Goal: Transaction & Acquisition: Purchase product/service

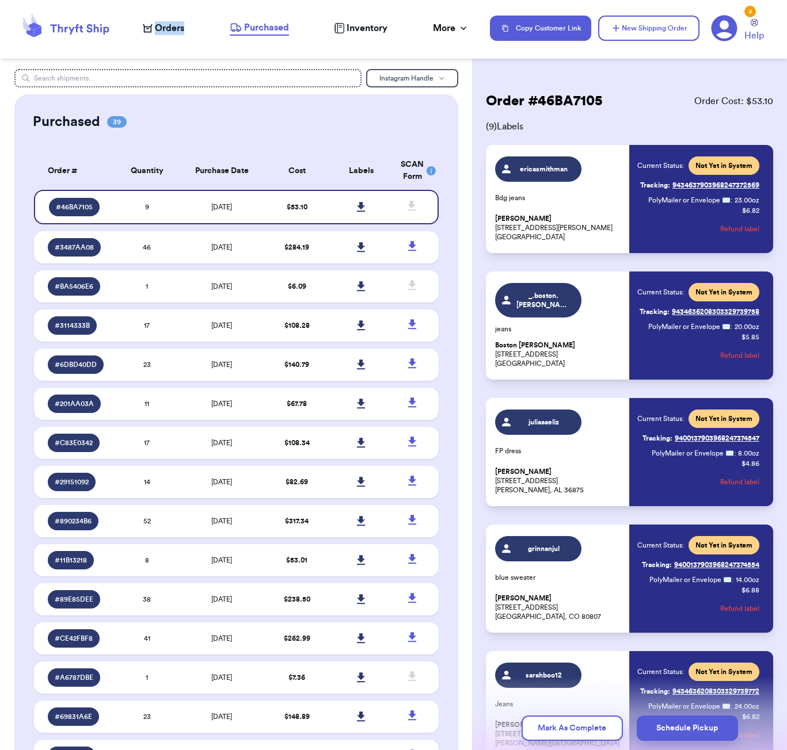
click at [168, 25] on span "Orders" at bounding box center [169, 28] width 29 height 14
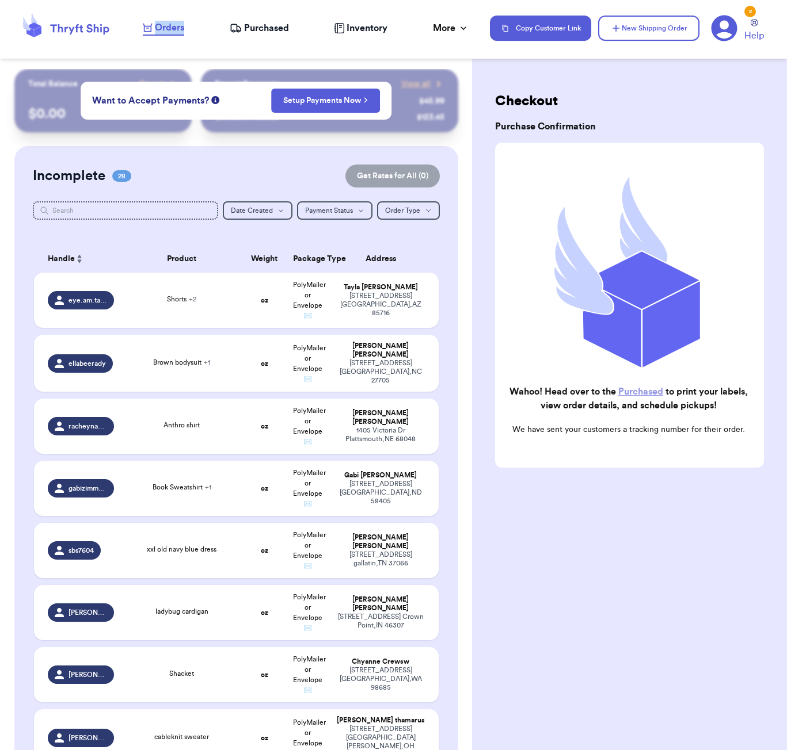
scroll to position [-1, 1]
click at [157, 173] on div "Incomplete 28 Get Rates for All ( 0 )" at bounding box center [236, 176] width 407 height 23
click at [158, 214] on input "text" at bounding box center [125, 210] width 185 height 18
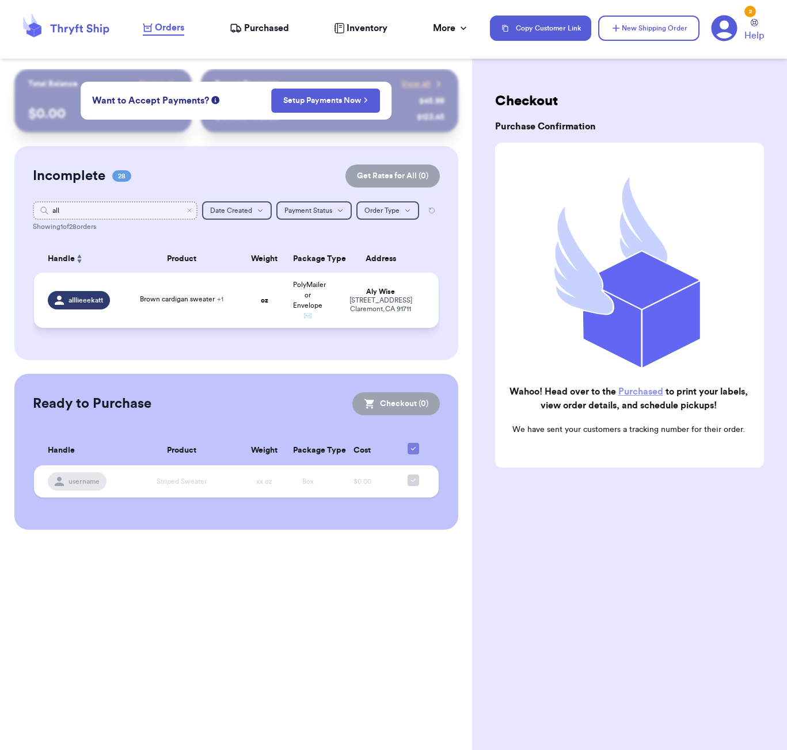
type input "all"
click at [224, 307] on div "Brown cardigan sweater + 1" at bounding box center [182, 300] width 108 height 13
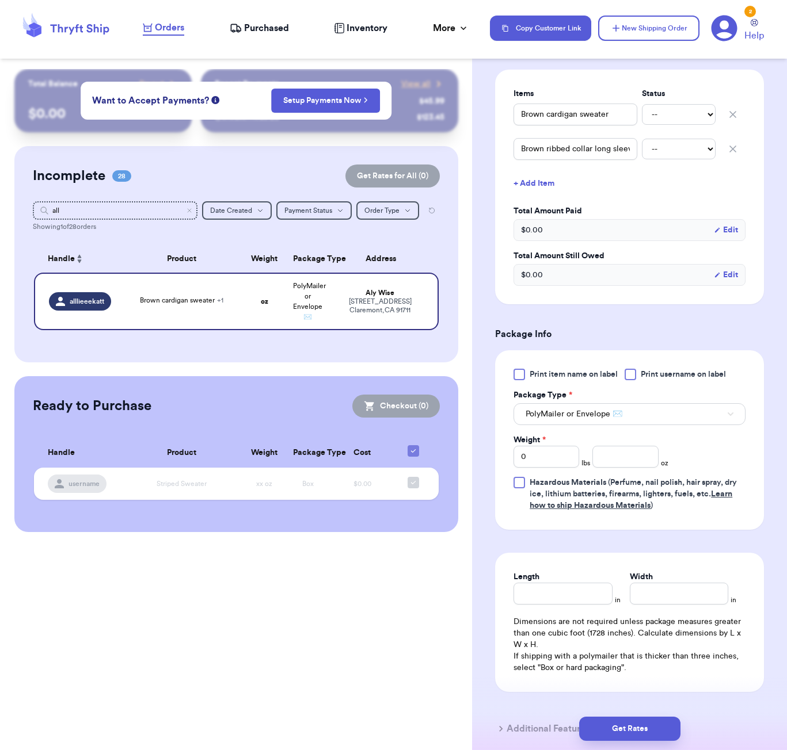
scroll to position [285, 0]
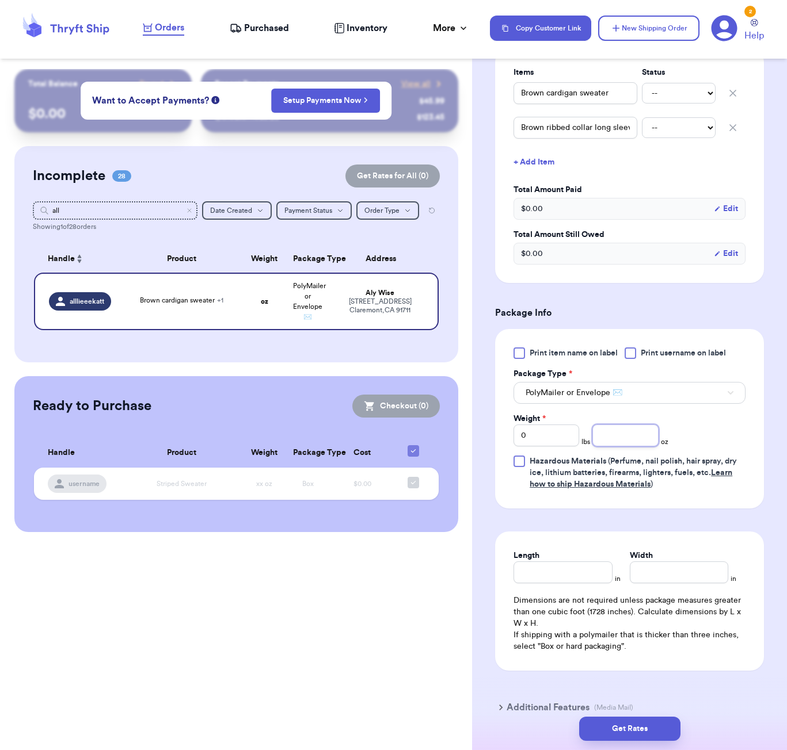
click at [627, 447] on input "number" at bounding box center [625, 436] width 66 height 22
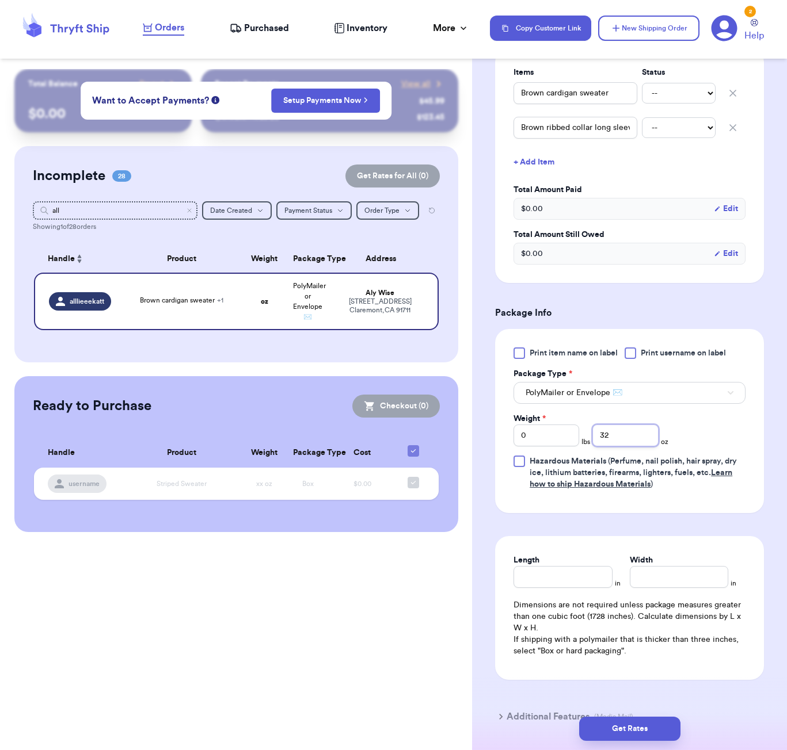
type input "32"
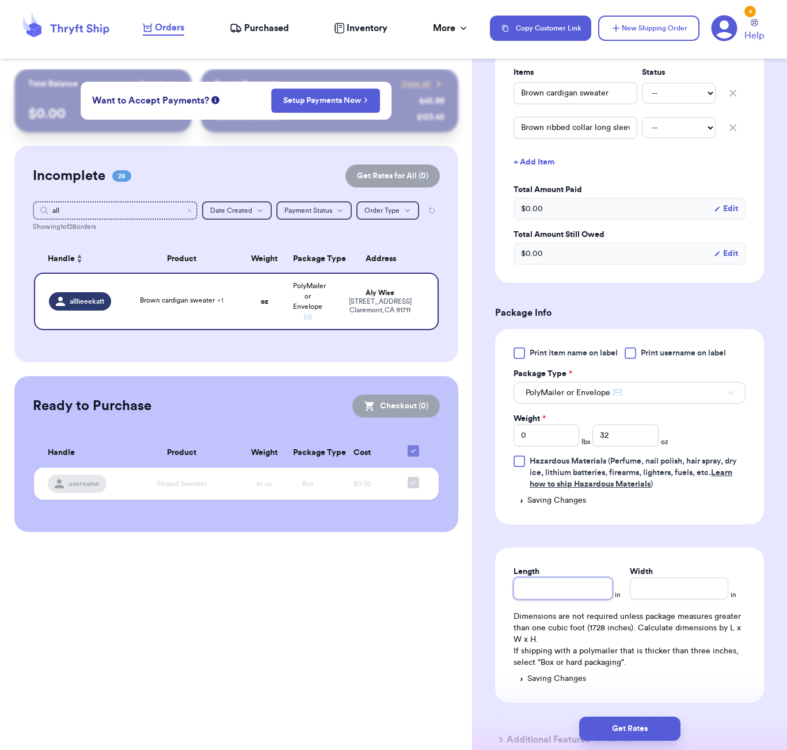
click at [590, 573] on div "Length" at bounding box center [562, 582] width 98 height 33
type input "9"
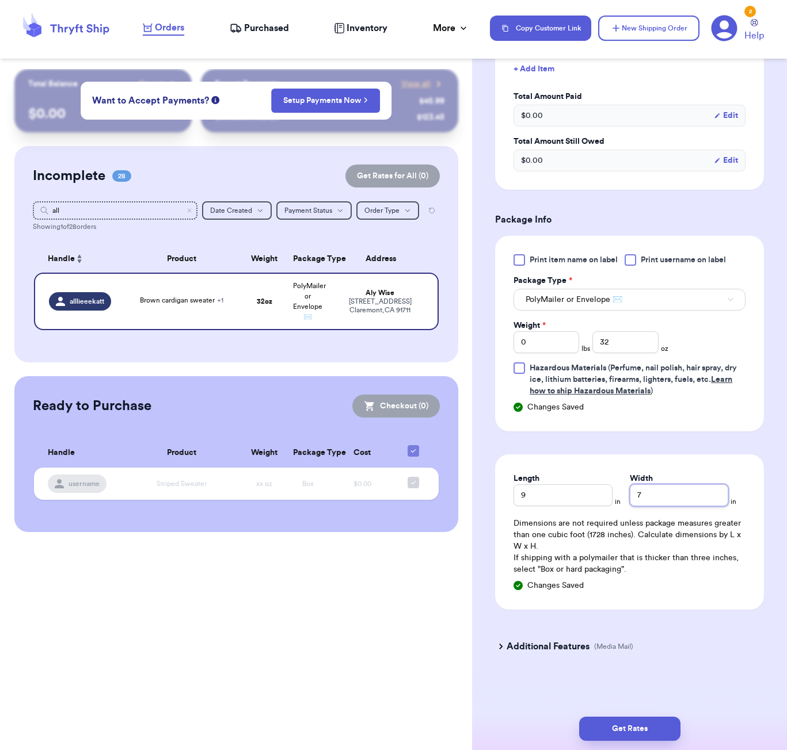
scroll to position [1, 0]
type input "7"
click at [636, 724] on button "Get Rates" at bounding box center [629, 729] width 101 height 24
type input "2"
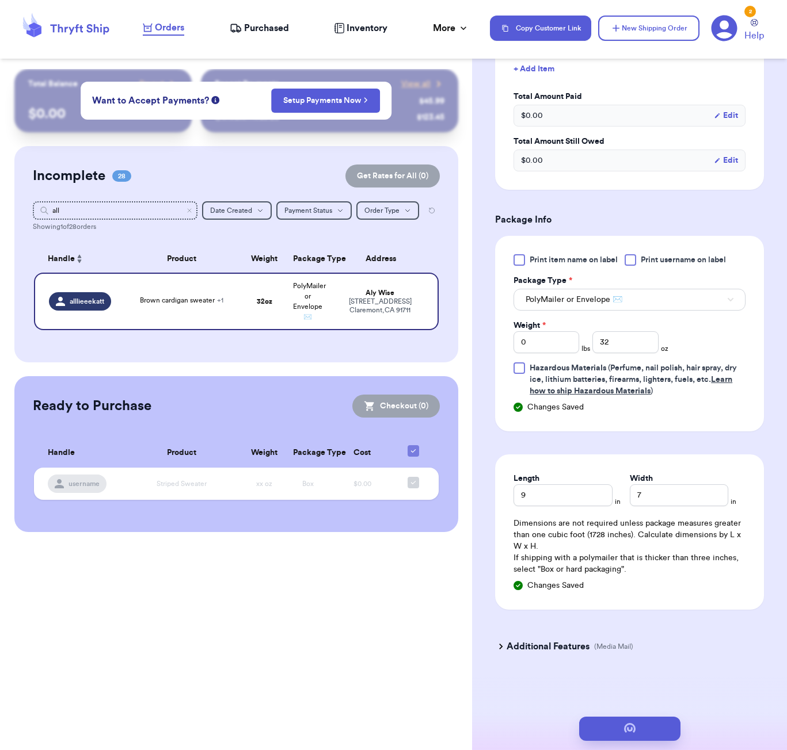
type input "0"
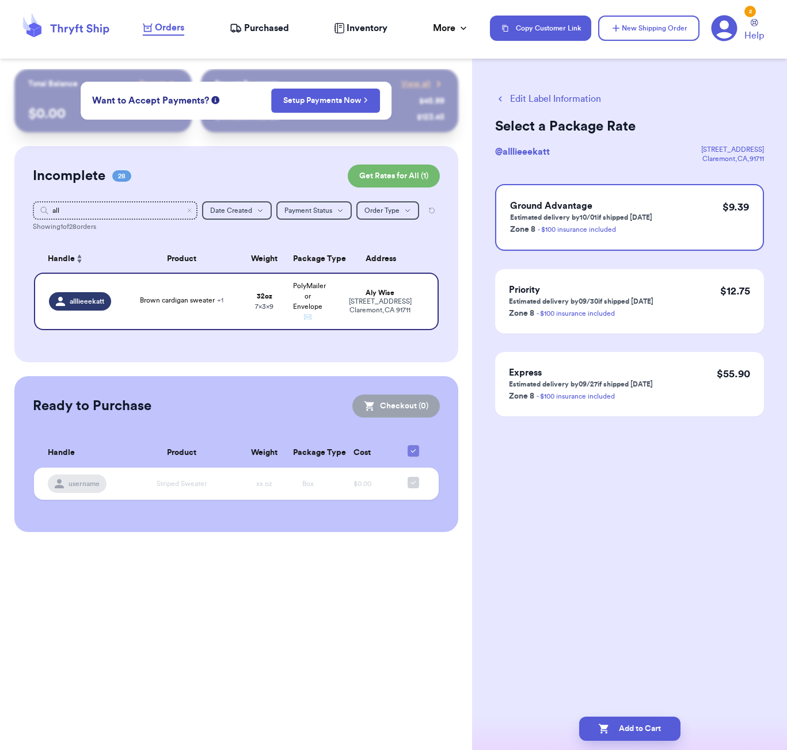
click at [558, 100] on button "Edit Label Information" at bounding box center [548, 99] width 106 height 14
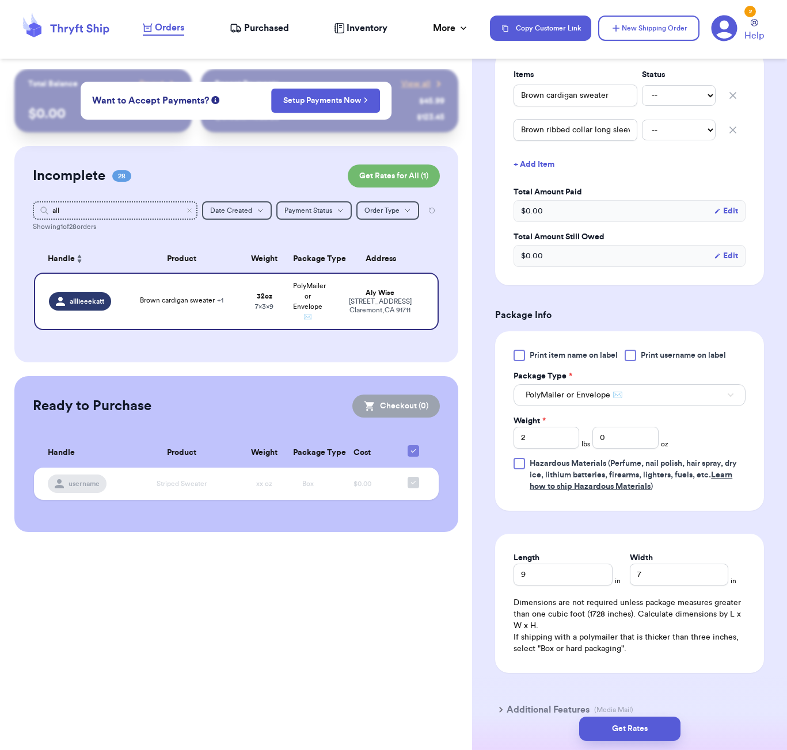
scroll to position [334, 0]
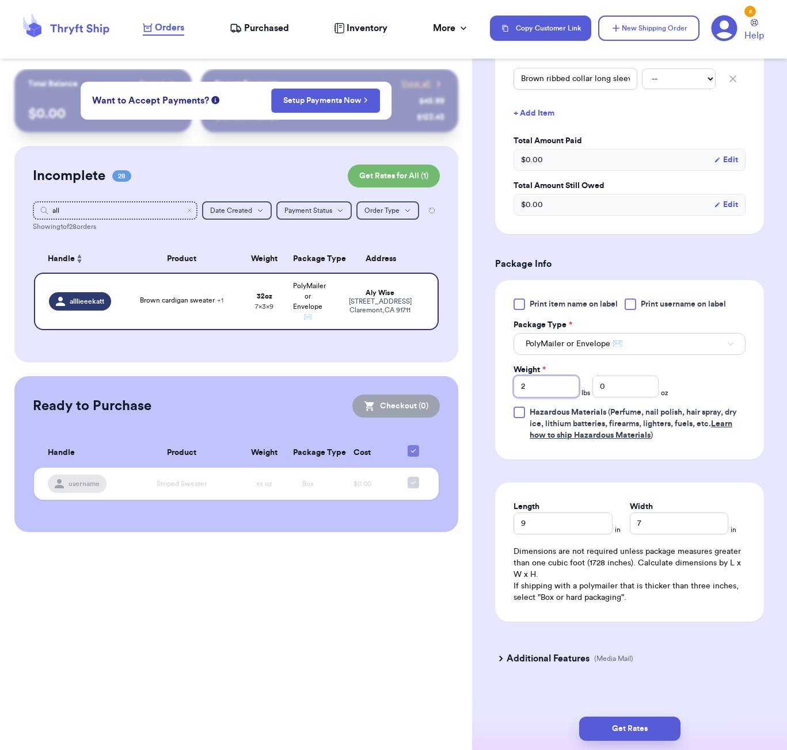
click at [538, 387] on input "2" at bounding box center [546, 387] width 66 height 22
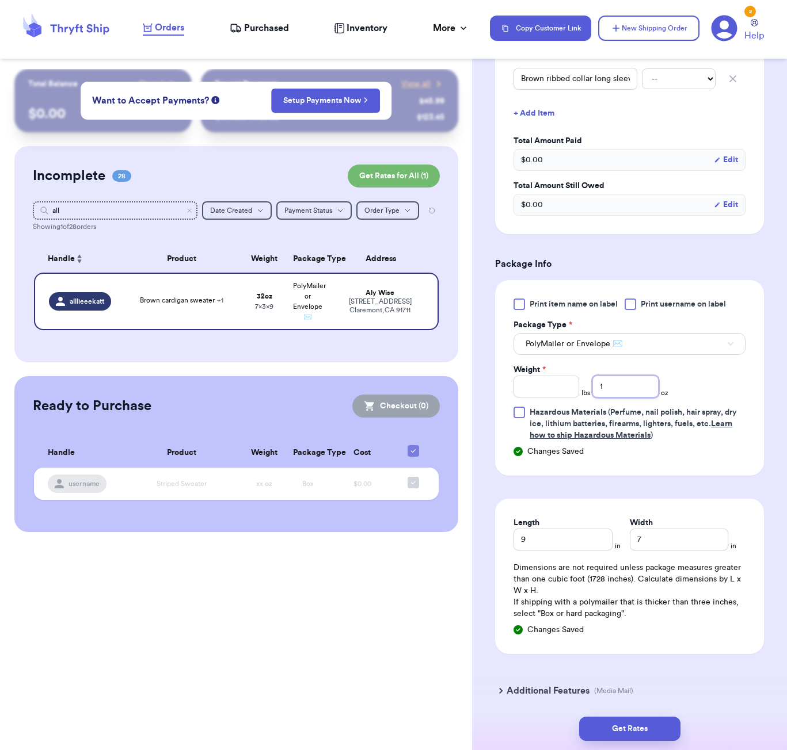
type input "15"
type input "15.9"
click at [641, 727] on button "Get Rates" at bounding box center [629, 729] width 101 height 24
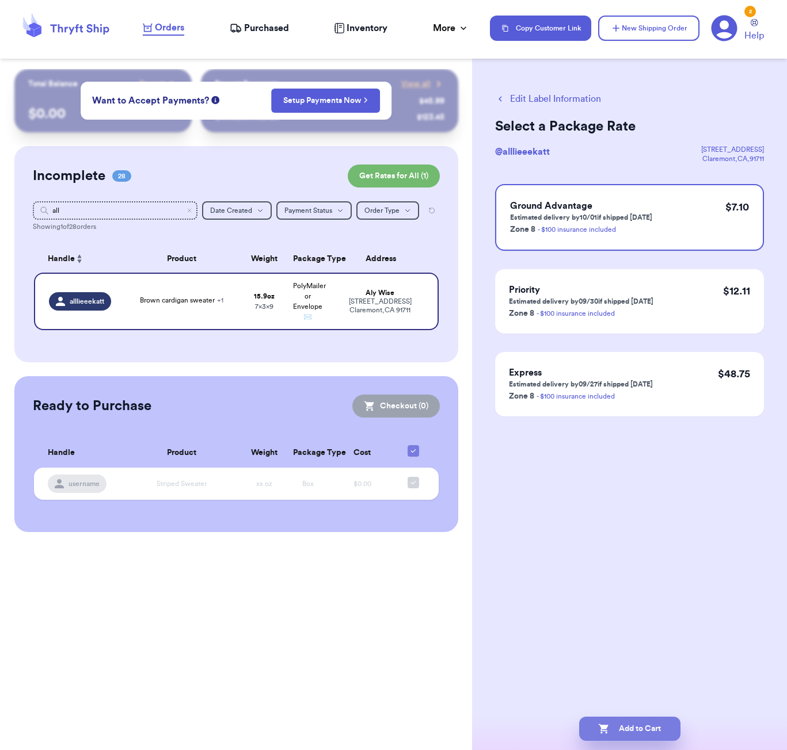
click at [662, 726] on button "Add to Cart" at bounding box center [629, 729] width 101 height 24
checkbox input "true"
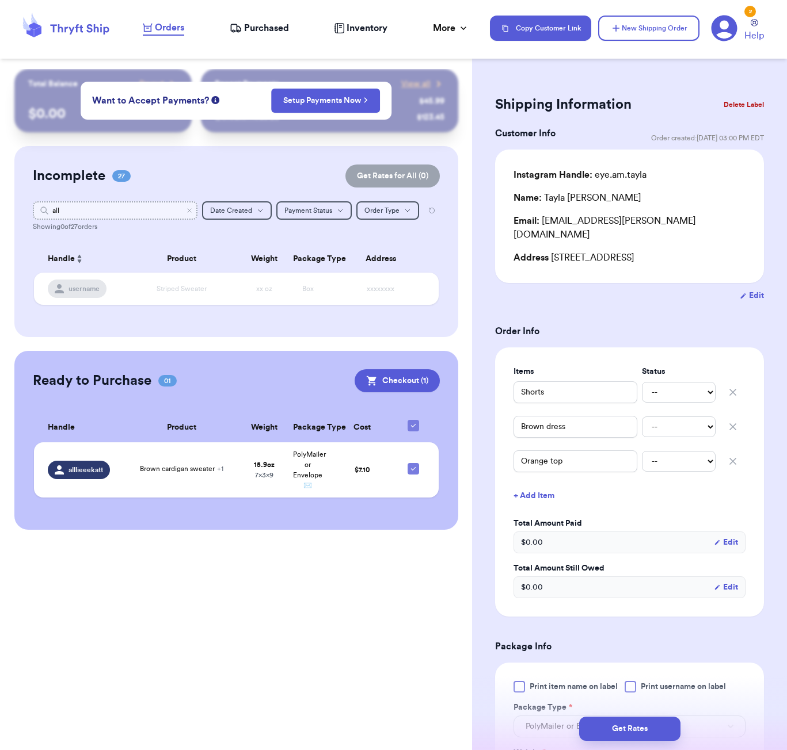
click at [109, 211] on input "all" at bounding box center [115, 210] width 165 height 18
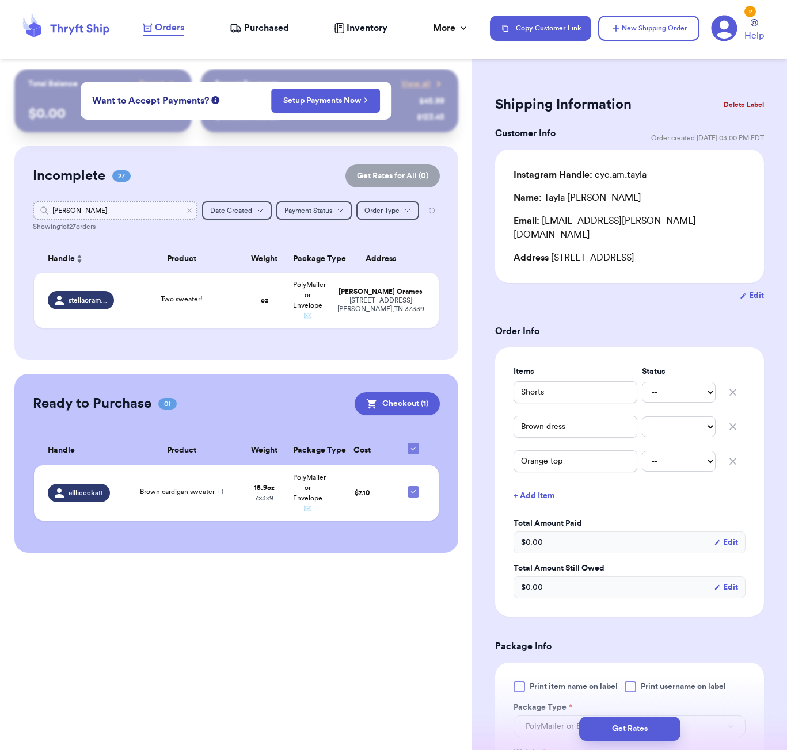
type input "stella"
type input "[PERSON_NAME]"
drag, startPoint x: 109, startPoint y: 211, endPoint x: 163, endPoint y: 306, distance: 108.8
click at [161, 303] on span "Two sweater!" at bounding box center [182, 299] width 42 height 7
type input "Two sweater!"
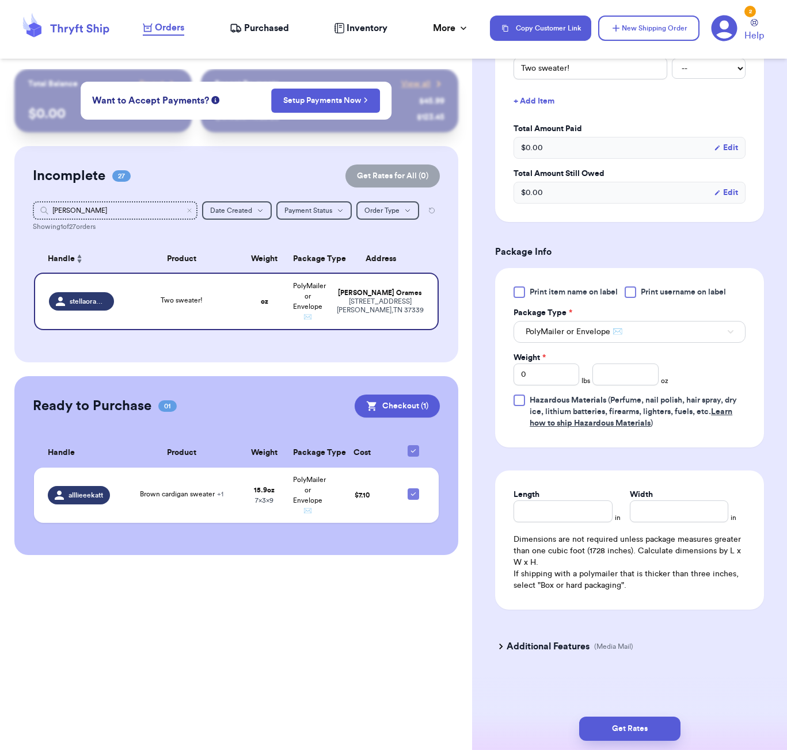
scroll to position [311, 0]
click at [616, 380] on input "number" at bounding box center [625, 375] width 66 height 22
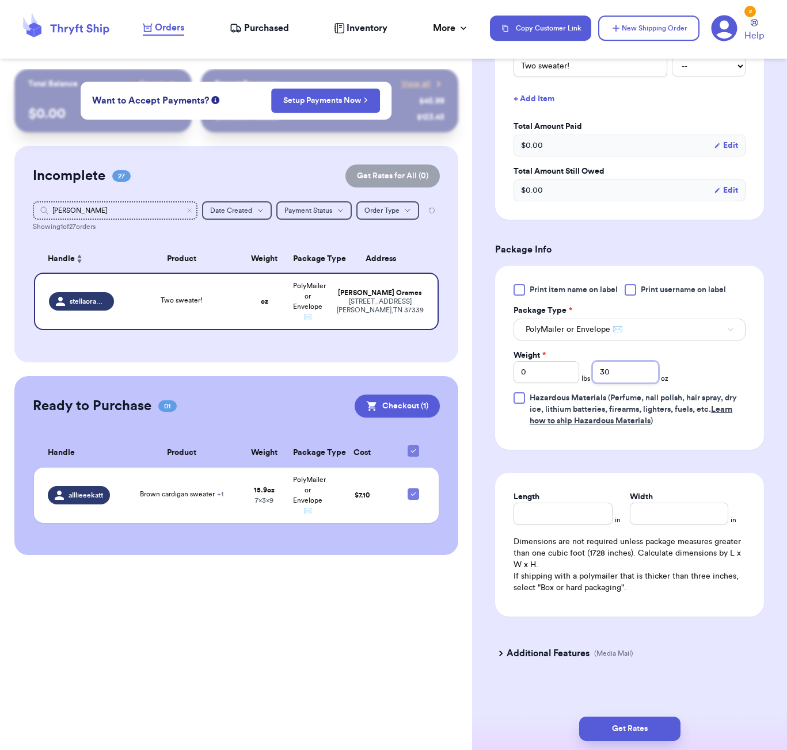
type input "30"
click at [593, 517] on input "Length" at bounding box center [562, 514] width 98 height 22
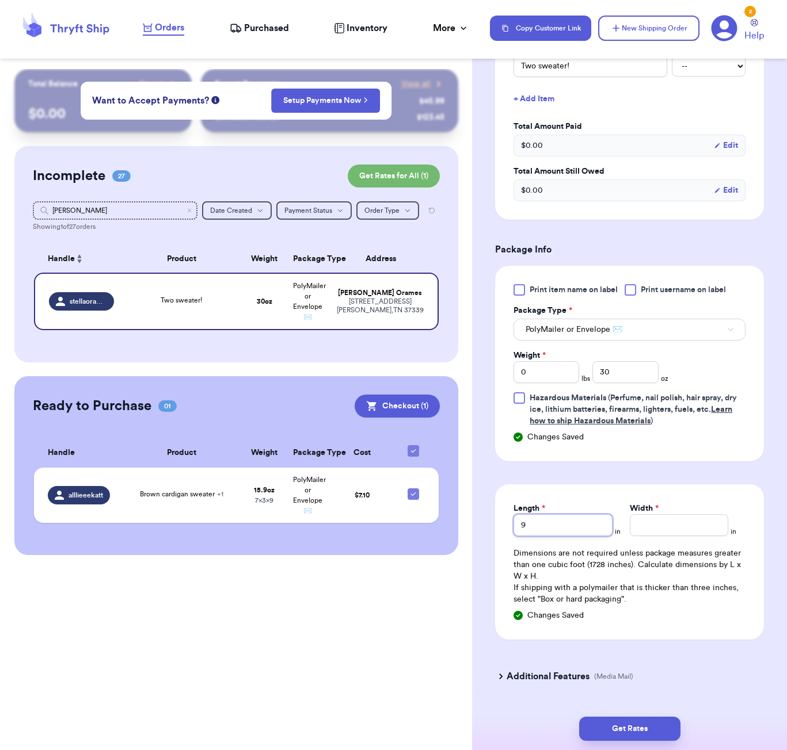
type input "9"
type input "7"
click at [653, 721] on button "Get Rates" at bounding box center [629, 729] width 101 height 24
type input "1"
type input "14"
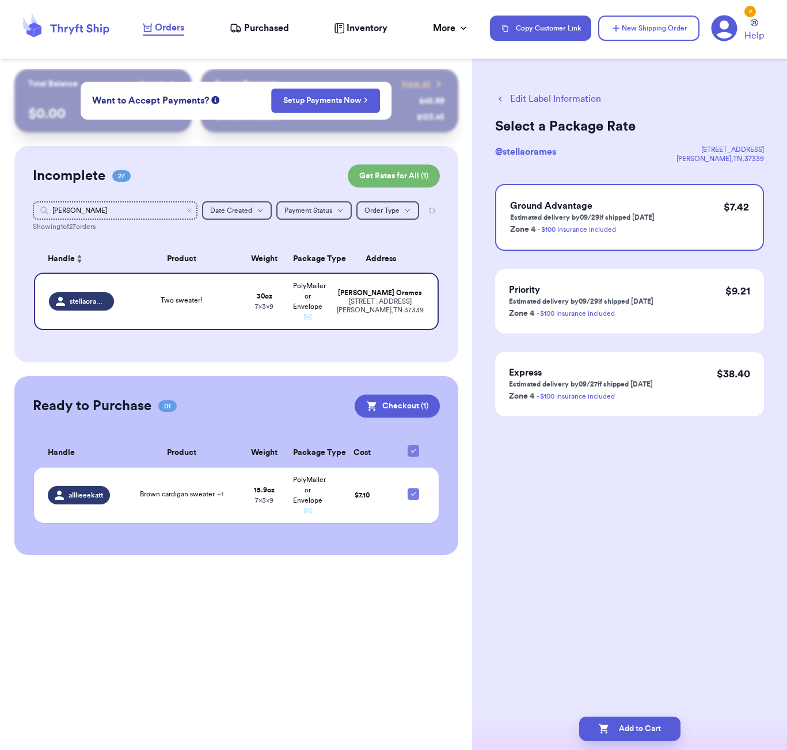
scroll to position [0, 0]
click at [630, 722] on button "Add to Cart" at bounding box center [629, 729] width 101 height 24
checkbox input "true"
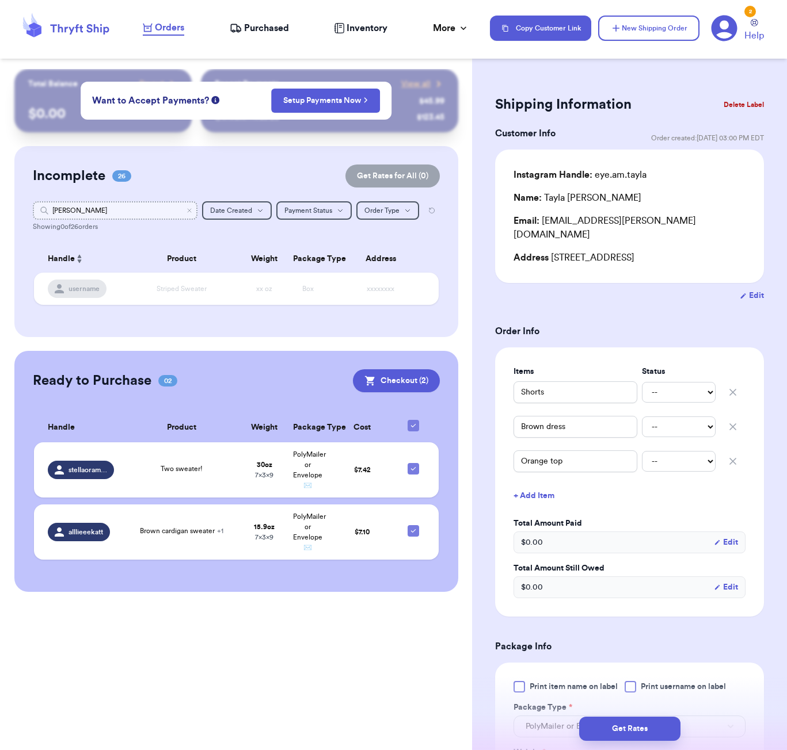
click at [88, 210] on input "[PERSON_NAME]" at bounding box center [115, 210] width 165 height 18
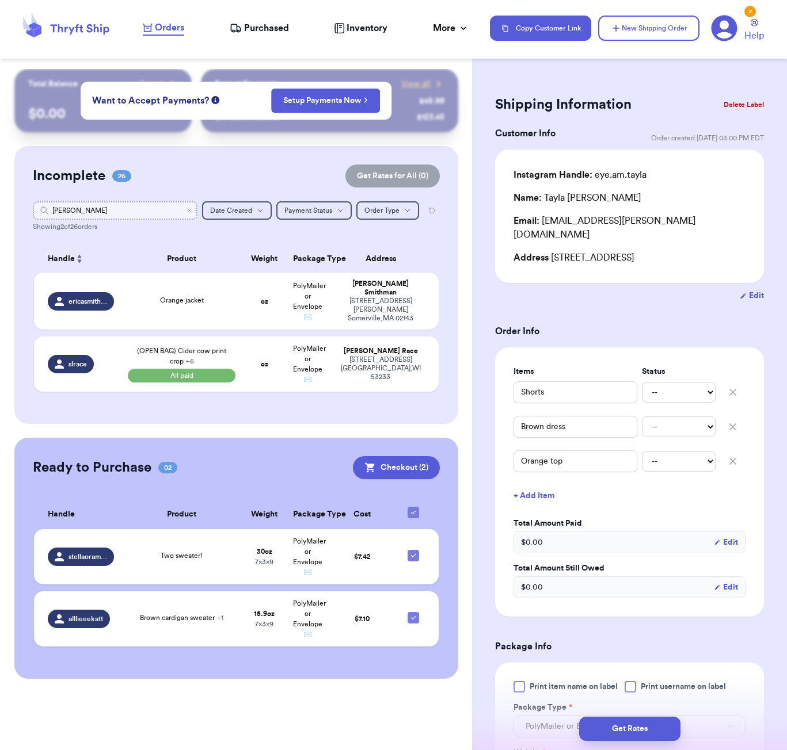
scroll to position [0, 1]
type input "[PERSON_NAME]"
click at [204, 302] on div "Orange jacket" at bounding box center [182, 301] width 108 height 13
type input "Orange jacket"
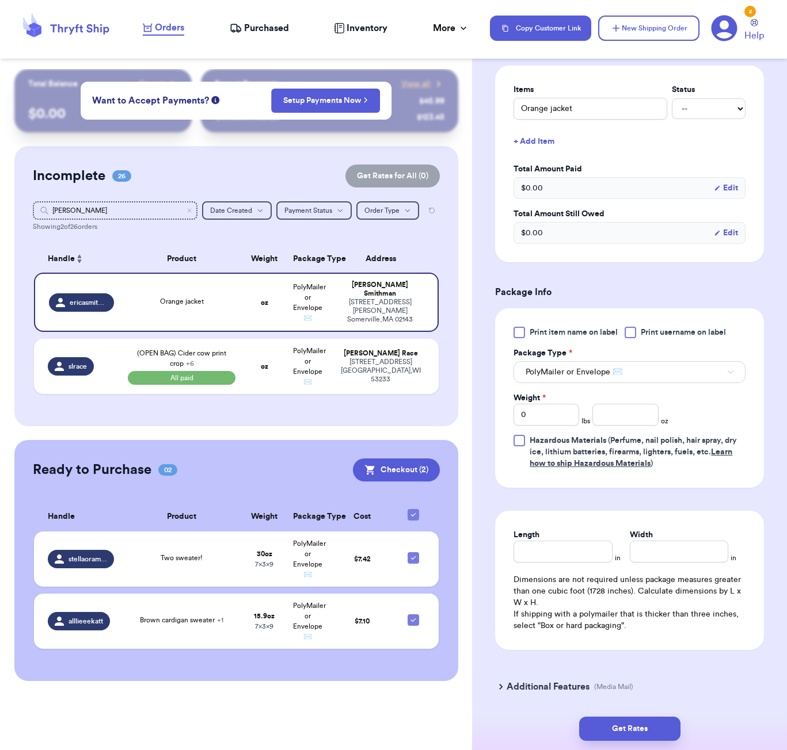
scroll to position [281, 0]
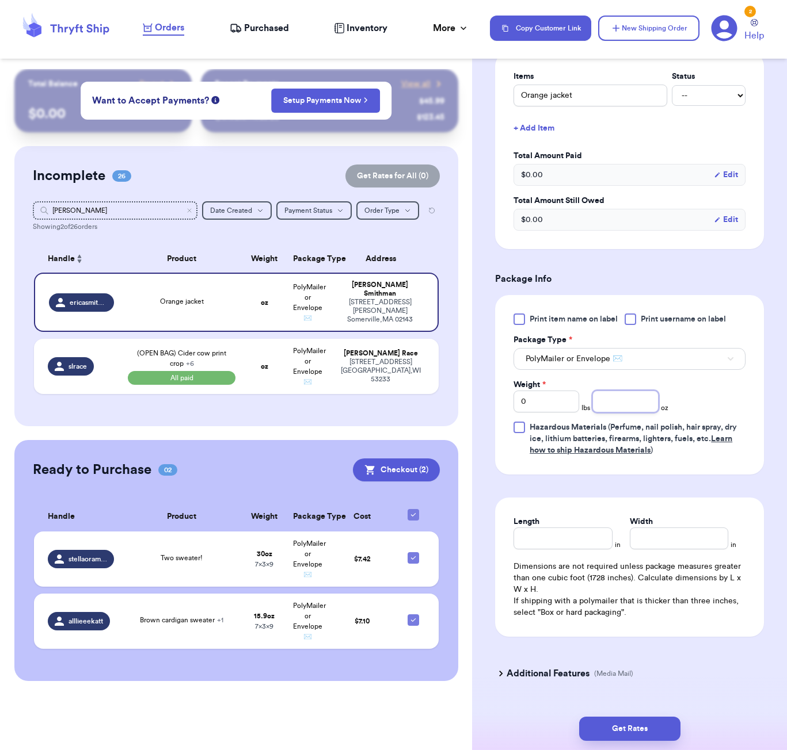
click at [622, 409] on input "number" at bounding box center [625, 402] width 66 height 22
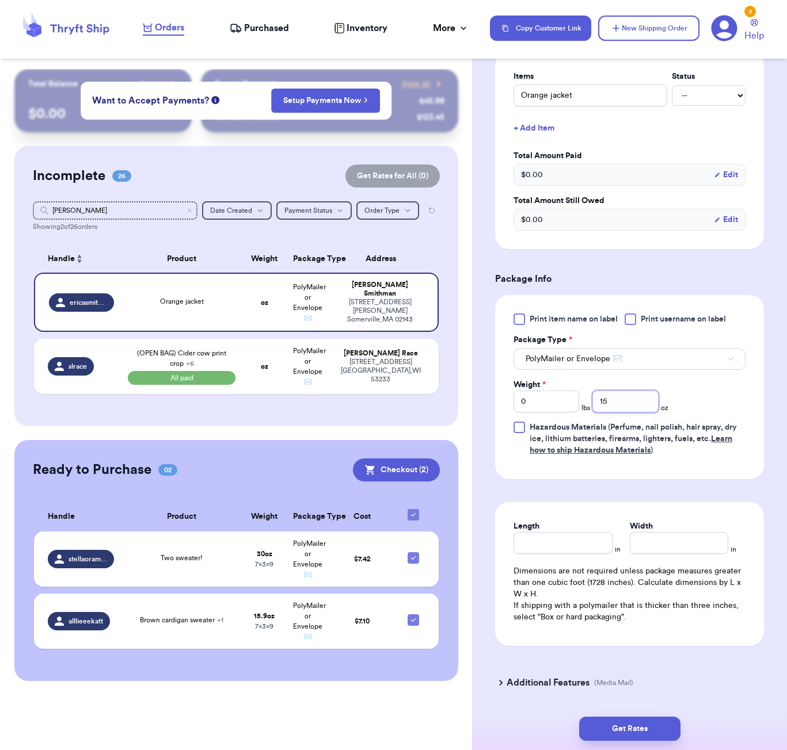
type input "15"
click at [594, 540] on div "Length" at bounding box center [562, 537] width 98 height 33
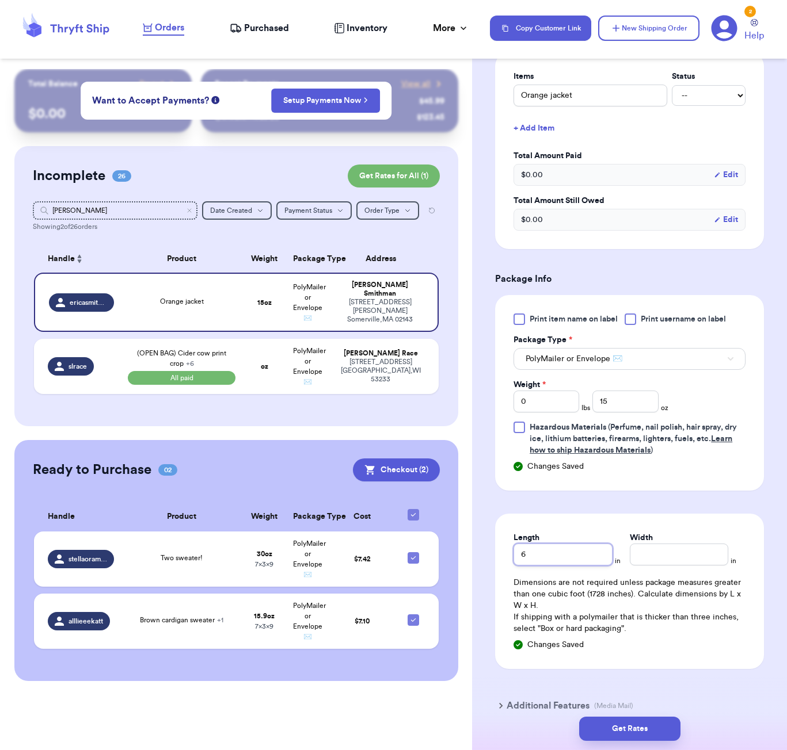
type input "6"
type input "5"
click at [661, 744] on div "Get Rates" at bounding box center [629, 729] width 315 height 43
click at [660, 735] on button "Get Rates" at bounding box center [629, 729] width 101 height 24
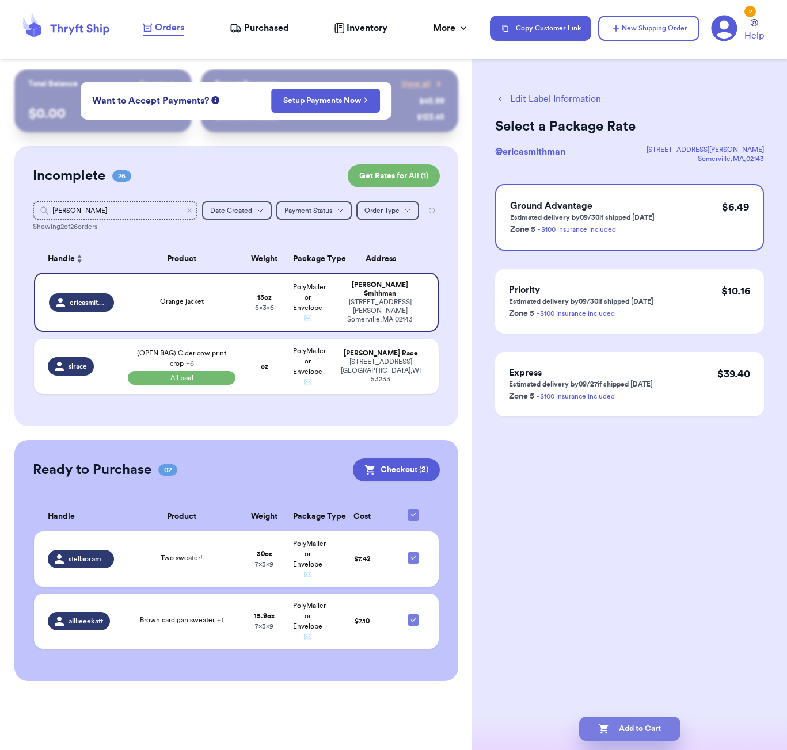
click at [619, 723] on button "Add to Cart" at bounding box center [629, 729] width 101 height 24
checkbox input "true"
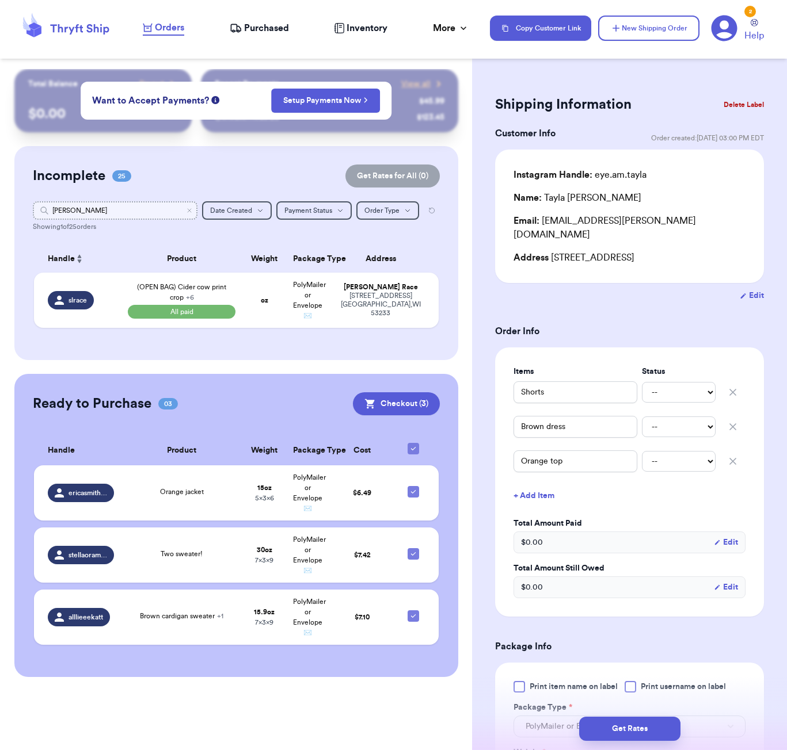
click at [124, 207] on input "[PERSON_NAME]" at bounding box center [115, 210] width 165 height 18
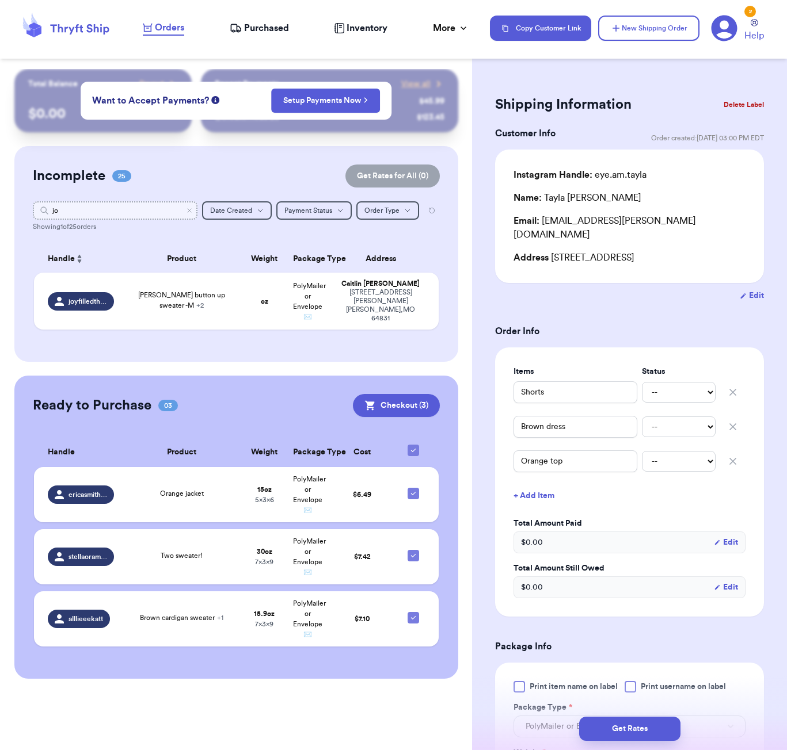
type input "joy"
click at [235, 321] on td "[PERSON_NAME] button up sweater -M + 2" at bounding box center [182, 301] width 122 height 57
type input "[PERSON_NAME] button up sweater -M"
type input "Terracotta orange skirt"
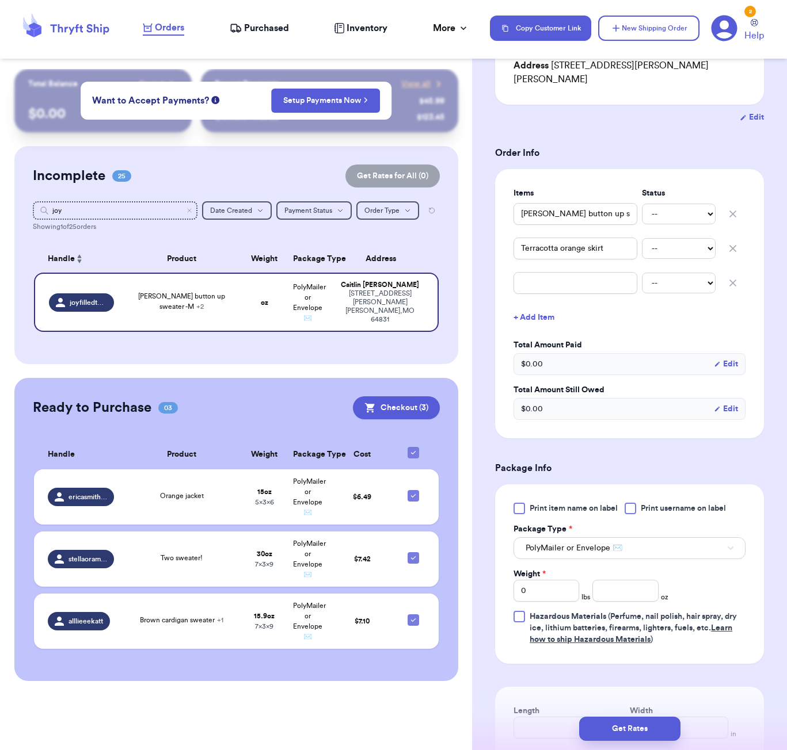
scroll to position [383, 0]
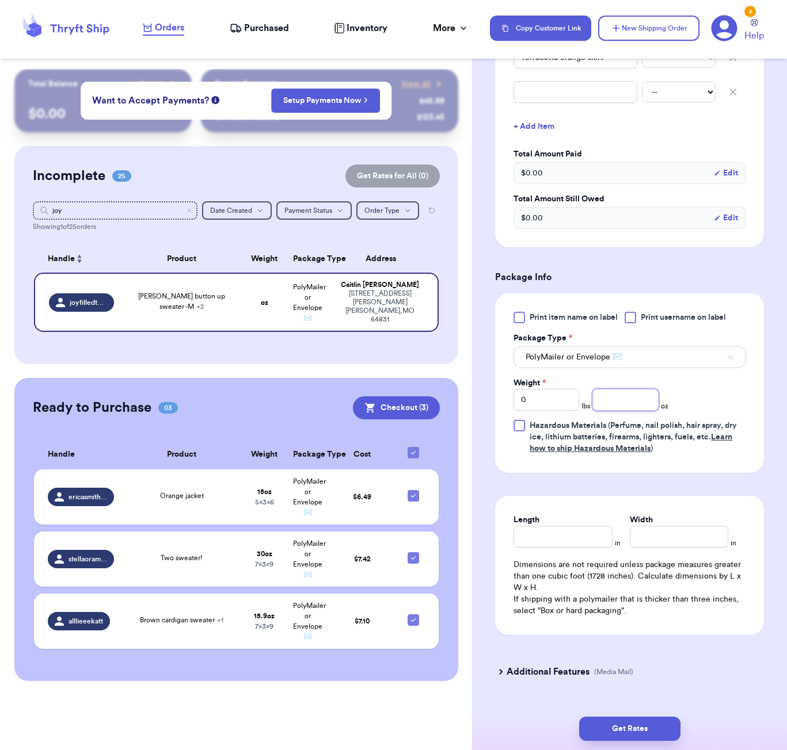
click at [632, 389] on input "number" at bounding box center [625, 400] width 66 height 22
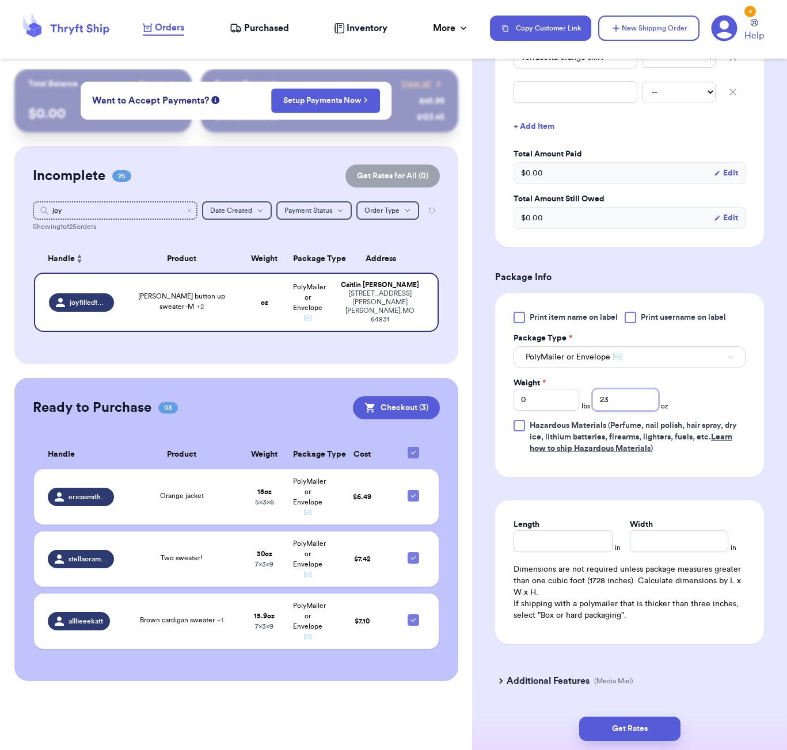
type input "23"
click at [576, 519] on div "Length" at bounding box center [562, 535] width 98 height 33
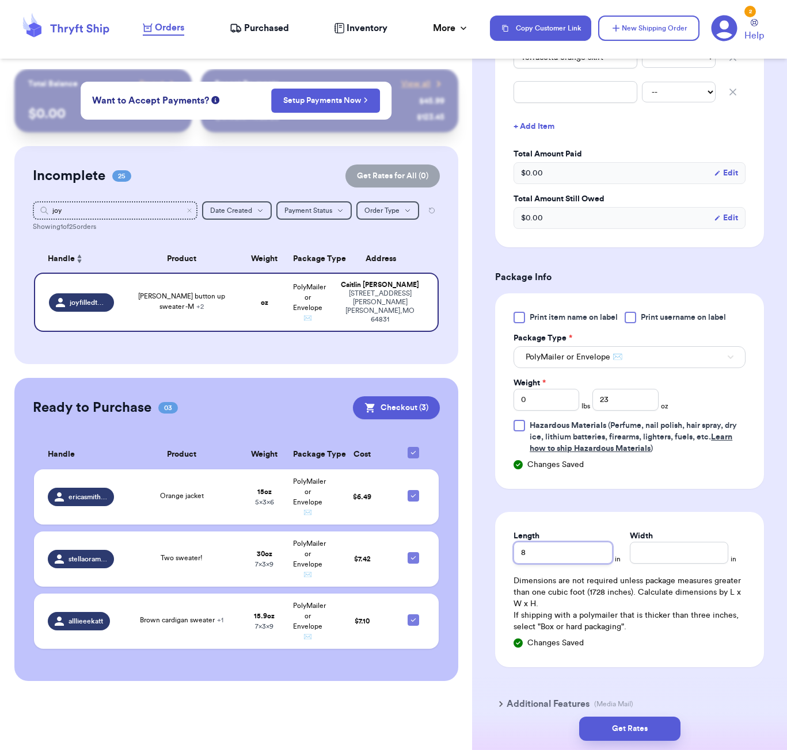
type input "8"
type input "7"
click at [634, 728] on button "Get Rates" at bounding box center [629, 729] width 101 height 24
type input "1"
type input "7"
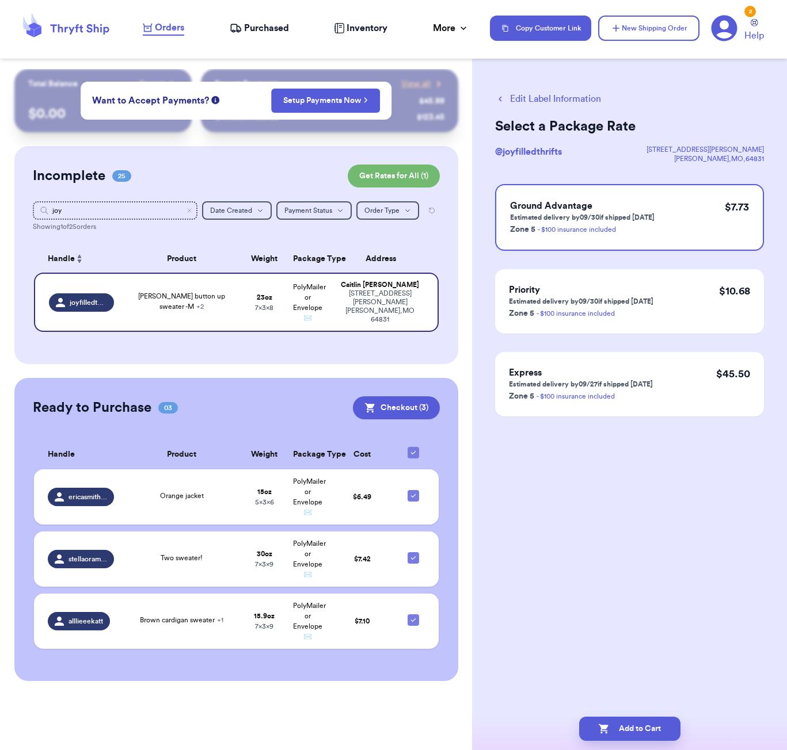
scroll to position [0, 0]
drag, startPoint x: 661, startPoint y: 726, endPoint x: 694, endPoint y: 684, distance: 53.7
click at [661, 726] on button "Add to Cart" at bounding box center [629, 729] width 101 height 24
checkbox input "true"
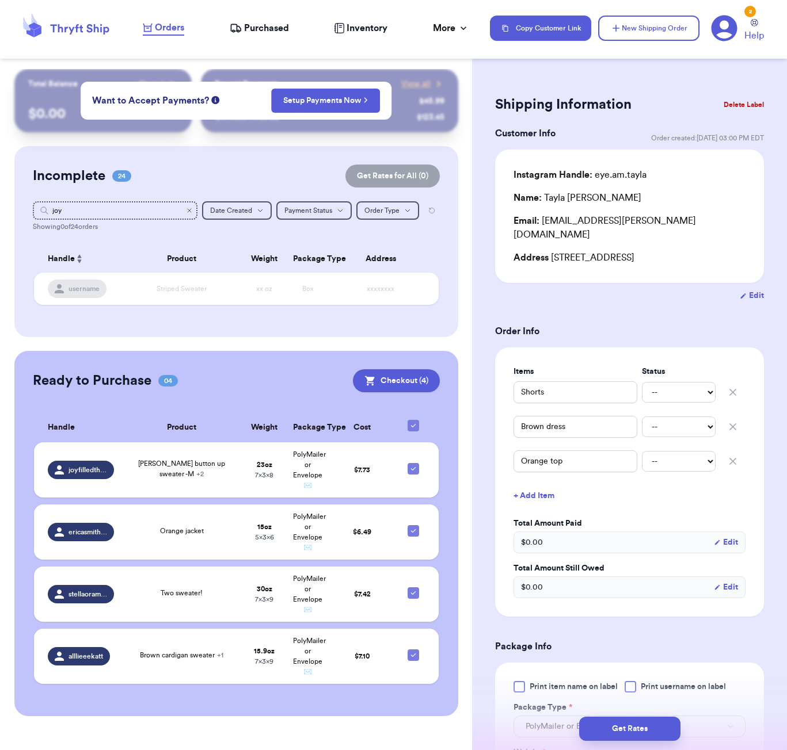
click at [188, 211] on icon "Clear search" at bounding box center [189, 210] width 7 height 7
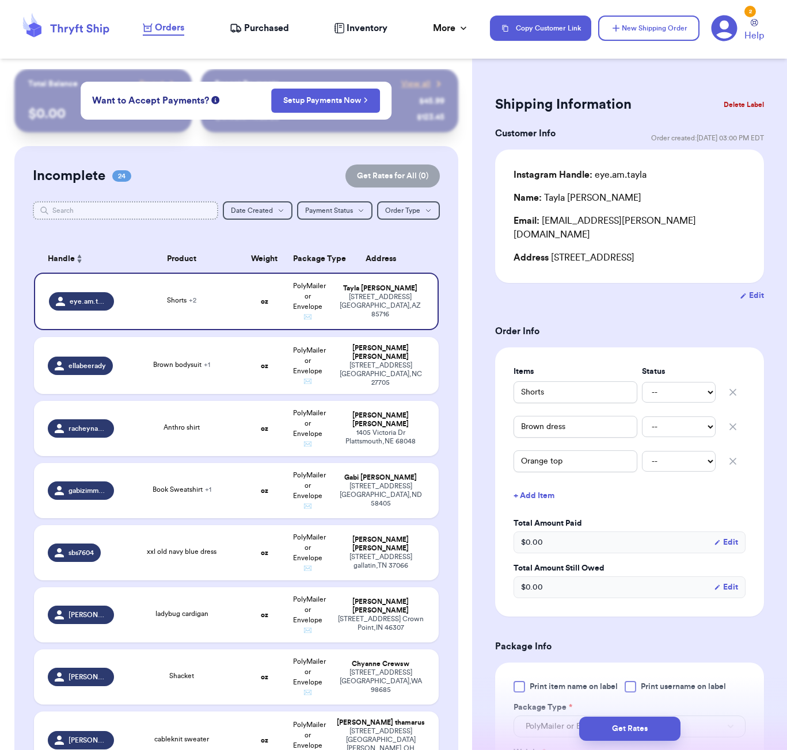
click at [133, 216] on input "text" at bounding box center [125, 210] width 185 height 18
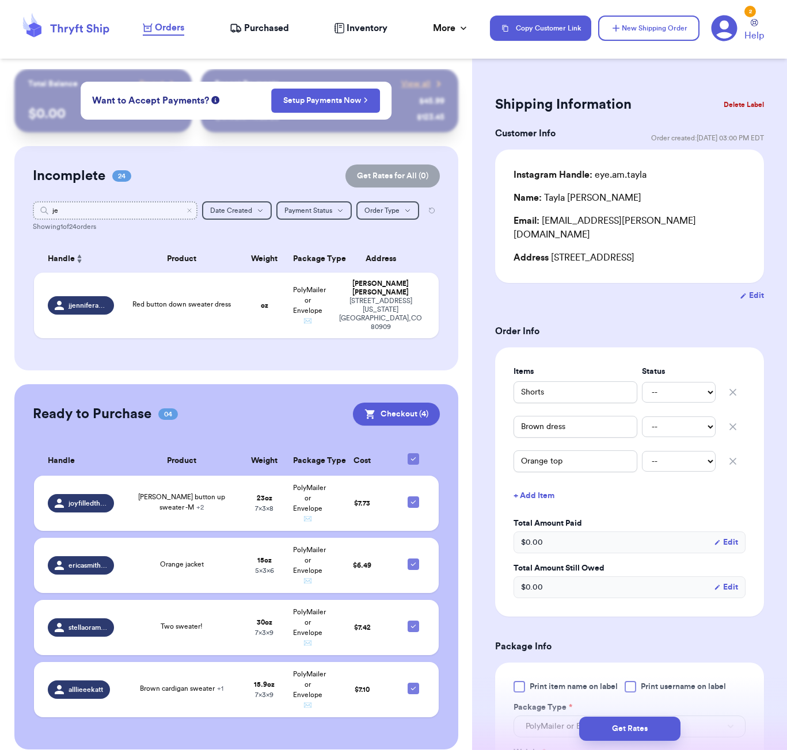
type input "j"
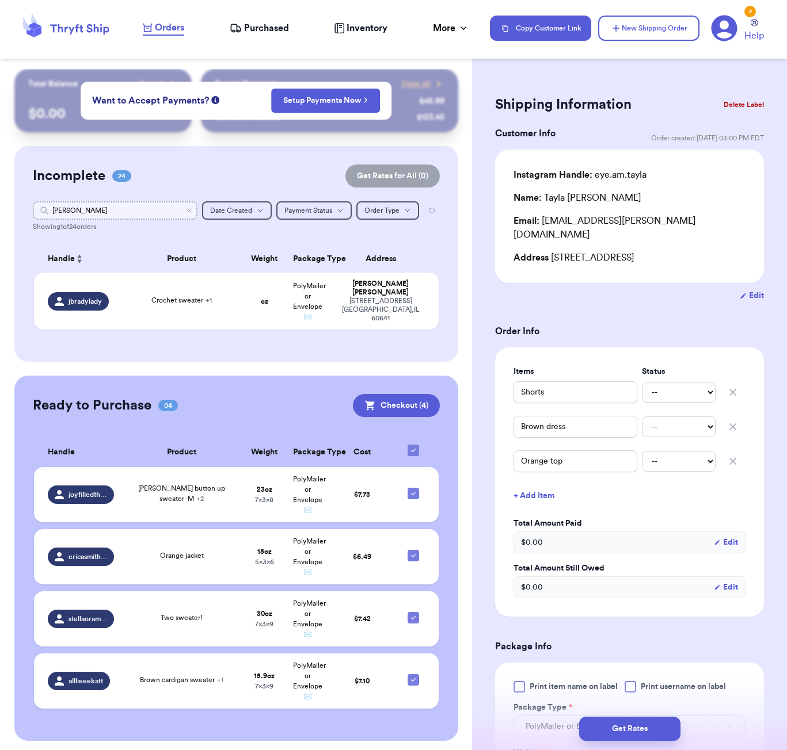
type input "[PERSON_NAME]"
drag, startPoint x: 101, startPoint y: 207, endPoint x: 174, endPoint y: 295, distance: 113.6
click at [174, 295] on td "Crochet sweater + 1" at bounding box center [182, 301] width 122 height 57
type input "Crochet sweater"
type input "Vneck"
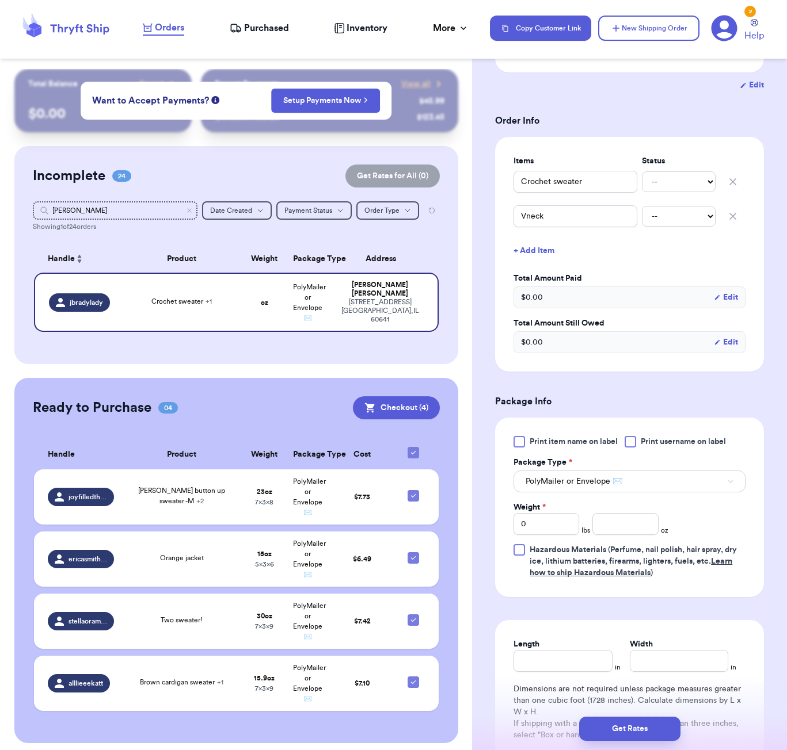
scroll to position [262, 0]
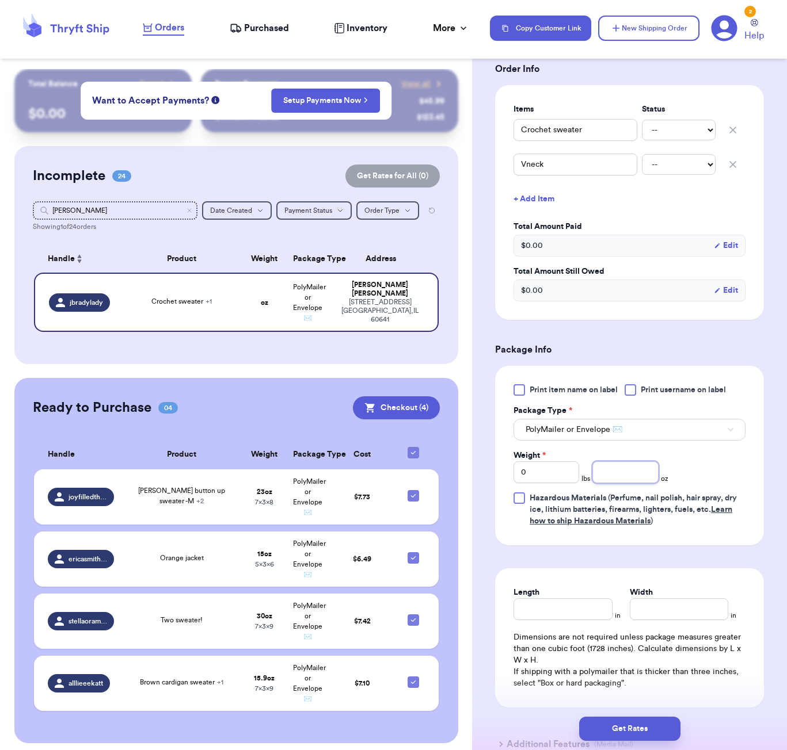
click at [619, 478] on input "number" at bounding box center [625, 473] width 66 height 22
click at [531, 203] on button "+ Add Item" at bounding box center [629, 198] width 241 height 25
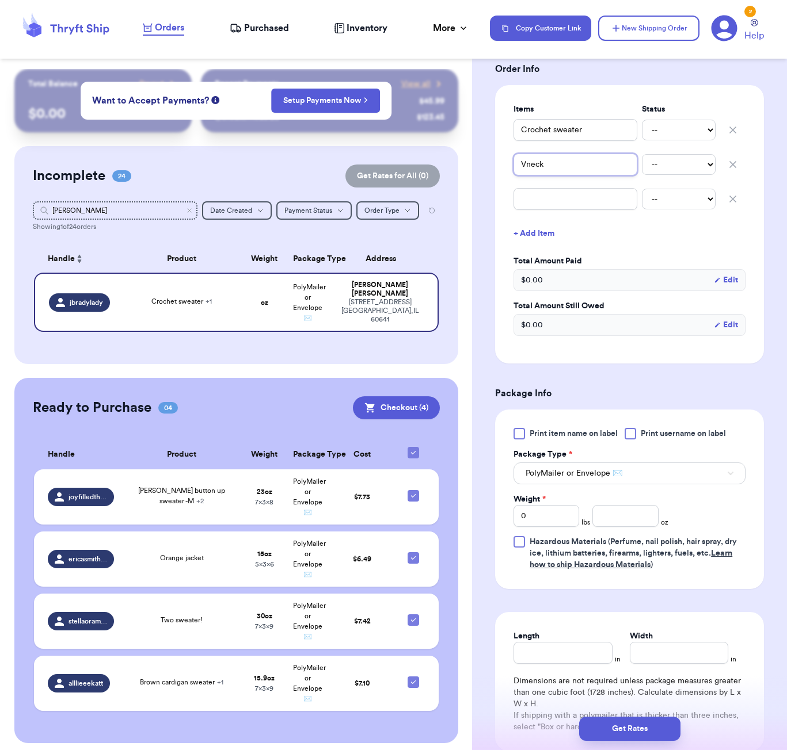
click at [527, 164] on input "Vneck" at bounding box center [575, 165] width 124 height 22
type input "V-neck"
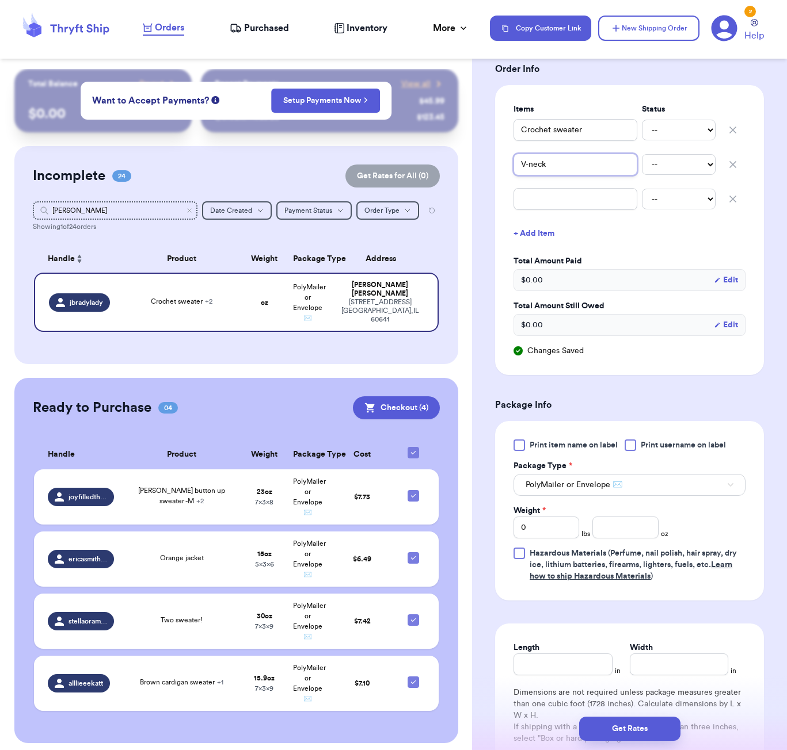
type input "V-neck"
click at [552, 200] on input "text" at bounding box center [575, 199] width 124 height 22
type input "g"
type input "gi"
type input "gin"
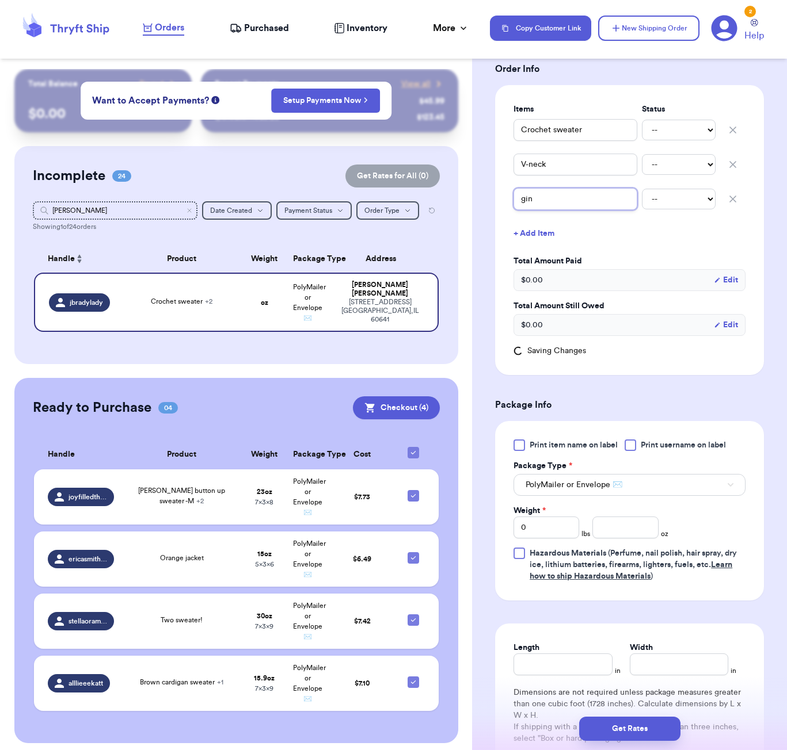
type input "ging"
type input "gingh"
type input "gingha"
type input "gingham"
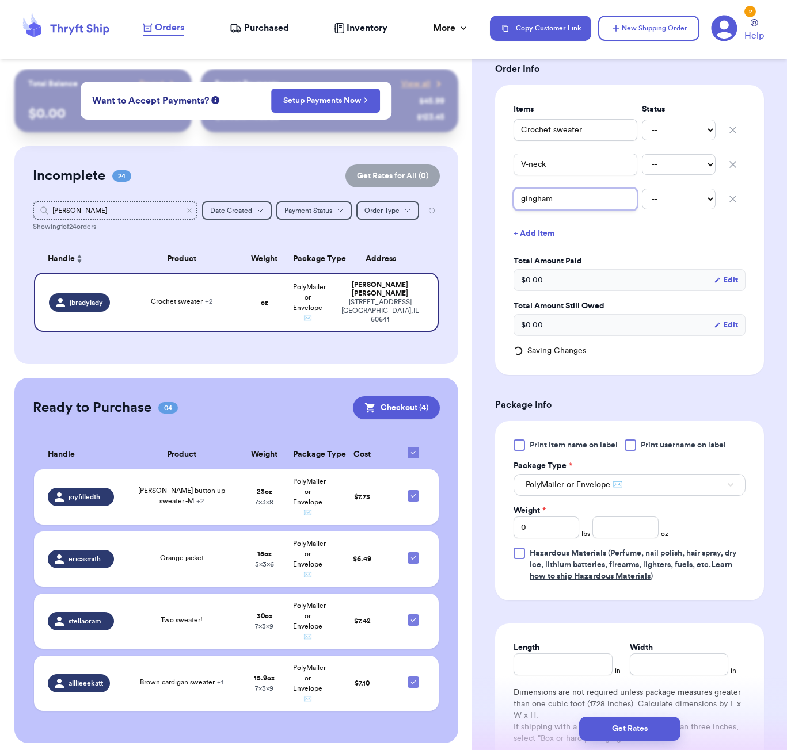
type input "gingham t"
type input "gingham to"
type input "gingham top"
click at [634, 527] on input "number" at bounding box center [625, 528] width 66 height 22
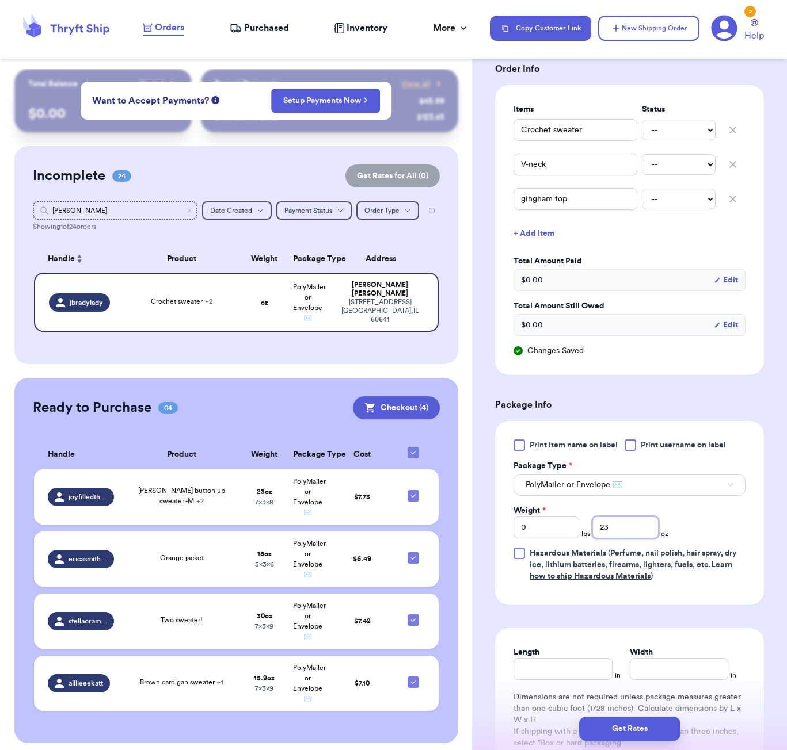
scroll to position [420, 0]
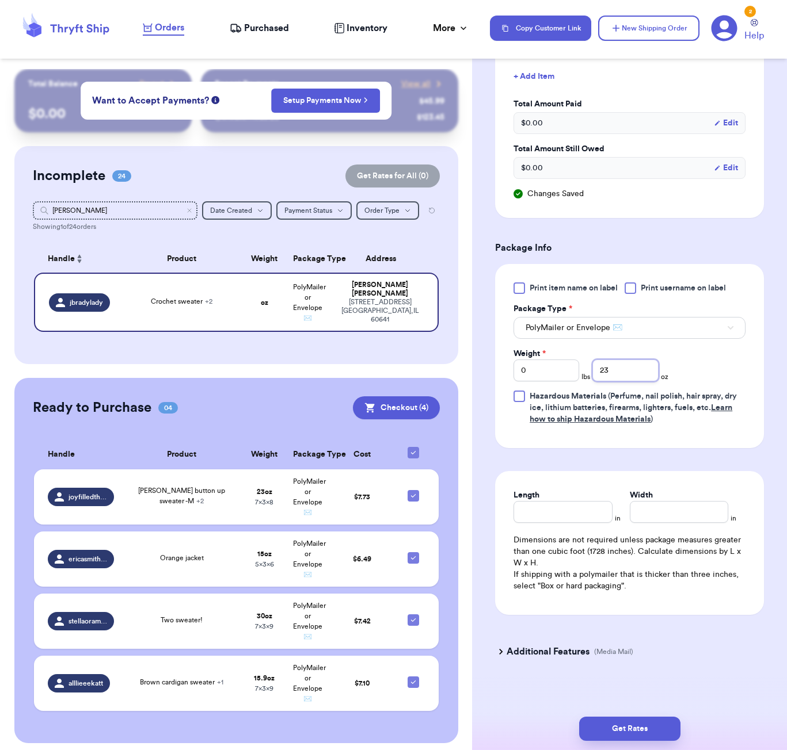
type input "23"
click at [562, 522] on input "Length" at bounding box center [562, 512] width 98 height 22
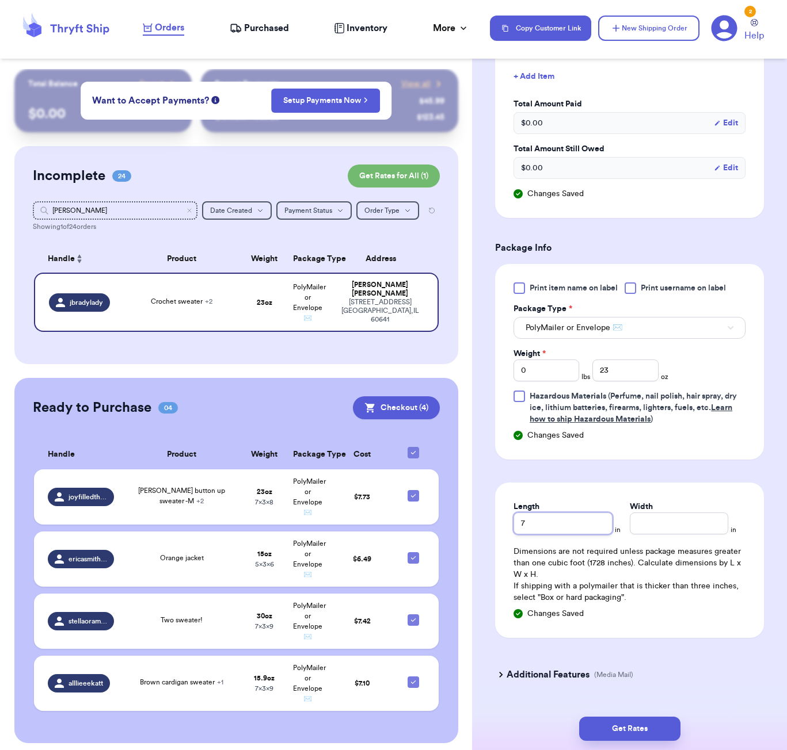
type input "7"
type input "6"
drag, startPoint x: 646, startPoint y: 731, endPoint x: 689, endPoint y: 718, distance: 45.5
click at [646, 731] on button "Get Rates" at bounding box center [629, 729] width 101 height 24
type input "1"
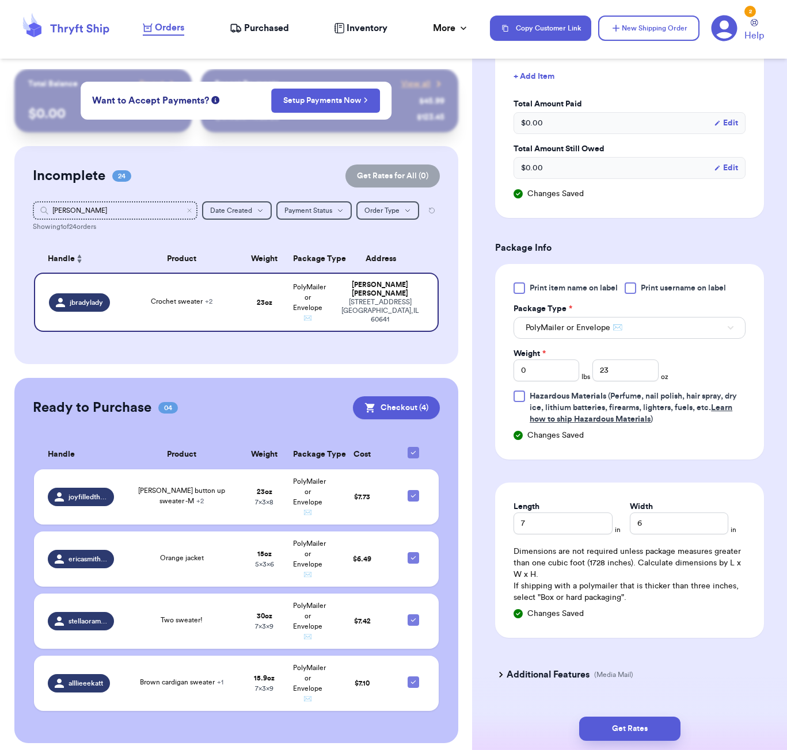
type input "7"
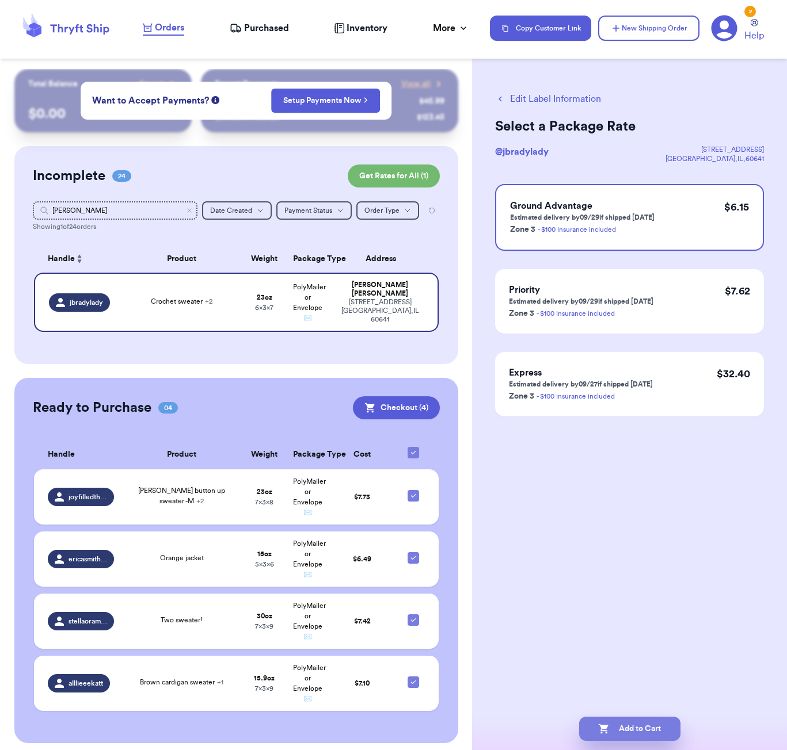
click at [637, 727] on button "Add to Cart" at bounding box center [629, 729] width 101 height 24
checkbox input "true"
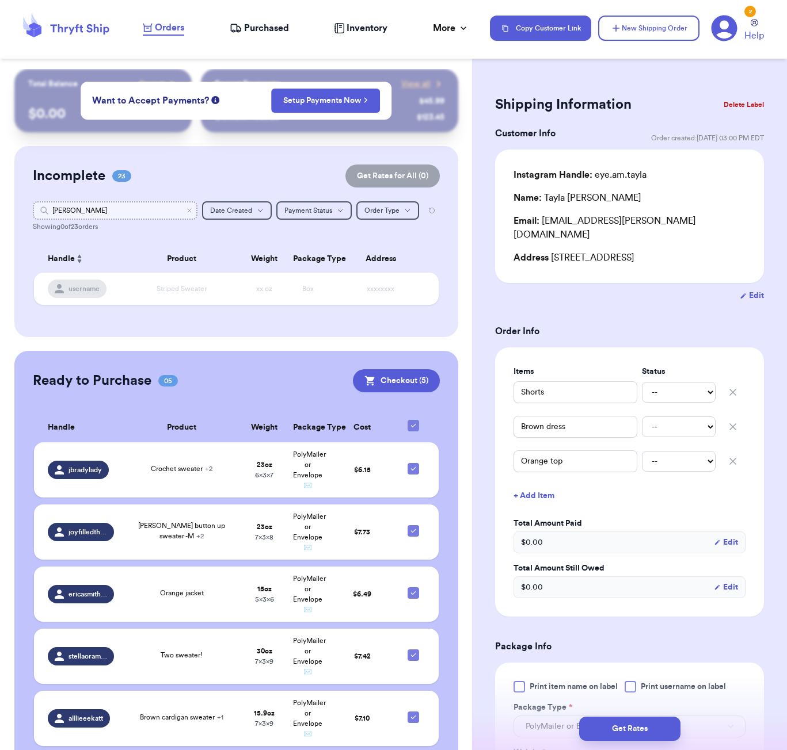
click at [85, 215] on input "[PERSON_NAME]" at bounding box center [115, 210] width 165 height 18
type input "[PERSON_NAME]"
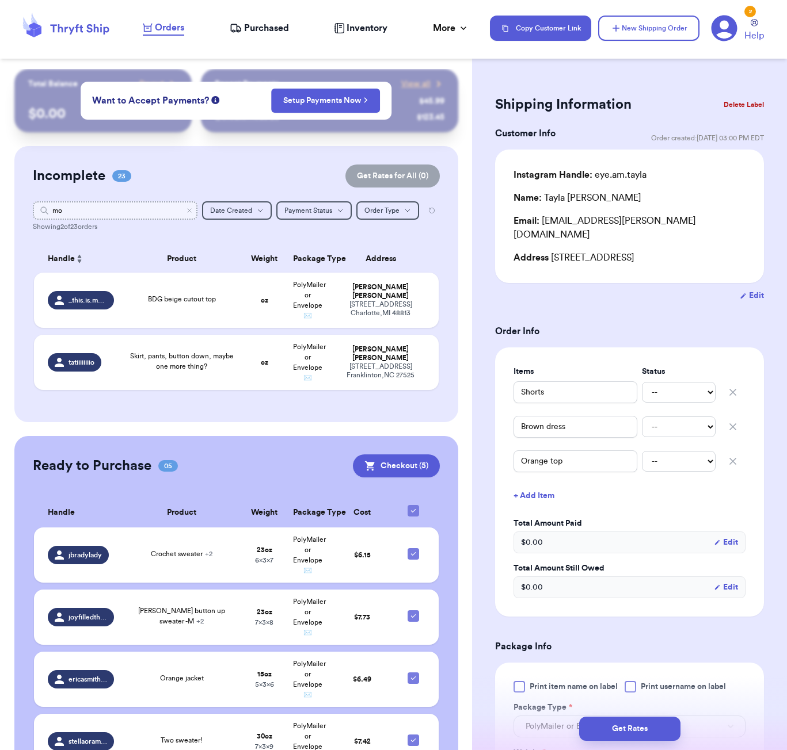
type input "m"
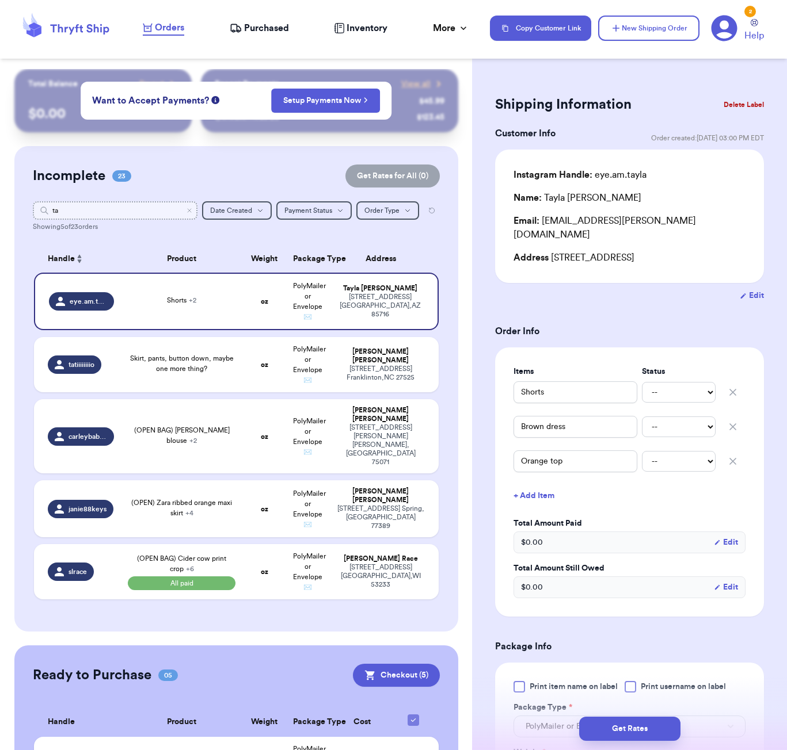
type input "t"
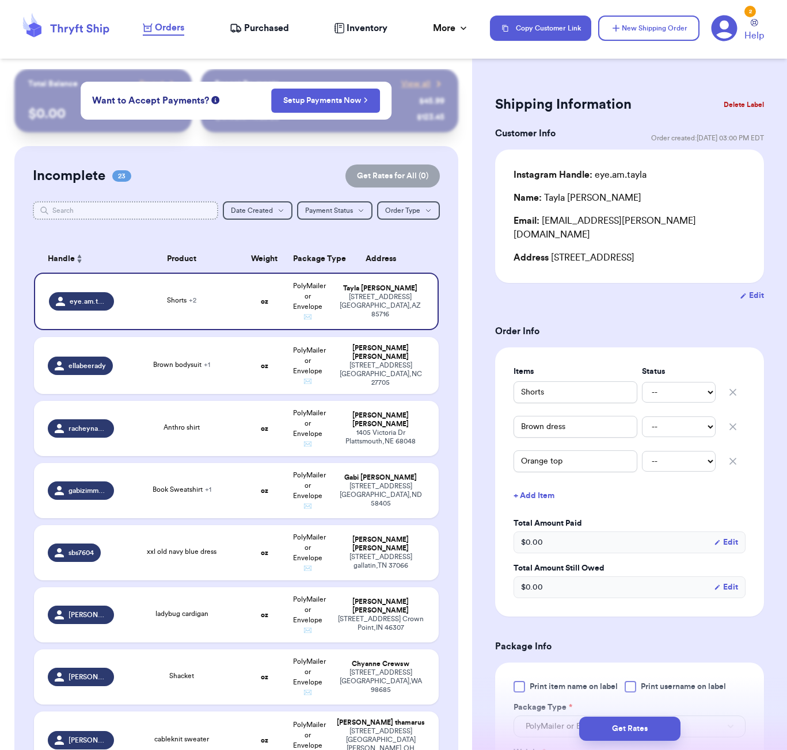
type input "m"
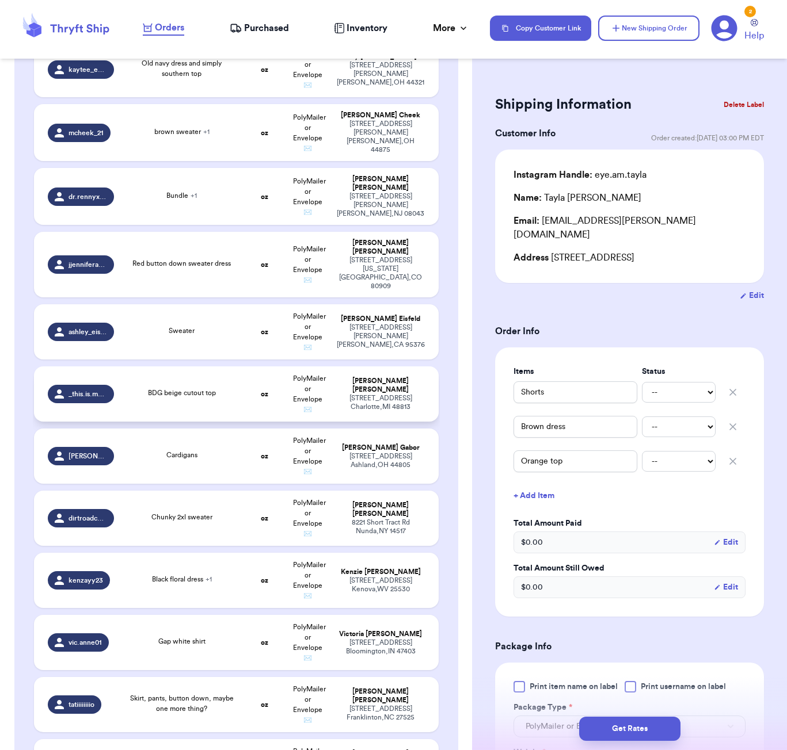
click at [199, 388] on div "BDG beige cutout top" at bounding box center [182, 393] width 68 height 10
type input "BDG beige cutout top"
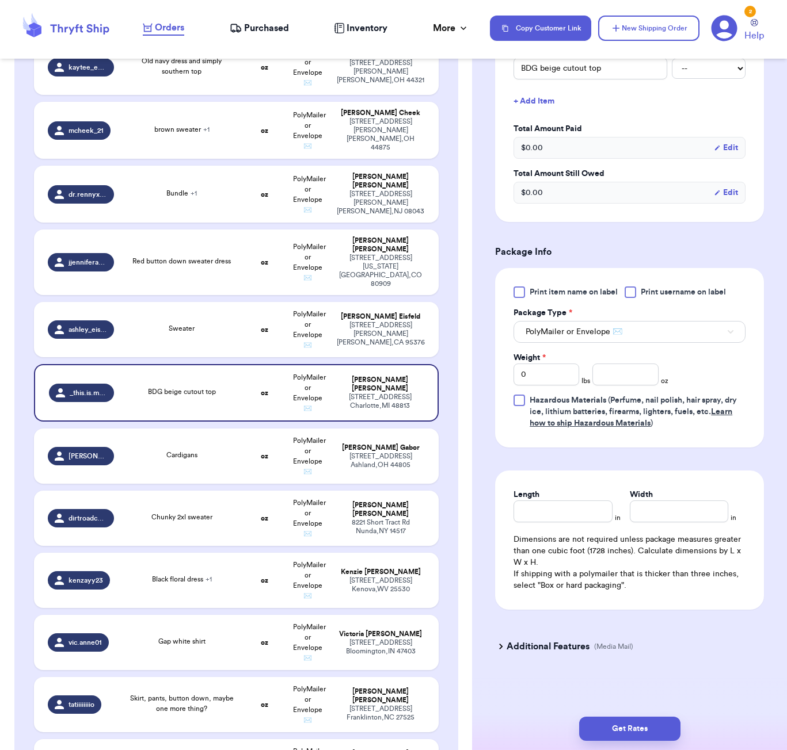
scroll to position [311, 0]
click at [612, 374] on input "number" at bounding box center [625, 375] width 66 height 22
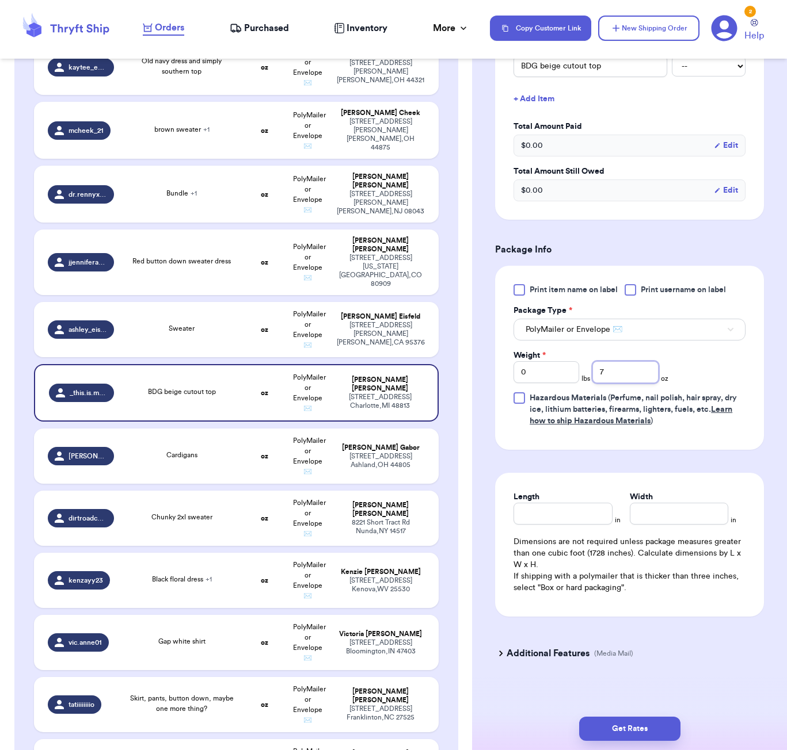
type input "7"
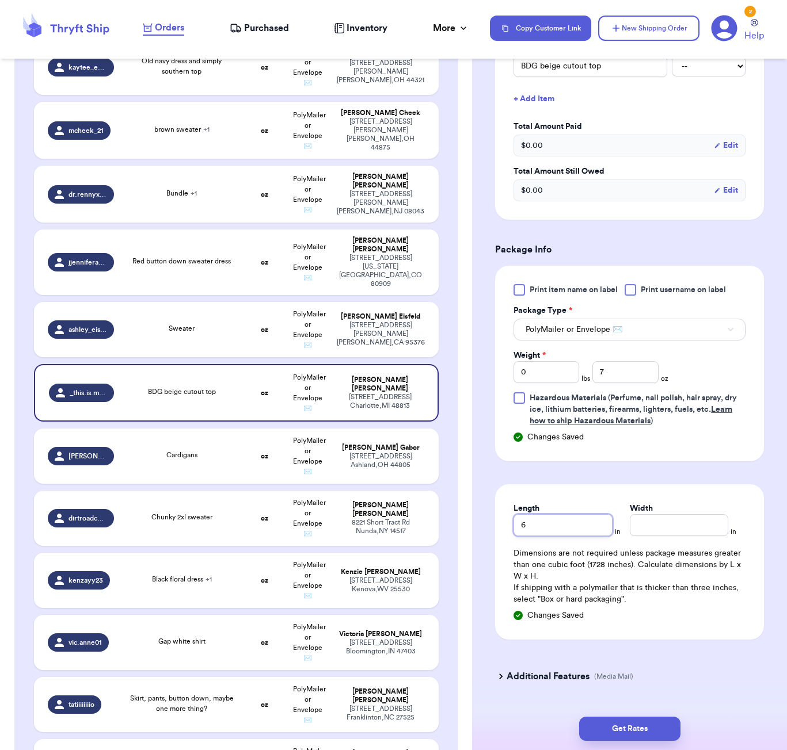
type input "6"
type input "5"
click at [626, 730] on button "Get Rates" at bounding box center [629, 729] width 101 height 24
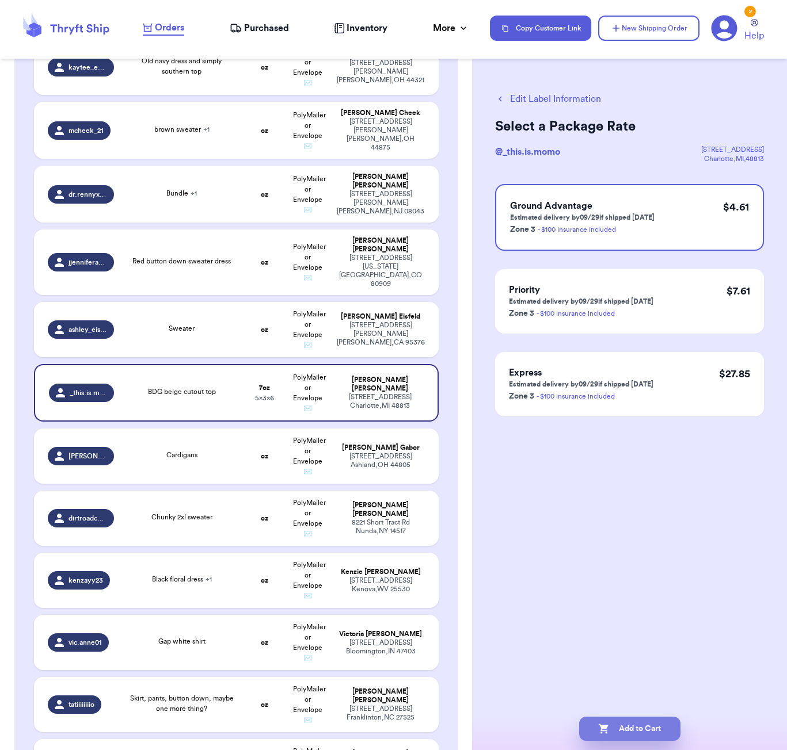
click at [652, 728] on button "Add to Cart" at bounding box center [629, 729] width 101 height 24
checkbox input "true"
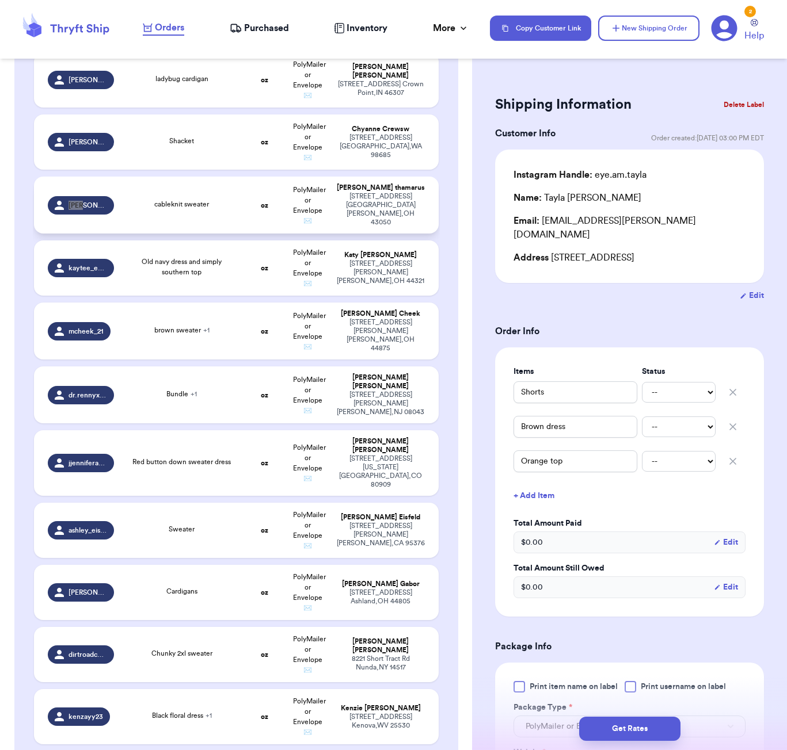
scroll to position [534, 0]
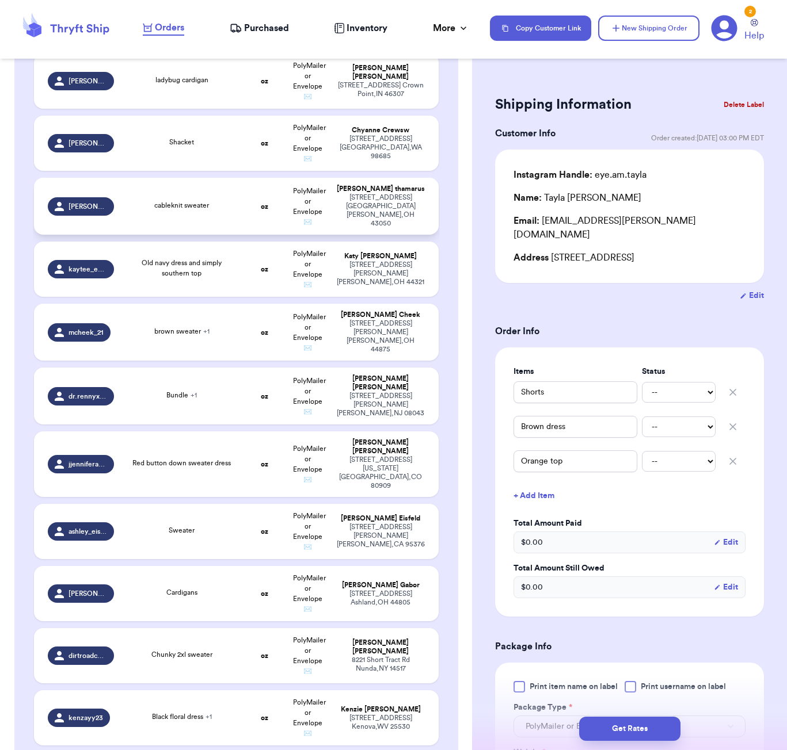
click at [215, 213] on div "cableknit sweater" at bounding box center [182, 206] width 108 height 13
type input "cableknit sweater"
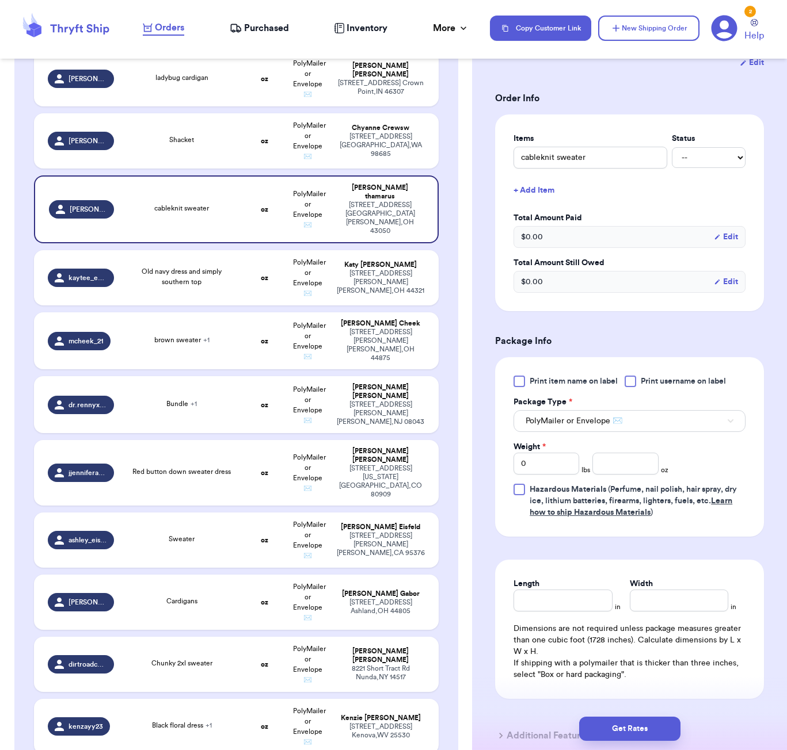
scroll to position [250, 0]
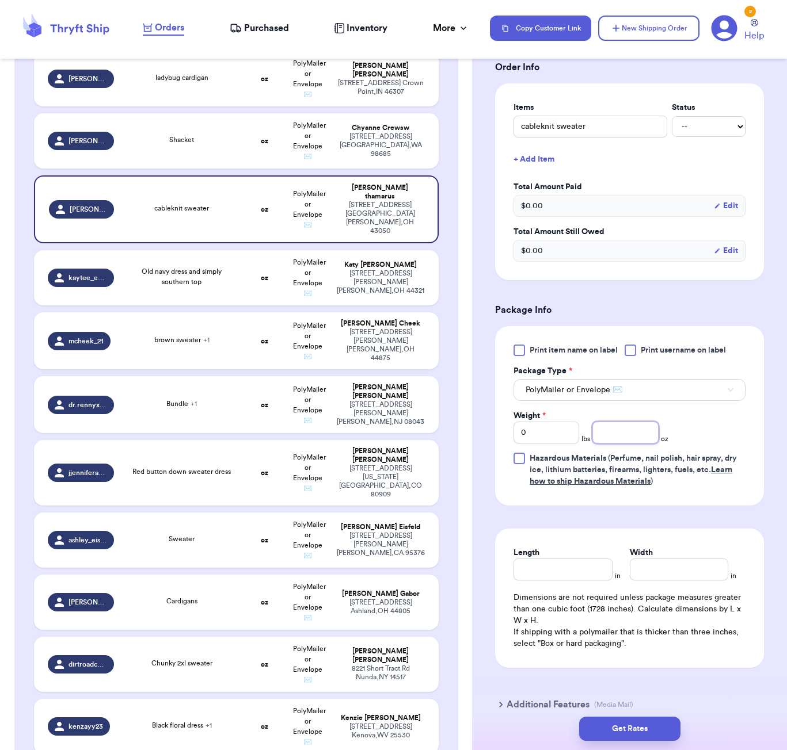
click at [627, 444] on input "number" at bounding box center [625, 433] width 66 height 22
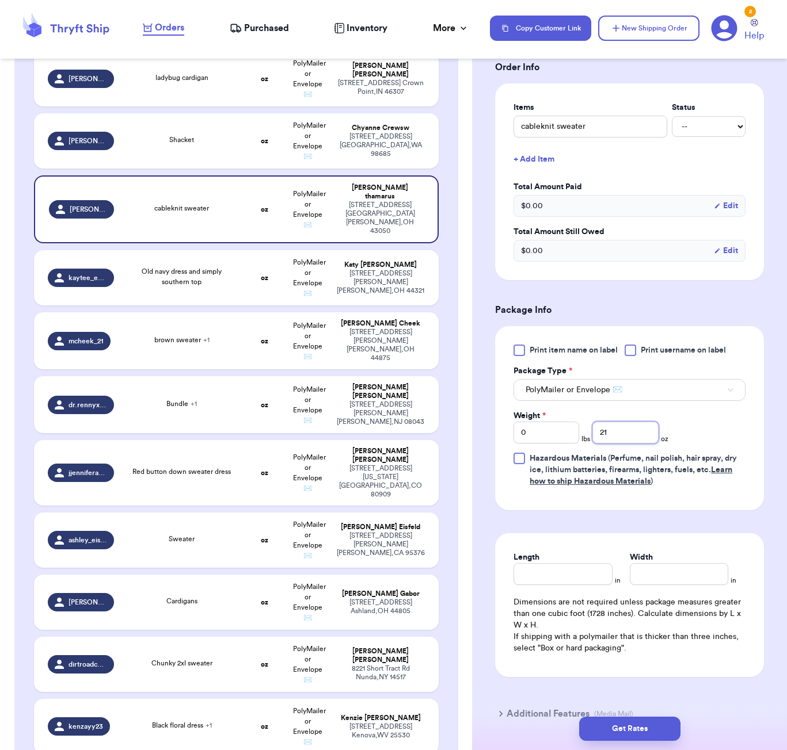
type input "21"
click at [562, 585] on div "Length" at bounding box center [562, 568] width 98 height 33
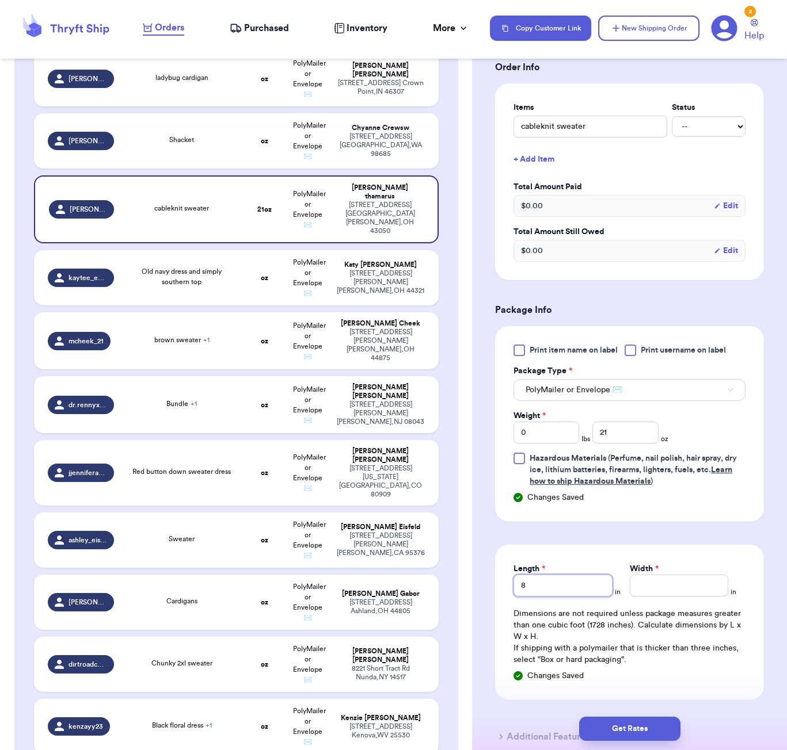
type input "8"
type input "7"
drag, startPoint x: 645, startPoint y: 726, endPoint x: 722, endPoint y: 724, distance: 76.6
click at [645, 726] on button "Get Rates" at bounding box center [629, 729] width 101 height 24
type input "1"
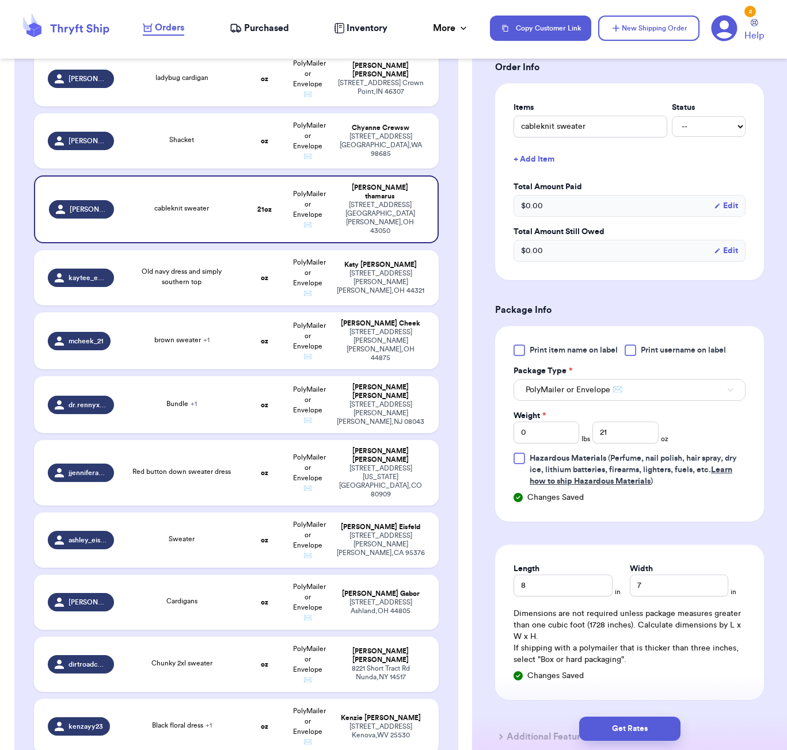
type input "5"
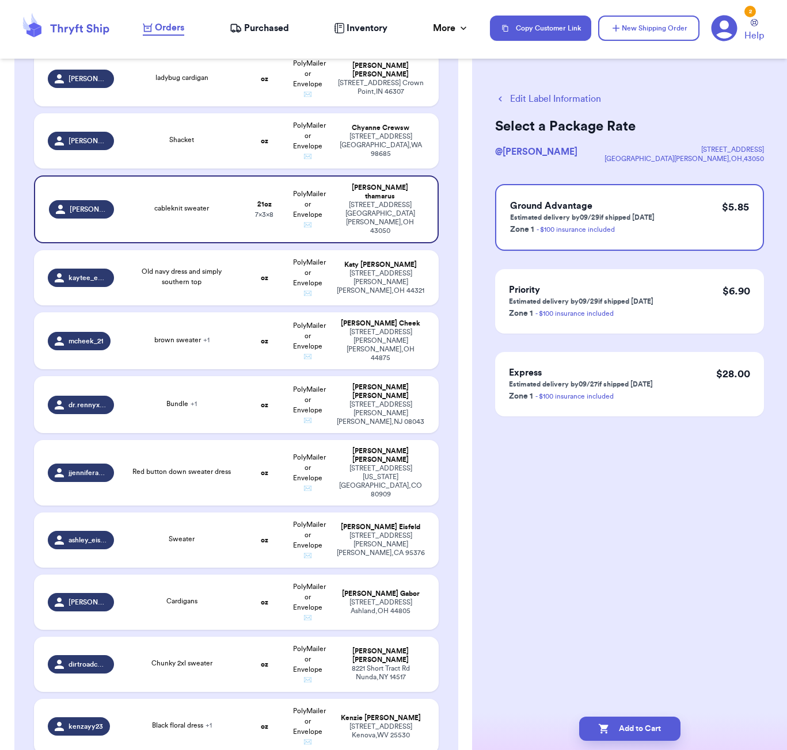
scroll to position [0, 0]
click at [662, 733] on button "Add to Cart" at bounding box center [629, 729] width 101 height 24
checkbox input "true"
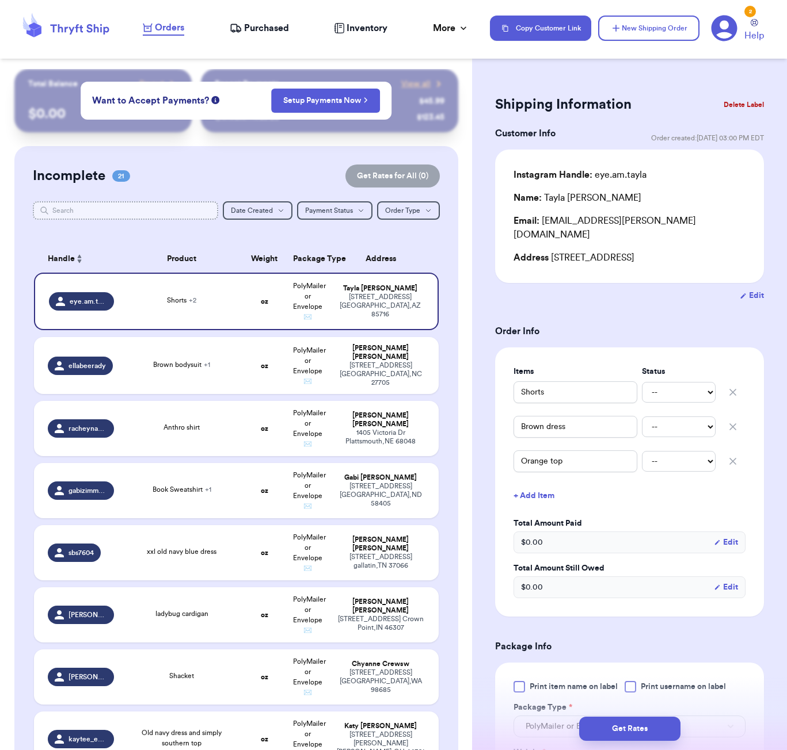
click at [133, 208] on input "text" at bounding box center [125, 210] width 185 height 18
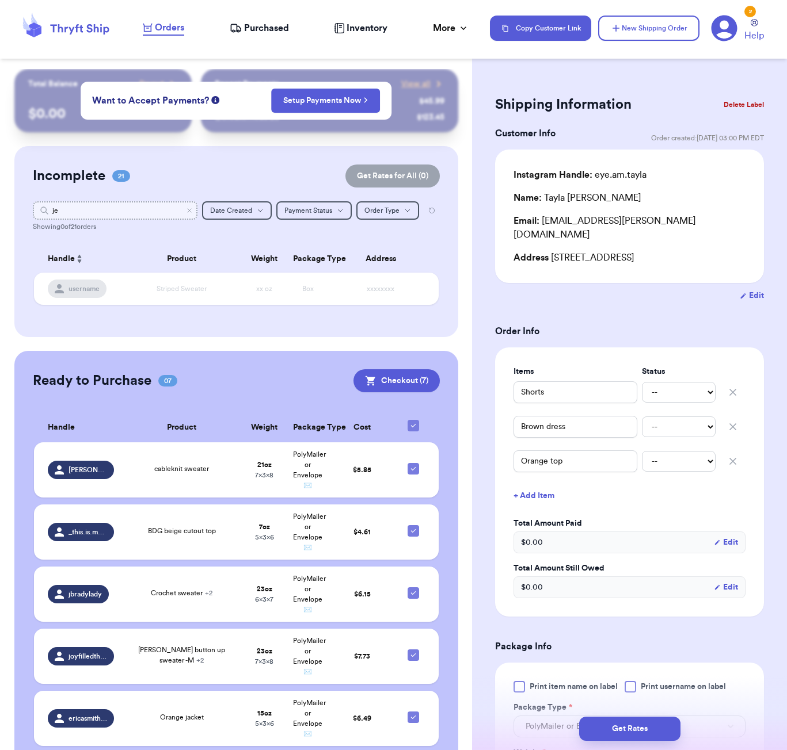
type input "j"
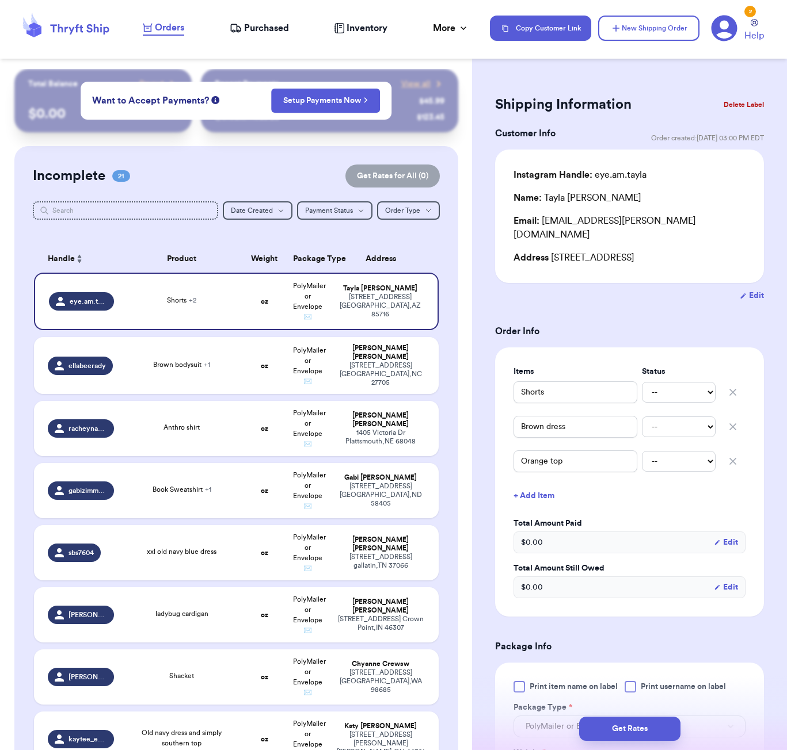
scroll to position [734, 0]
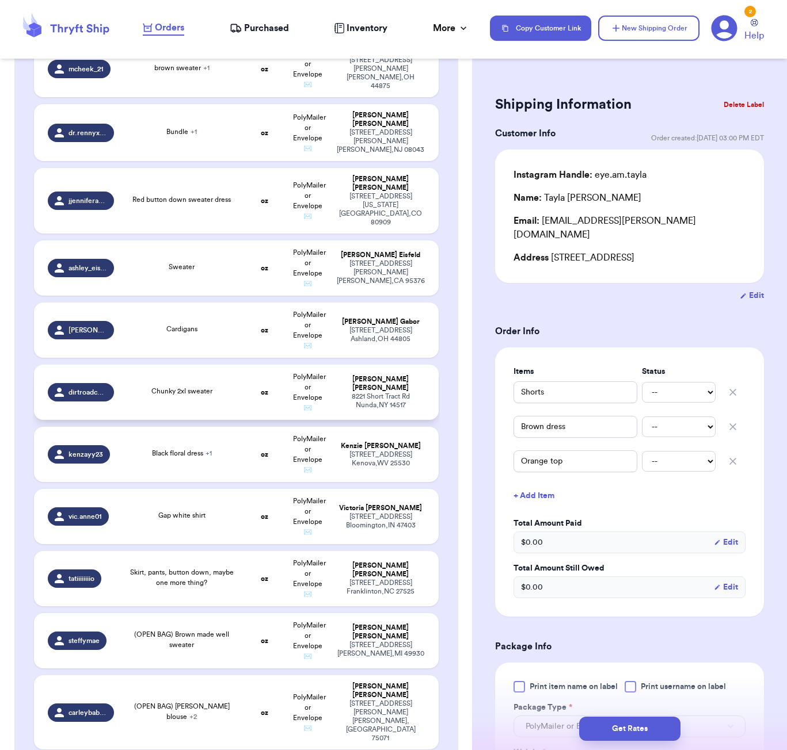
click at [230, 391] on td "Chunky 2xl sweater" at bounding box center [182, 392] width 122 height 55
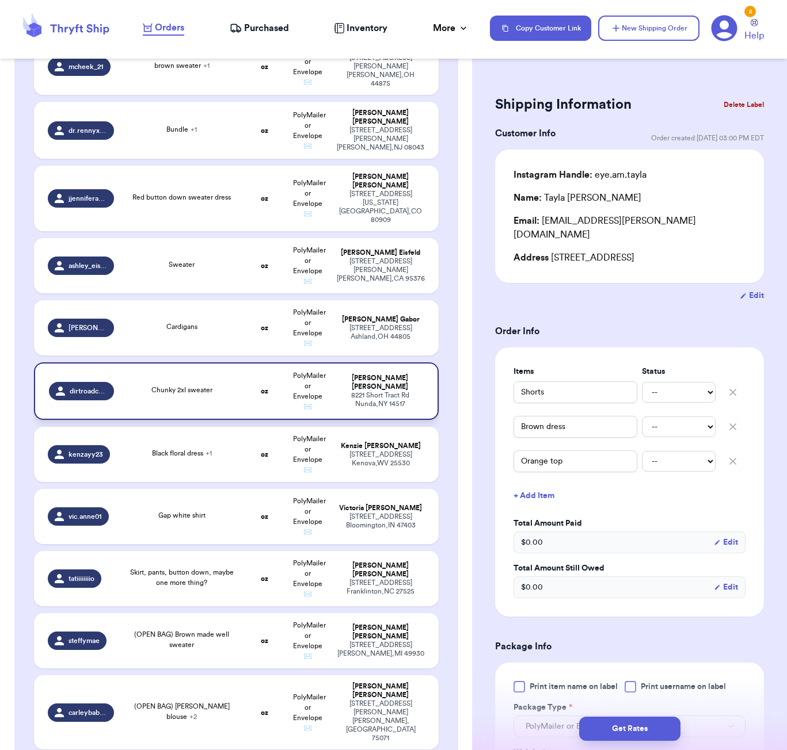
type input "Chunky 2xl sweater"
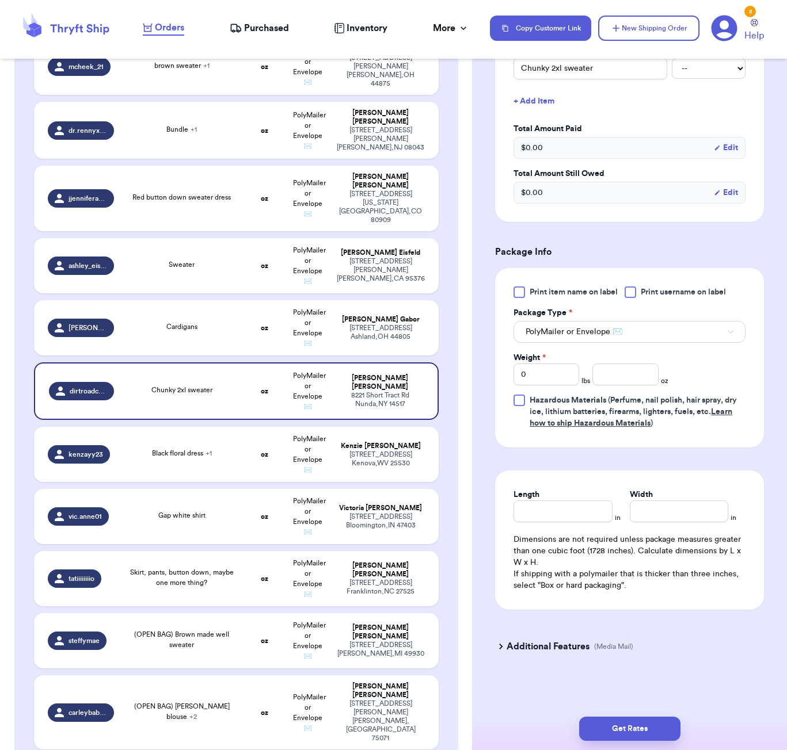
scroll to position [311, 0]
click at [624, 374] on input "number" at bounding box center [625, 375] width 66 height 22
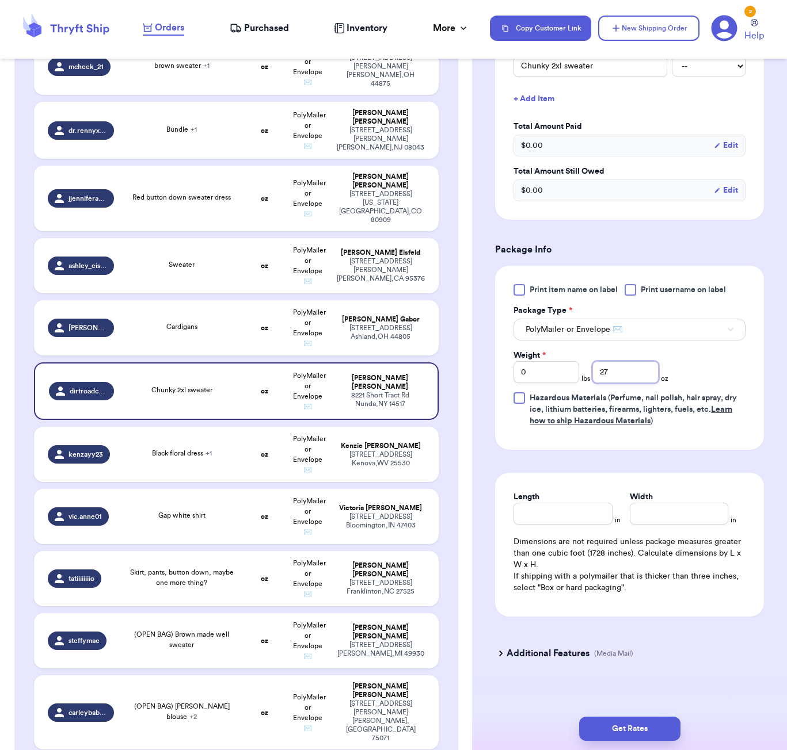
type input "27"
click at [554, 531] on div "Length in Width in Dimensions are not required unless package measures greater …" at bounding box center [629, 545] width 269 height 144
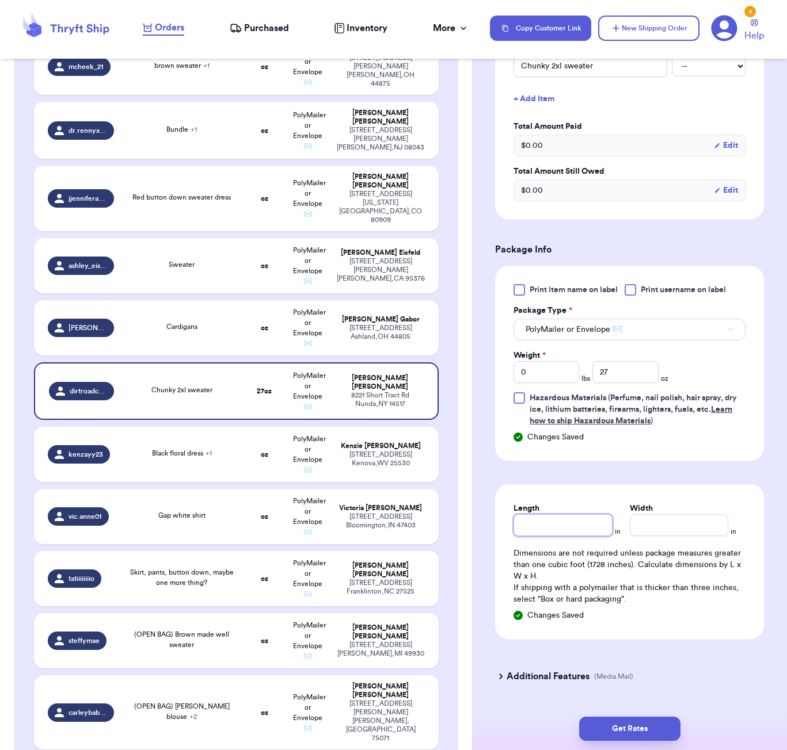
click at [566, 524] on input "Length" at bounding box center [562, 525] width 98 height 22
type input "8"
type input "7"
drag, startPoint x: 670, startPoint y: 723, endPoint x: 714, endPoint y: 711, distance: 45.5
click at [670, 722] on button "Get Rates" at bounding box center [629, 729] width 101 height 24
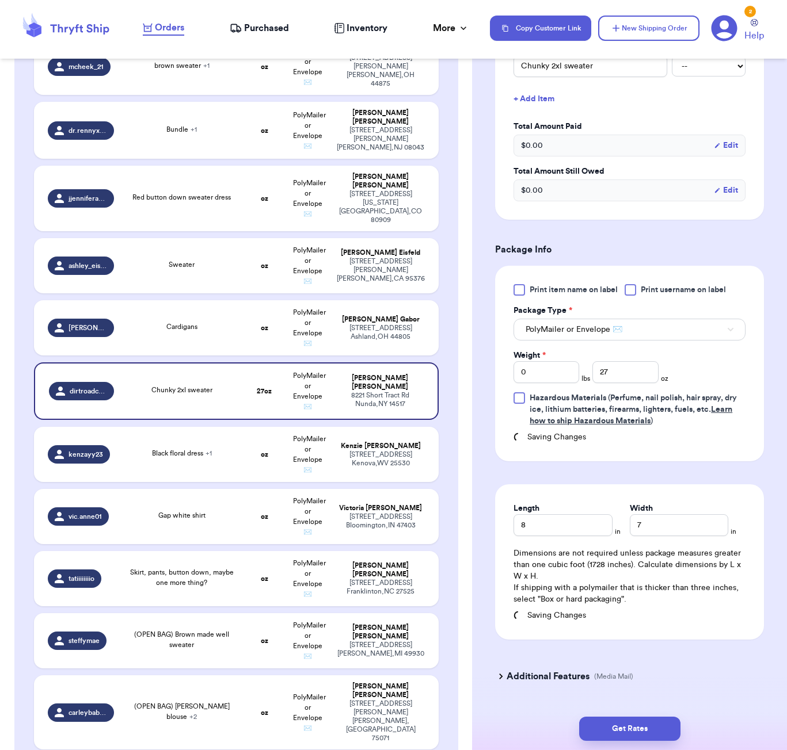
type input "1"
type input "11"
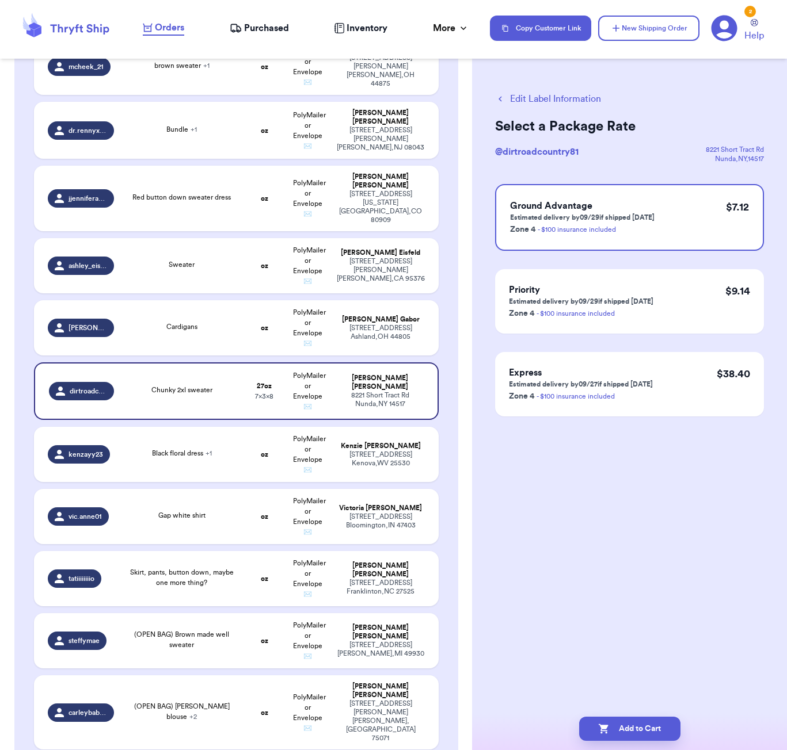
drag, startPoint x: 650, startPoint y: 721, endPoint x: 653, endPoint y: 712, distance: 8.9
click at [650, 721] on button "Add to Cart" at bounding box center [629, 729] width 101 height 24
checkbox input "true"
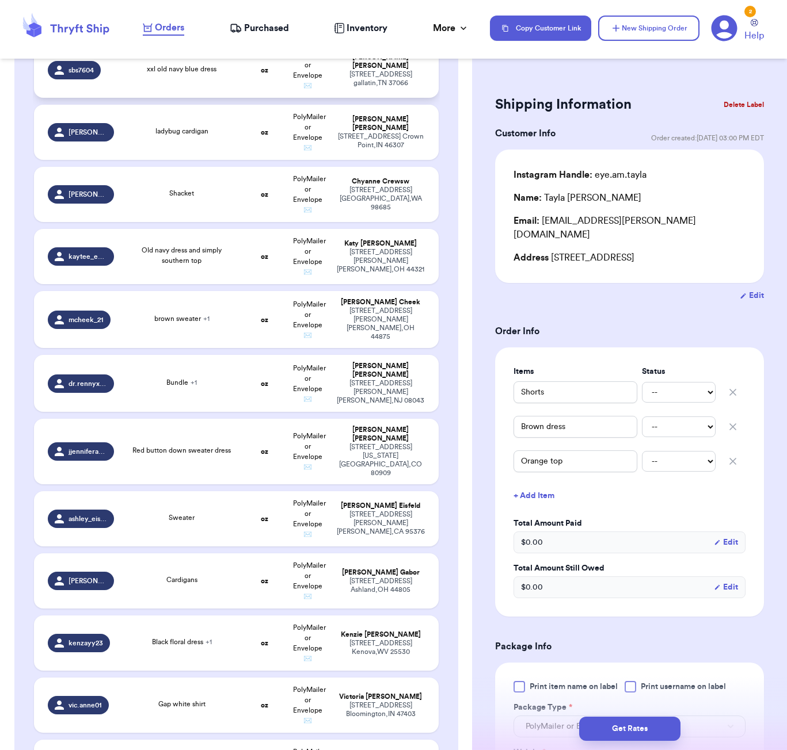
scroll to position [489, 0]
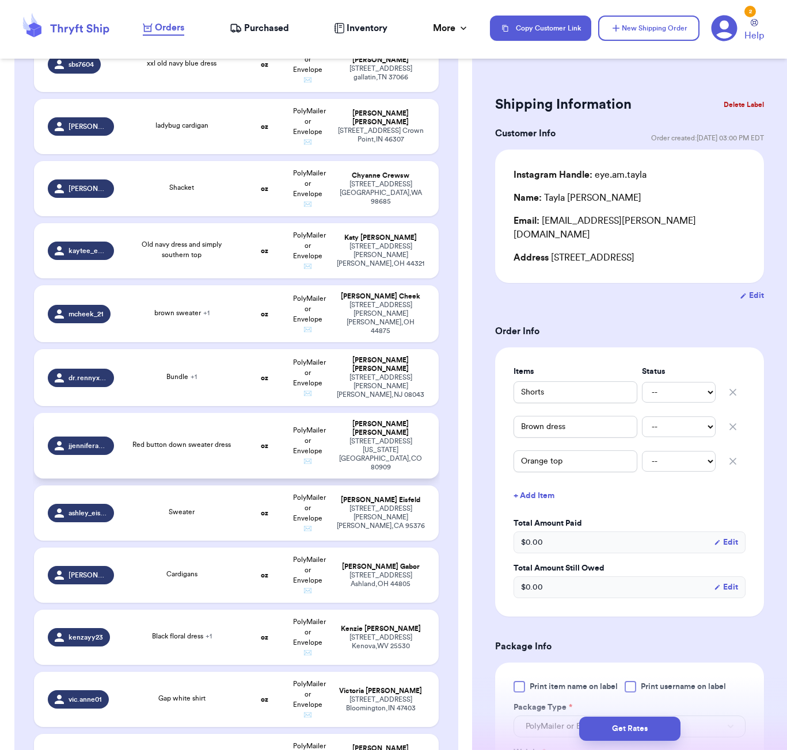
click at [205, 441] on span "Red button down sweater dress" at bounding box center [181, 444] width 98 height 7
type input "Red button down sweater dress"
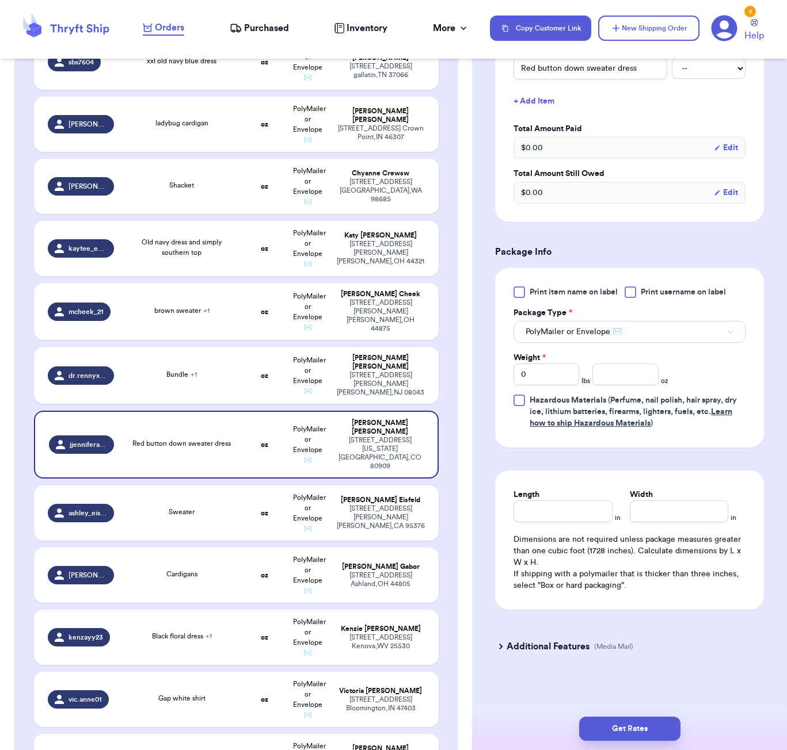
scroll to position [311, 0]
click at [620, 375] on input "number" at bounding box center [625, 375] width 66 height 22
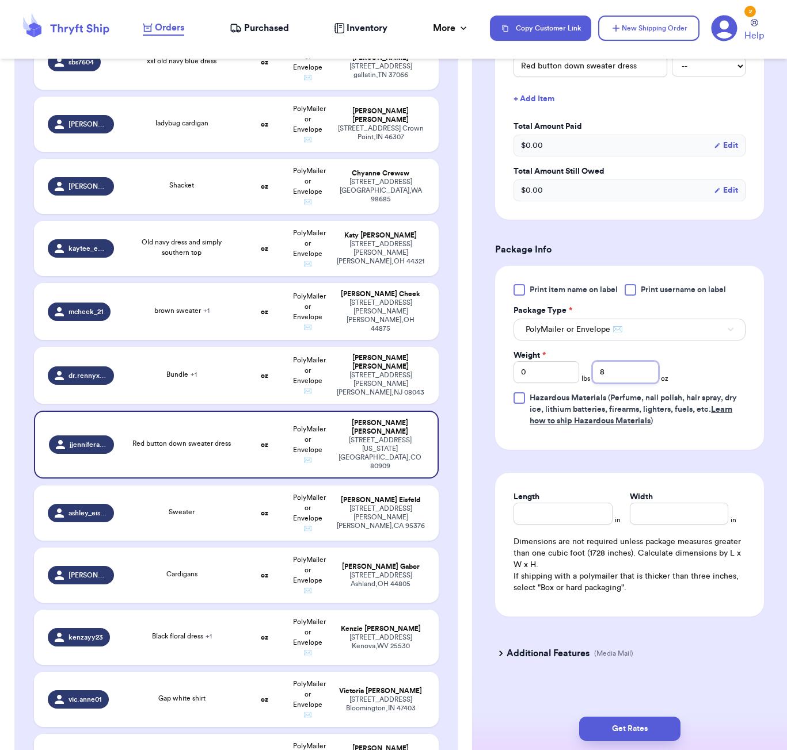
type input "8"
click at [581, 509] on div "Length" at bounding box center [562, 507] width 98 height 33
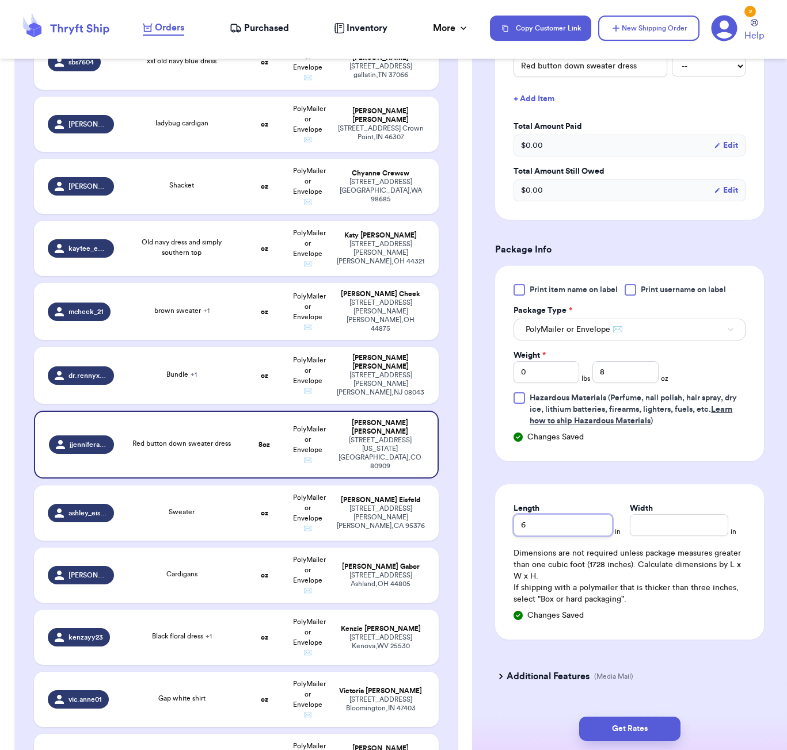
type input "6"
type input "5"
click at [666, 730] on button "Get Rates" at bounding box center [629, 729] width 101 height 24
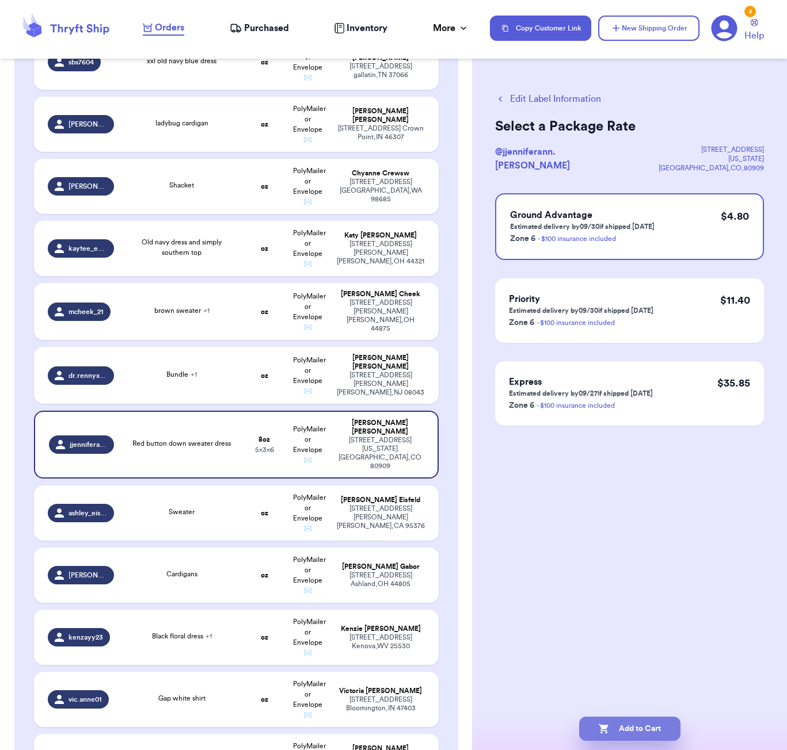
click at [662, 725] on button "Add to Cart" at bounding box center [629, 729] width 101 height 24
checkbox input "true"
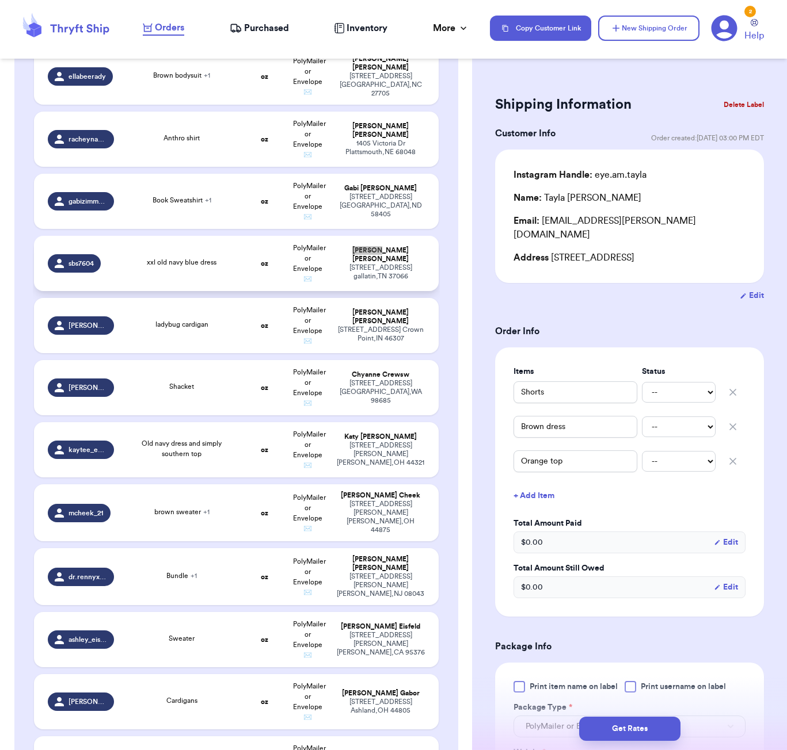
scroll to position [282, 0]
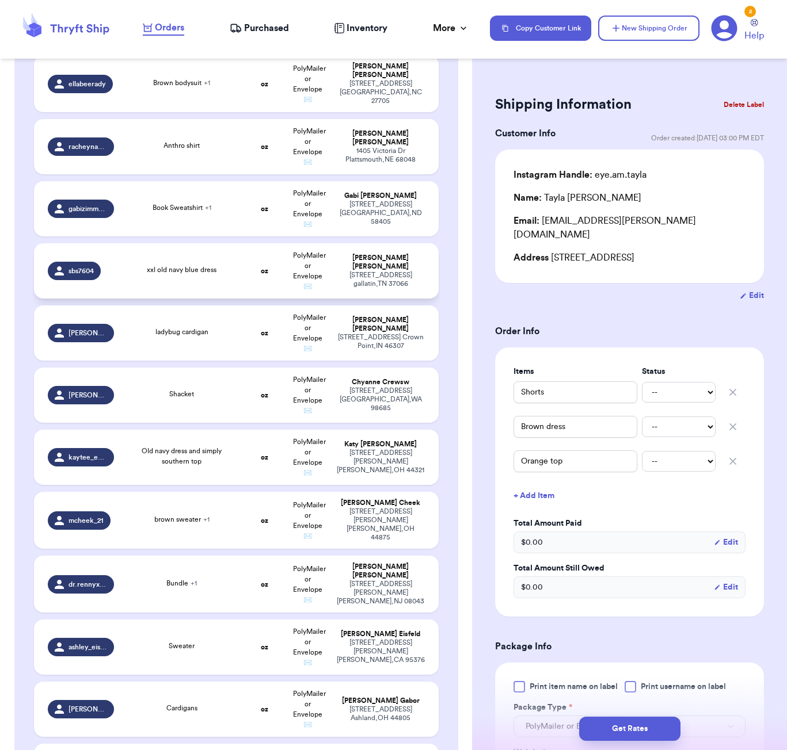
click at [209, 273] on span "xxl old navy blue dress" at bounding box center [182, 269] width 70 height 7
type input "xxl old navy blue dress"
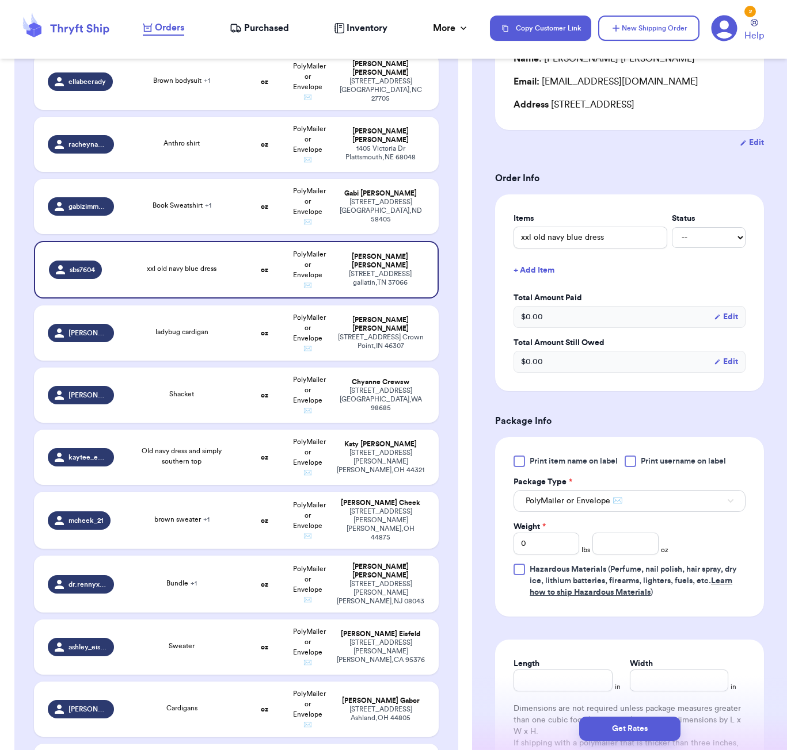
scroll to position [289, 0]
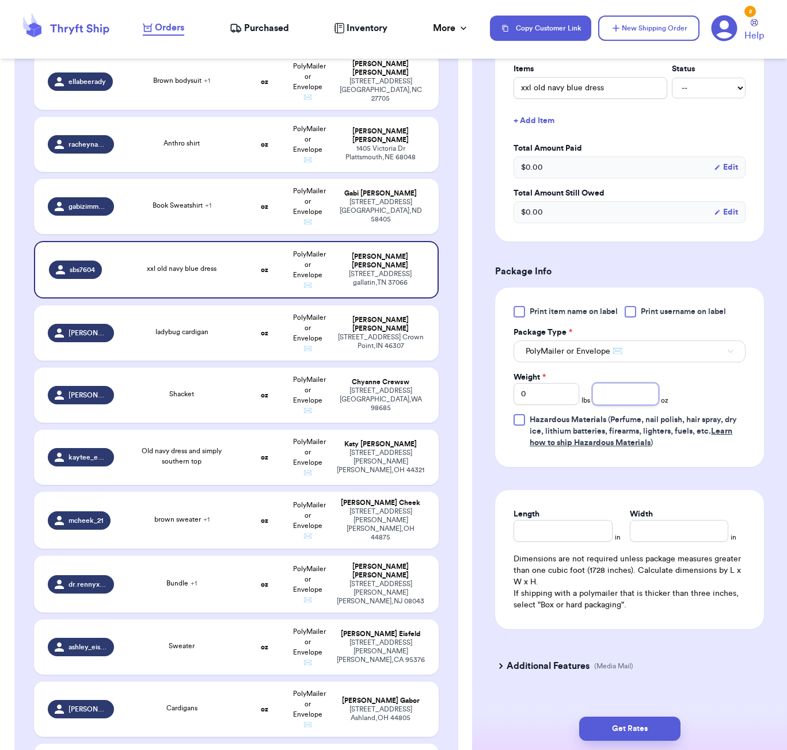
click at [612, 399] on input "number" at bounding box center [625, 394] width 66 height 22
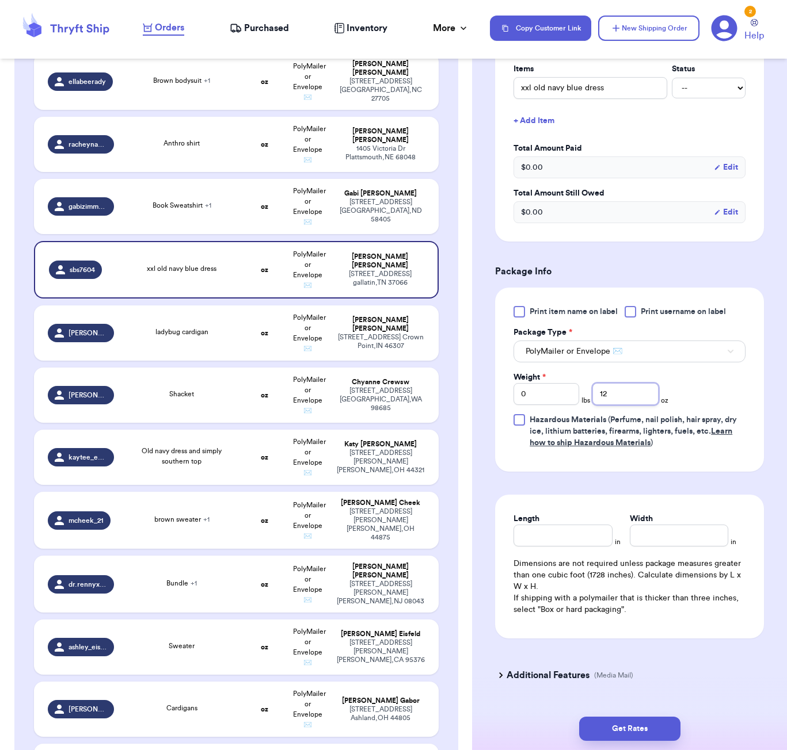
type input "12"
click at [566, 538] on div "Length" at bounding box center [562, 529] width 98 height 33
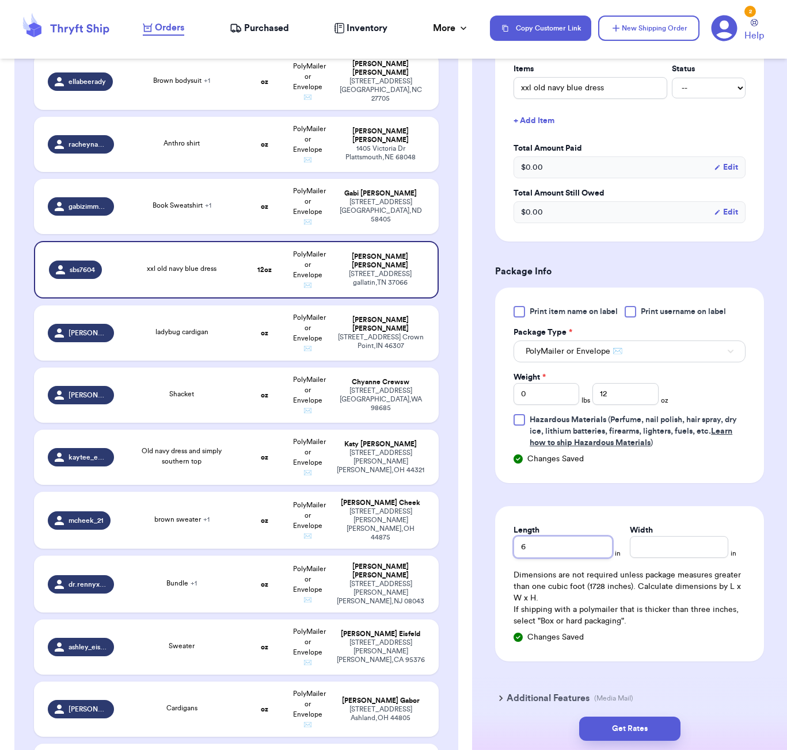
type input "6"
type input "5"
click at [634, 719] on button "Get Rates" at bounding box center [629, 729] width 101 height 24
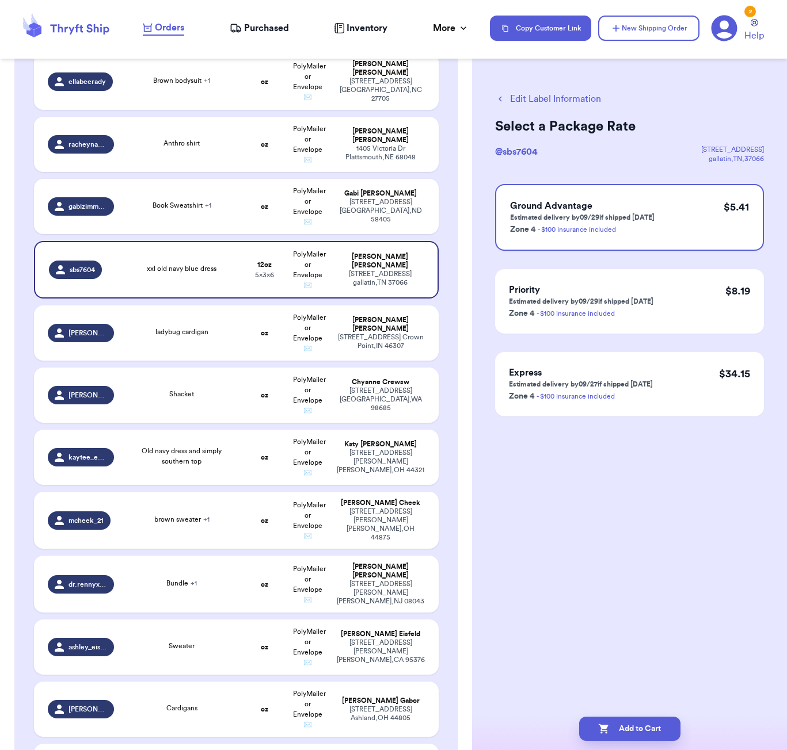
scroll to position [0, 0]
click at [653, 729] on button "Add to Cart" at bounding box center [629, 729] width 101 height 24
checkbox input "true"
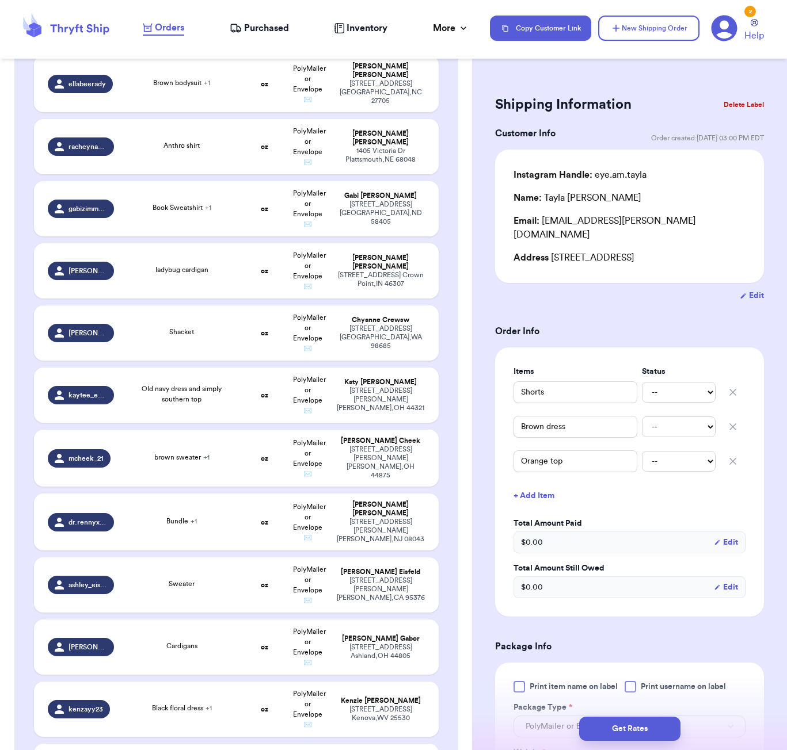
scroll to position [672, 0]
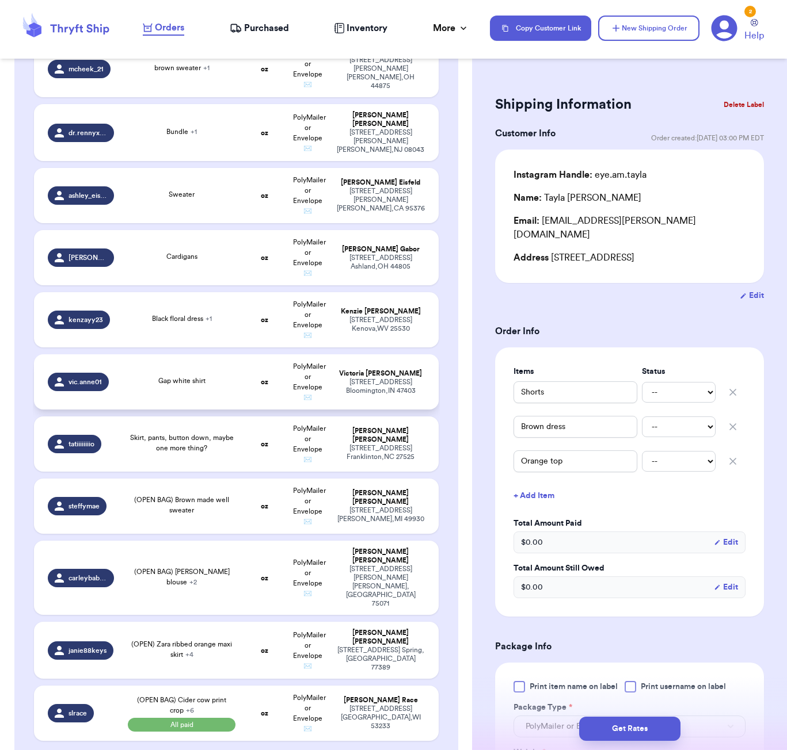
click at [196, 391] on td "Gap white shirt" at bounding box center [182, 382] width 122 height 55
type input "Gap white shirt"
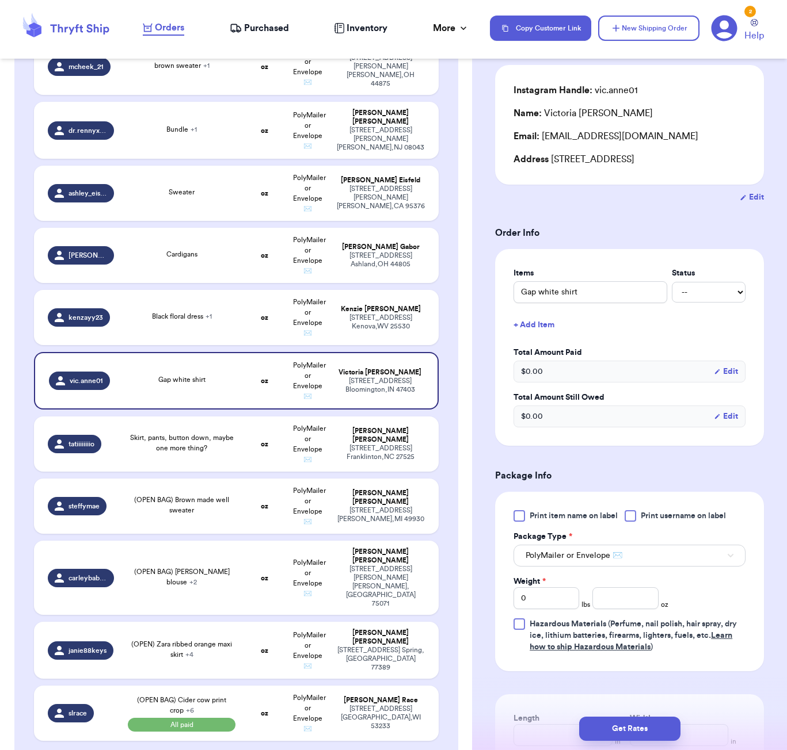
scroll to position [107, 0]
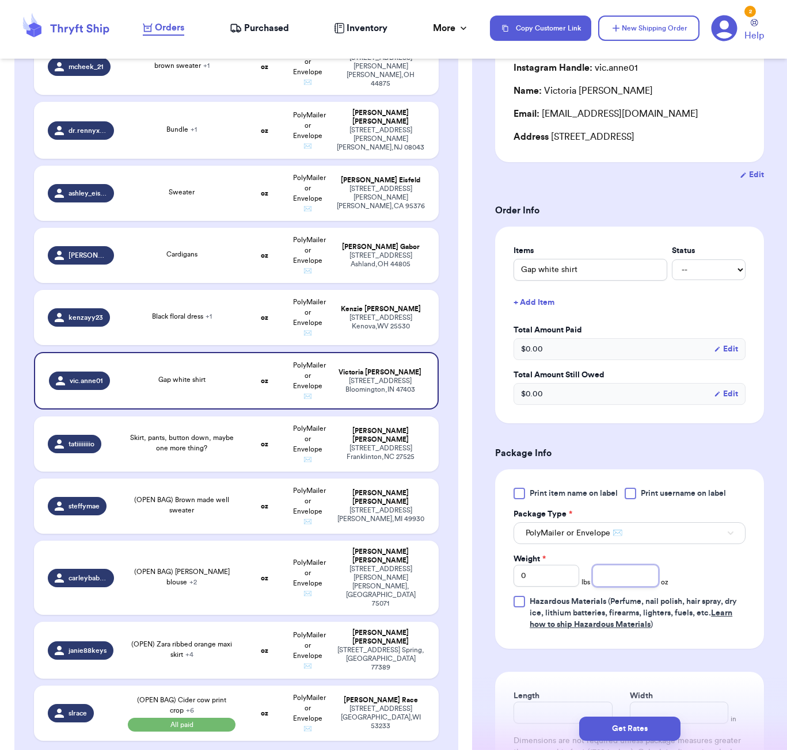
click at [612, 587] on input "number" at bounding box center [625, 576] width 66 height 22
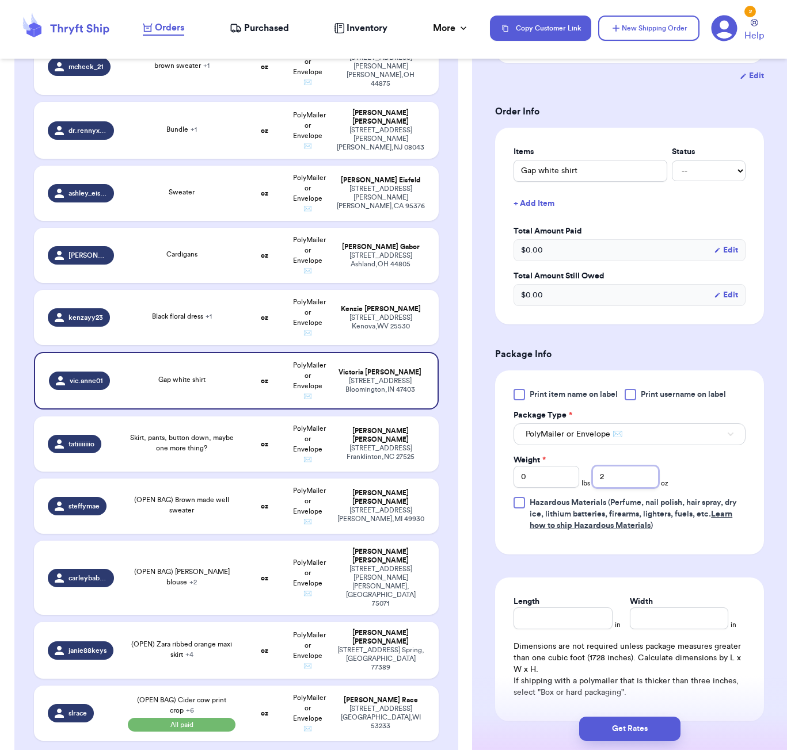
scroll to position [211, 0]
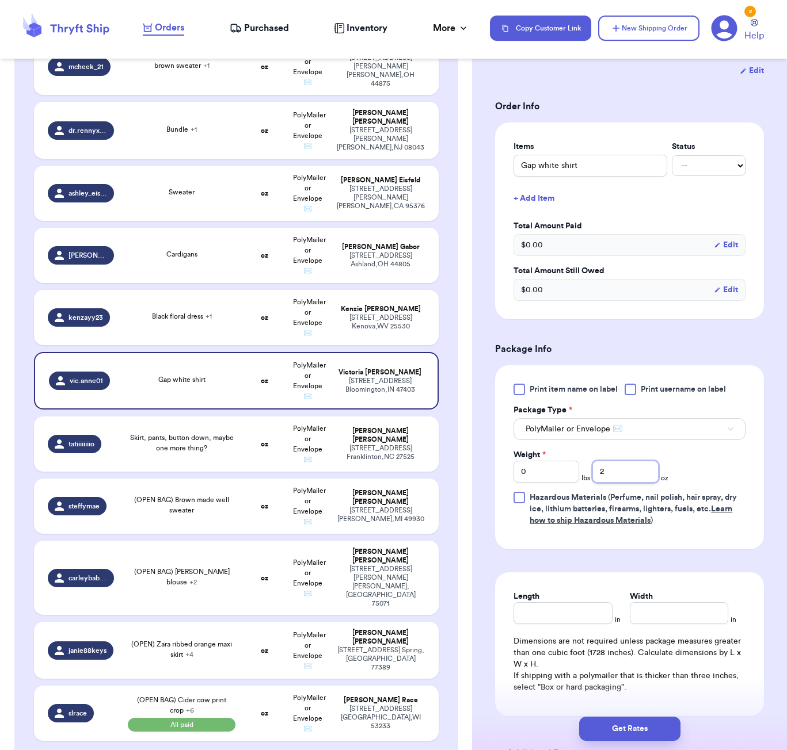
type input "2"
click at [554, 624] on div "Length" at bounding box center [562, 607] width 98 height 33
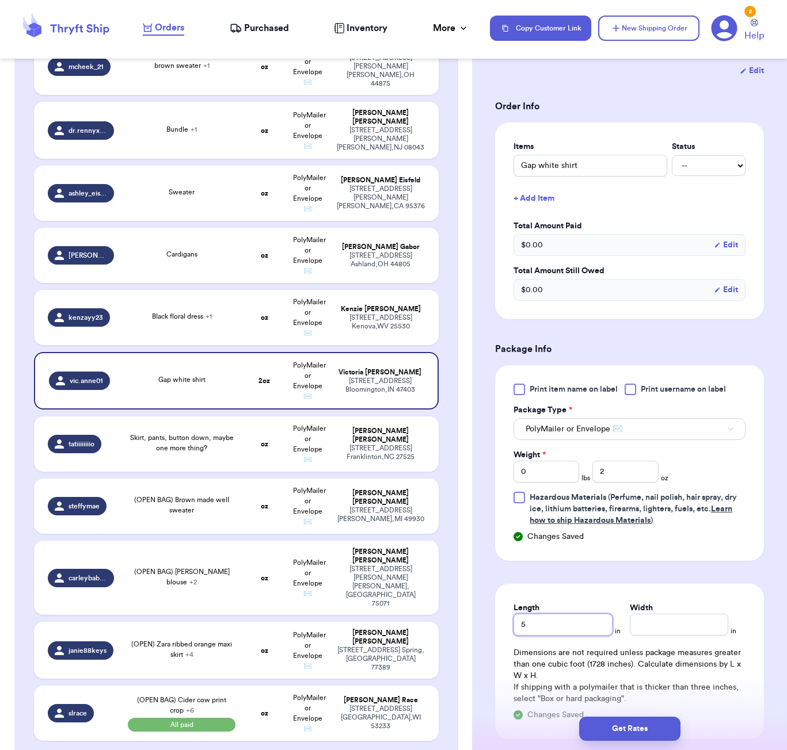
type input "5"
type input "4"
type input "3"
click at [648, 733] on button "Get Rates" at bounding box center [629, 729] width 101 height 24
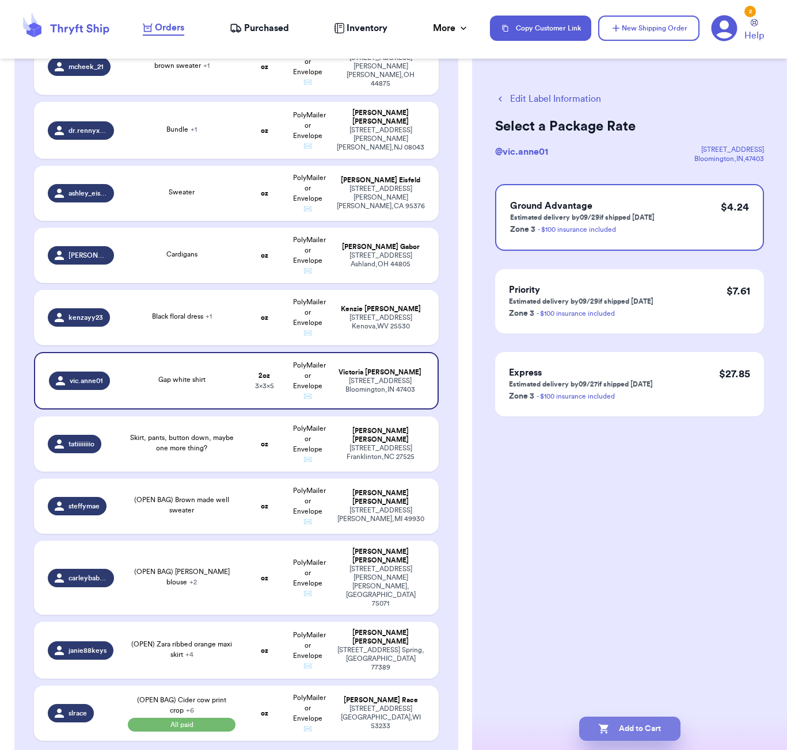
click at [644, 721] on button "Add to Cart" at bounding box center [629, 729] width 101 height 24
checkbox input "true"
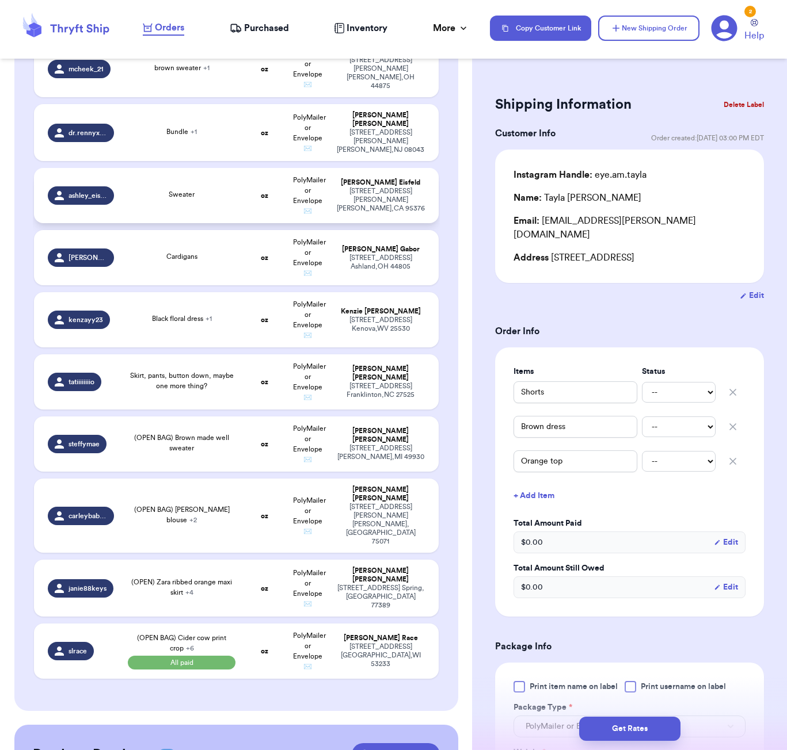
click at [234, 200] on div "Sweater" at bounding box center [182, 195] width 108 height 13
type input "Sweater"
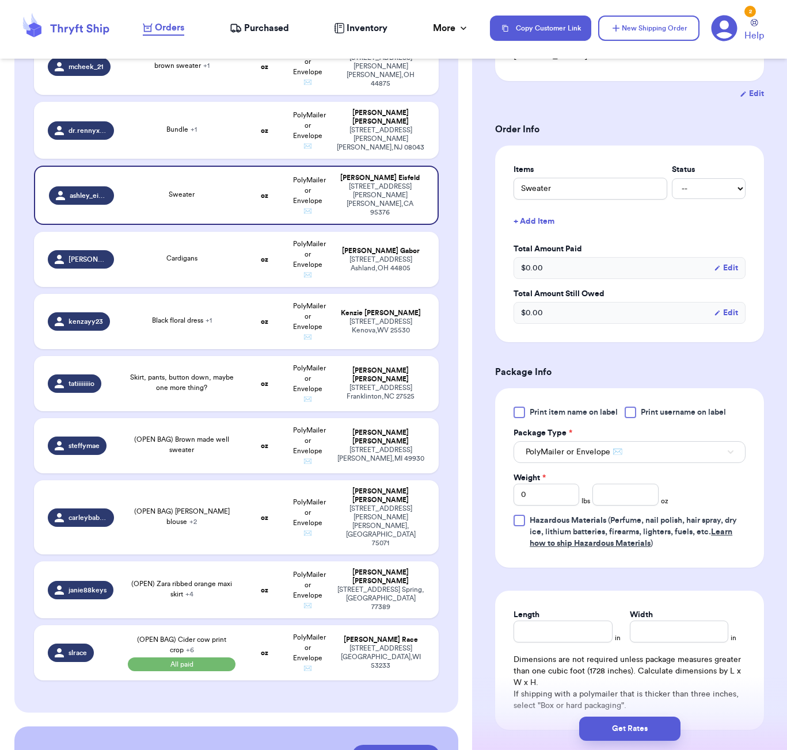
scroll to position [218, 0]
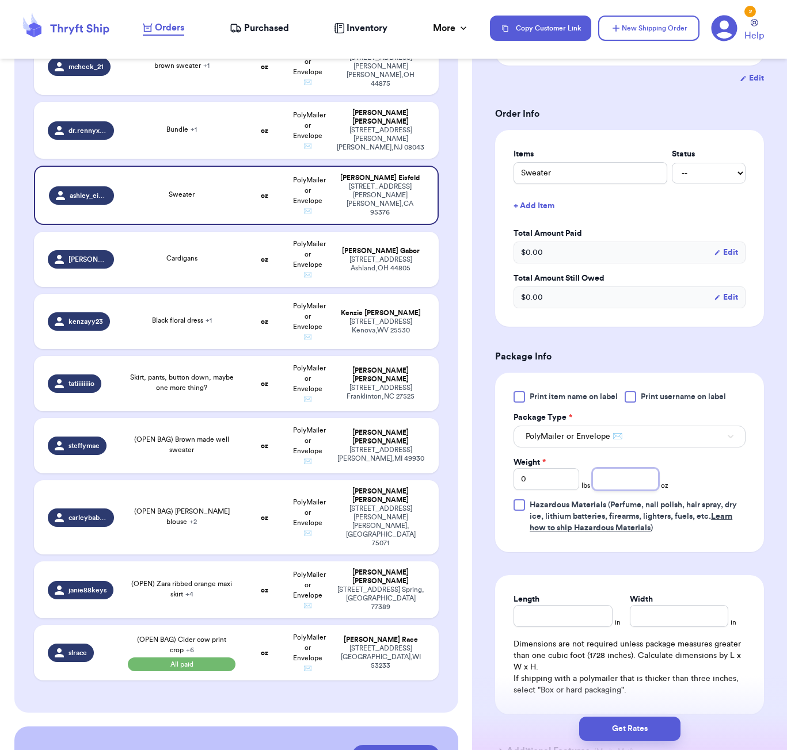
click at [619, 468] on input "number" at bounding box center [625, 479] width 66 height 22
type input "16"
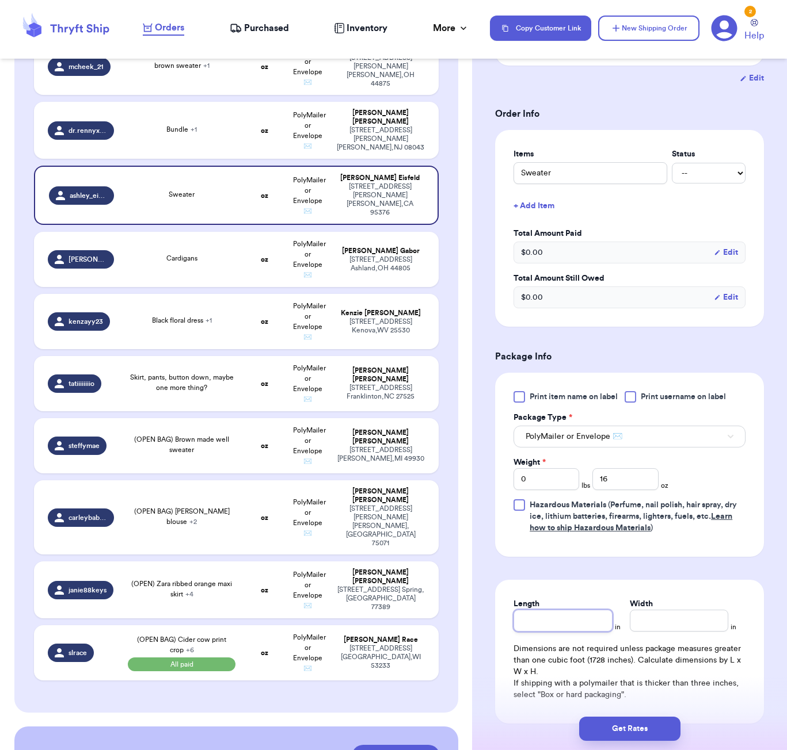
click at [572, 612] on input "Length" at bounding box center [562, 621] width 98 height 22
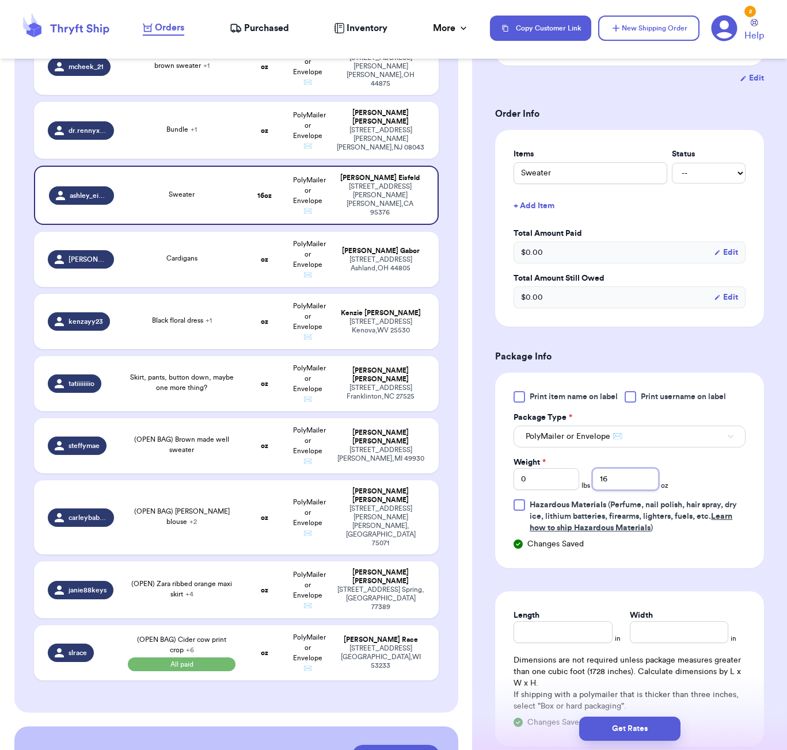
click at [620, 474] on input "16" at bounding box center [625, 479] width 66 height 22
type input "15"
type input "15.9"
click at [554, 622] on input "Length" at bounding box center [562, 633] width 98 height 22
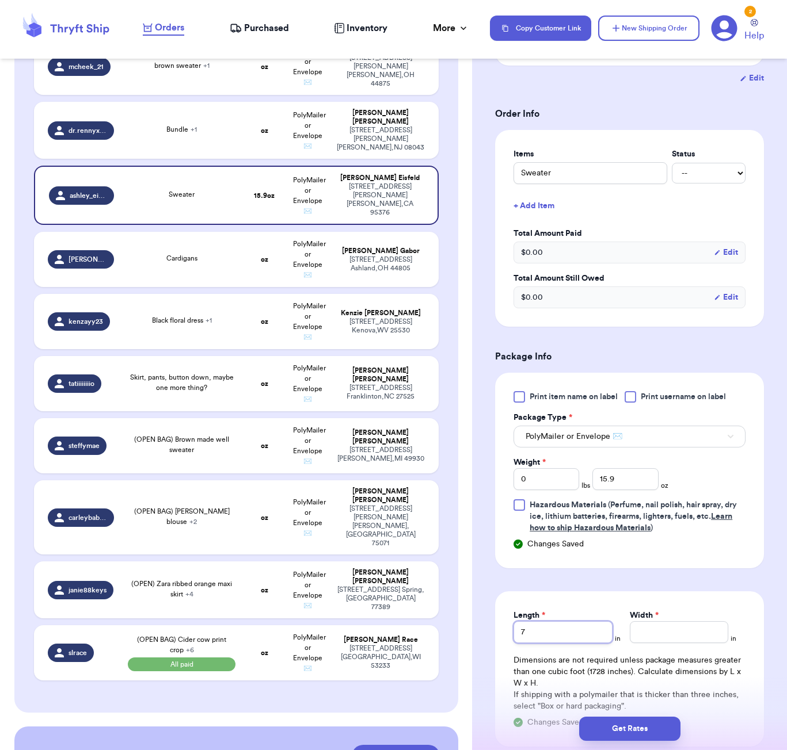
type input "7"
type input "6"
click at [647, 735] on button "Get Rates" at bounding box center [629, 729] width 101 height 24
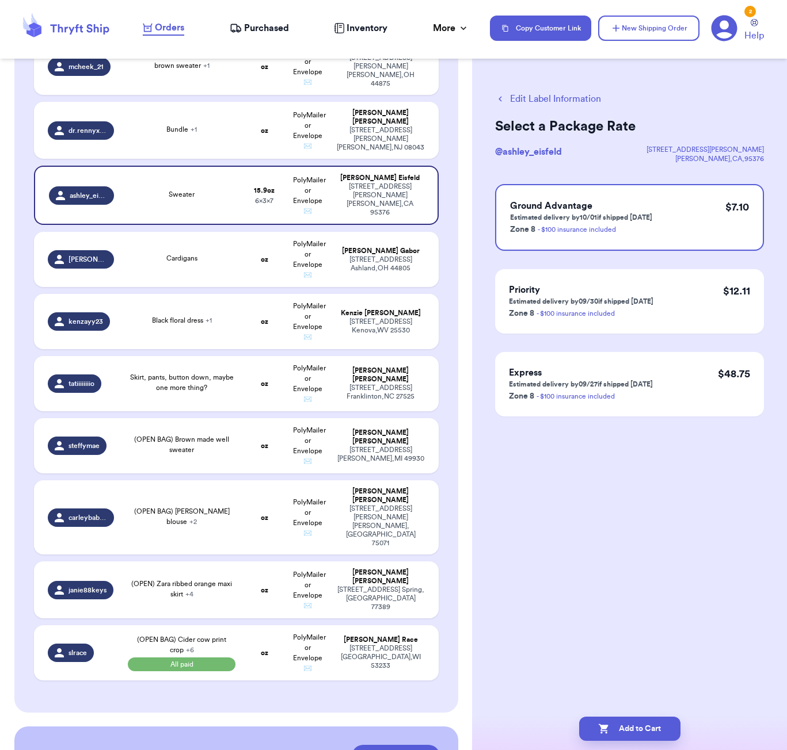
scroll to position [0, 0]
click at [644, 737] on button "Add to Cart" at bounding box center [629, 729] width 101 height 24
checkbox input "true"
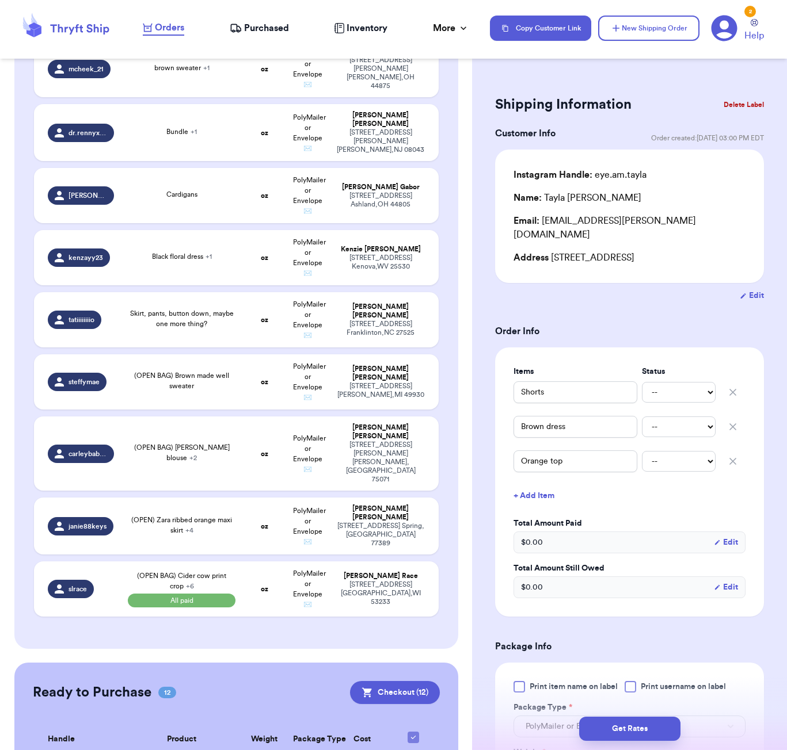
scroll to position [120, 0]
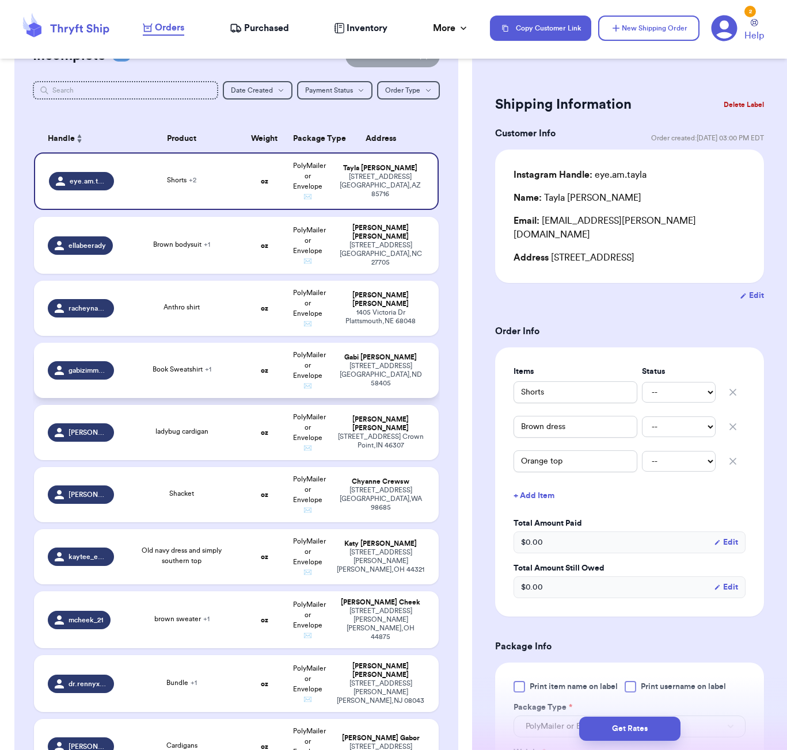
click at [186, 377] on div "Book Sweatshirt + 1" at bounding box center [182, 370] width 108 height 13
type input "Book Sweatshirt"
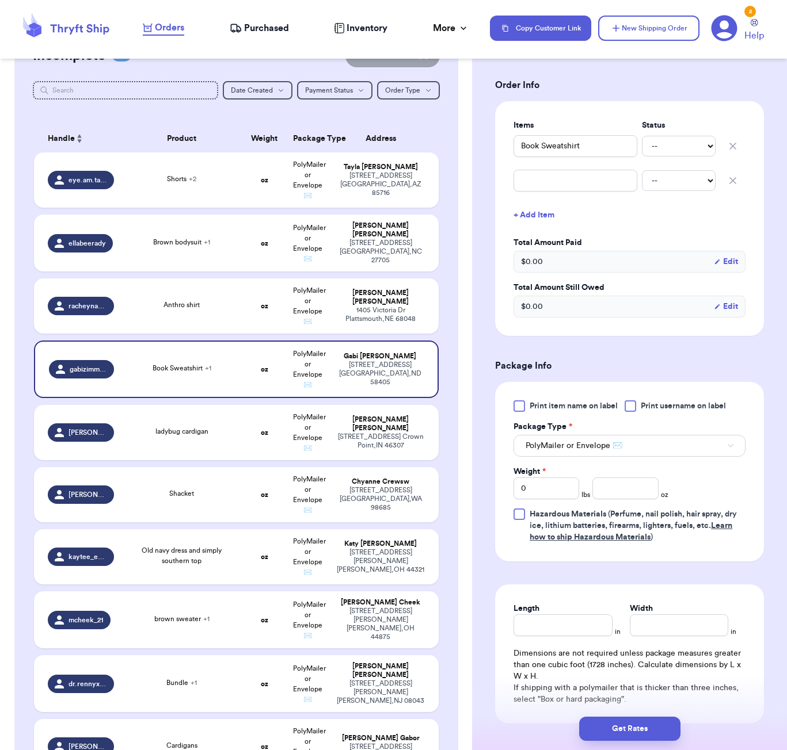
scroll to position [283, 0]
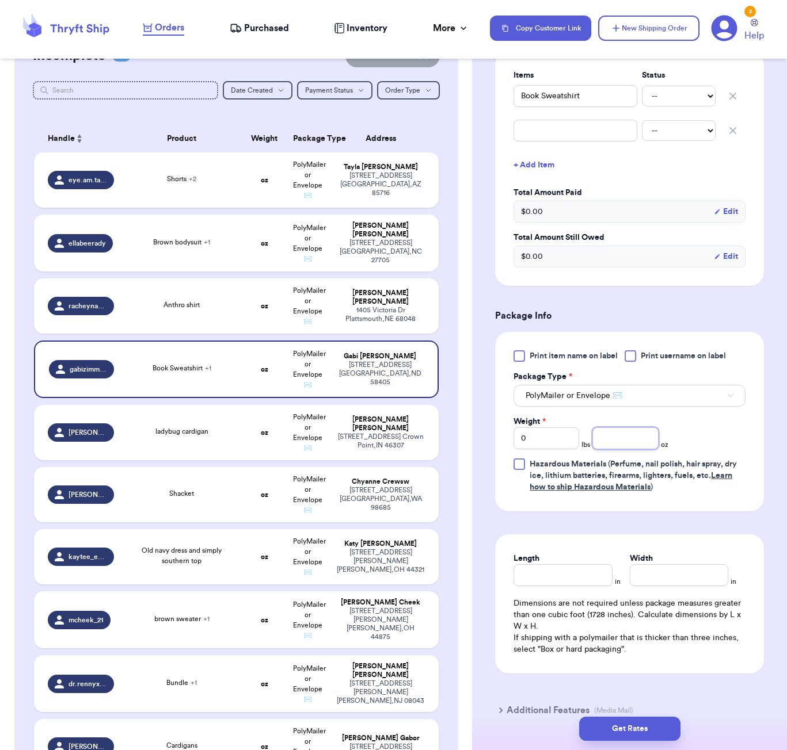
click at [612, 444] on input "number" at bounding box center [625, 439] width 66 height 22
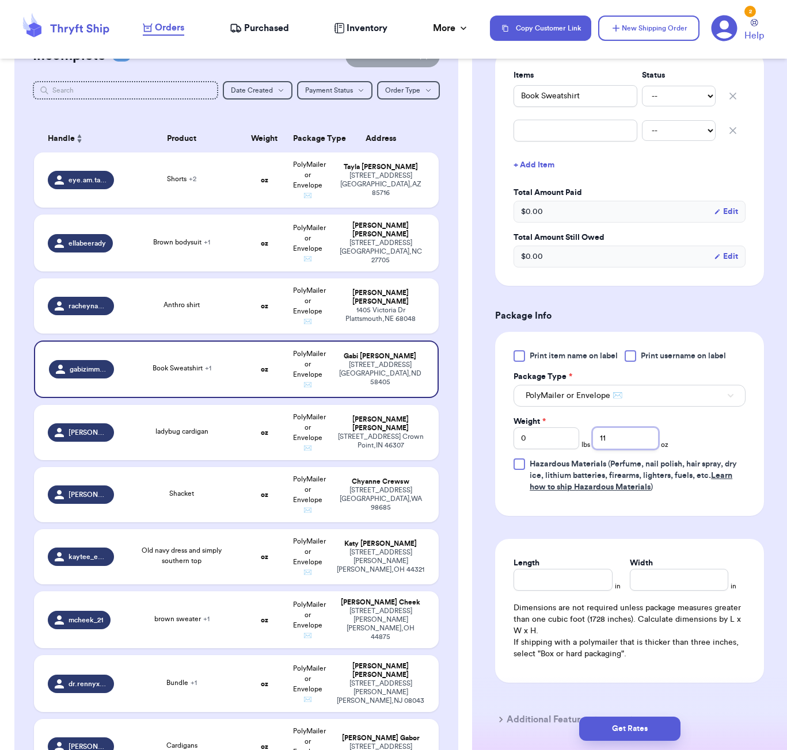
type input "11"
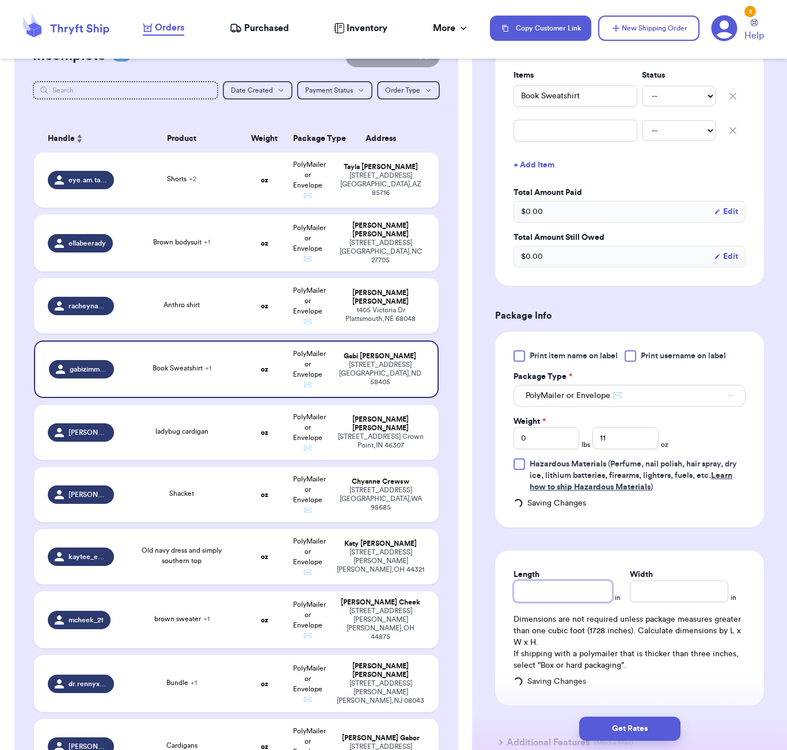
click at [566, 580] on div "Length" at bounding box center [562, 585] width 98 height 33
type input "6"
type input "5"
click at [640, 726] on button "Get Rates" at bounding box center [629, 729] width 101 height 24
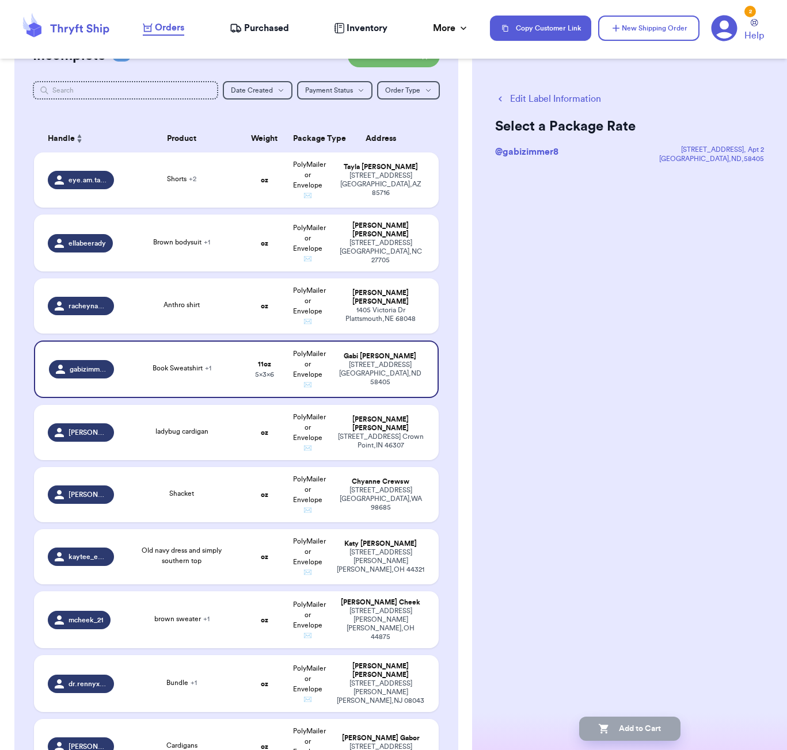
scroll to position [0, 0]
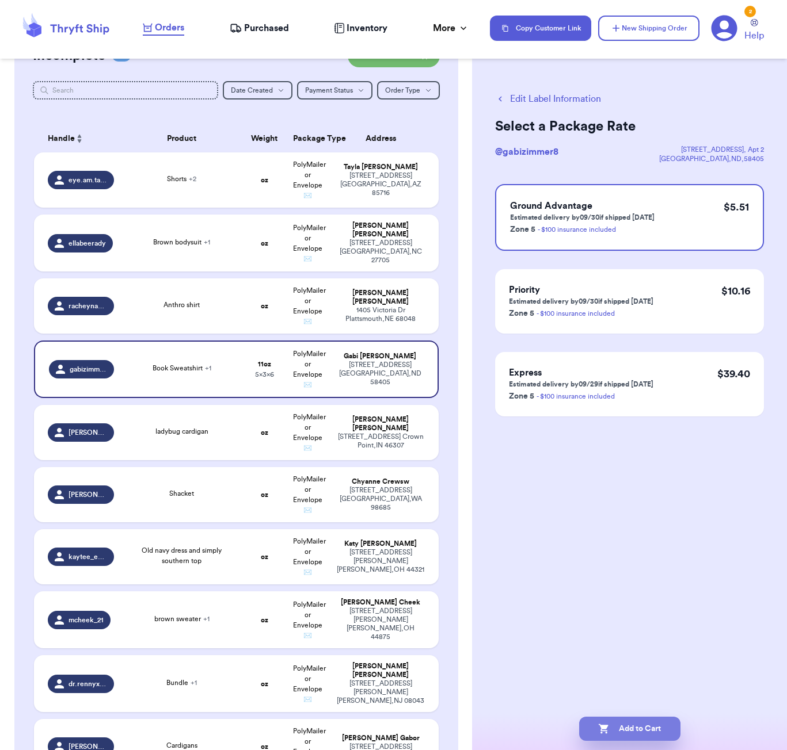
click at [634, 726] on button "Add to Cart" at bounding box center [629, 729] width 101 height 24
checkbox input "true"
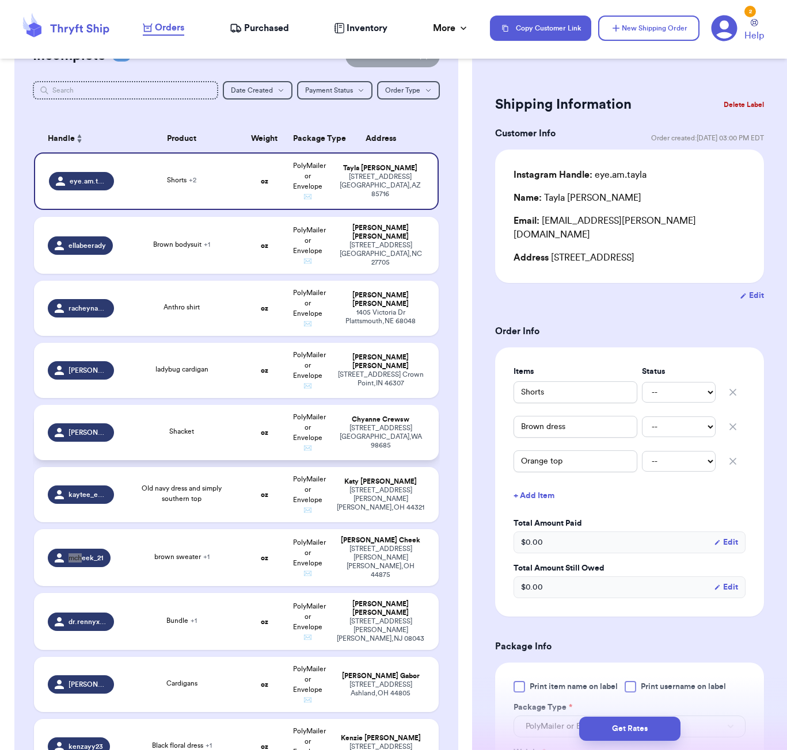
scroll to position [124, 0]
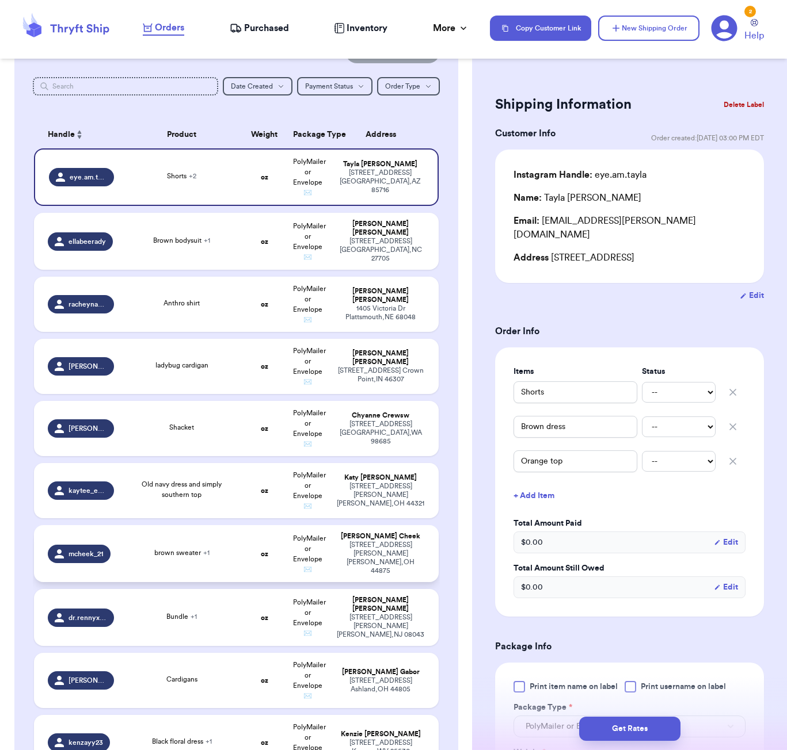
click at [174, 548] on td "brown sweater + 1" at bounding box center [182, 553] width 122 height 57
type input "brown sweater"
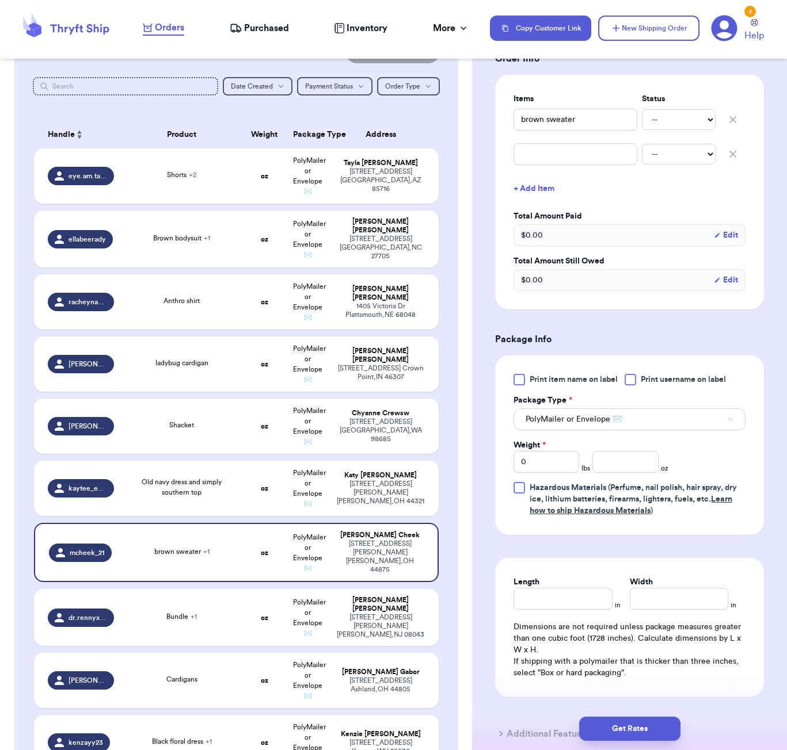
scroll to position [302, 0]
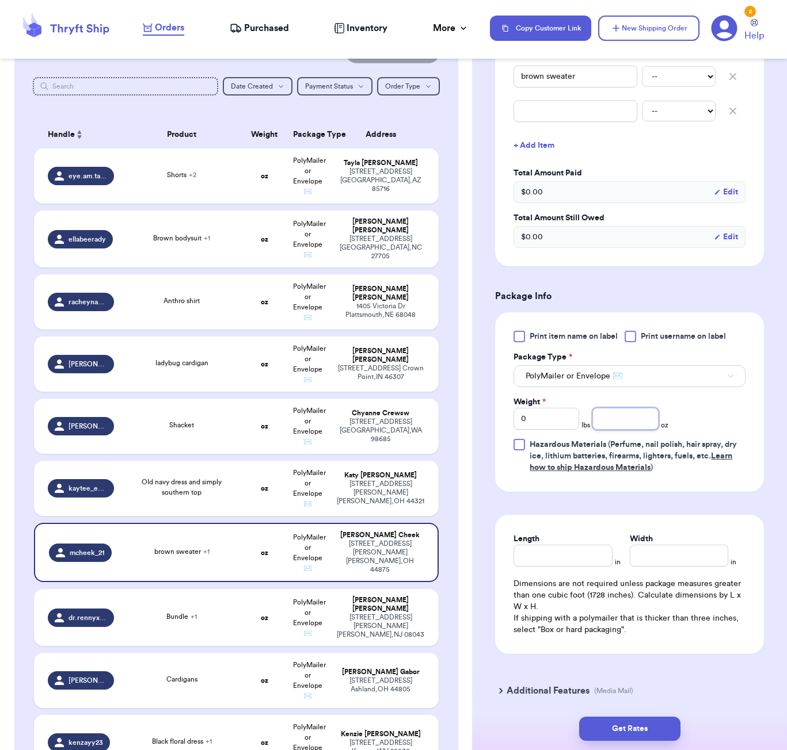
click at [611, 421] on input "number" at bounding box center [625, 419] width 66 height 22
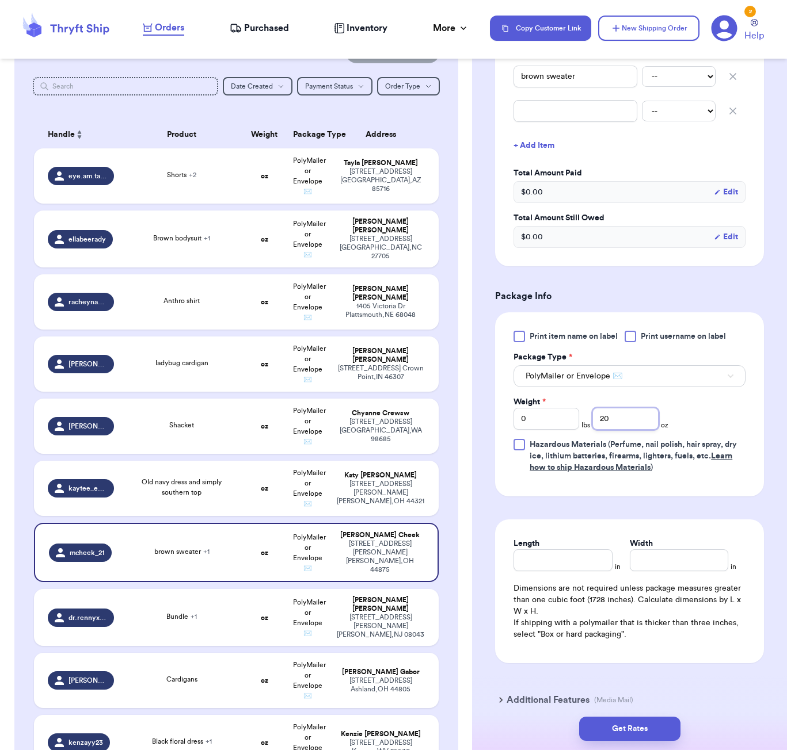
type input "20"
click at [565, 558] on div "Length" at bounding box center [562, 554] width 98 height 33
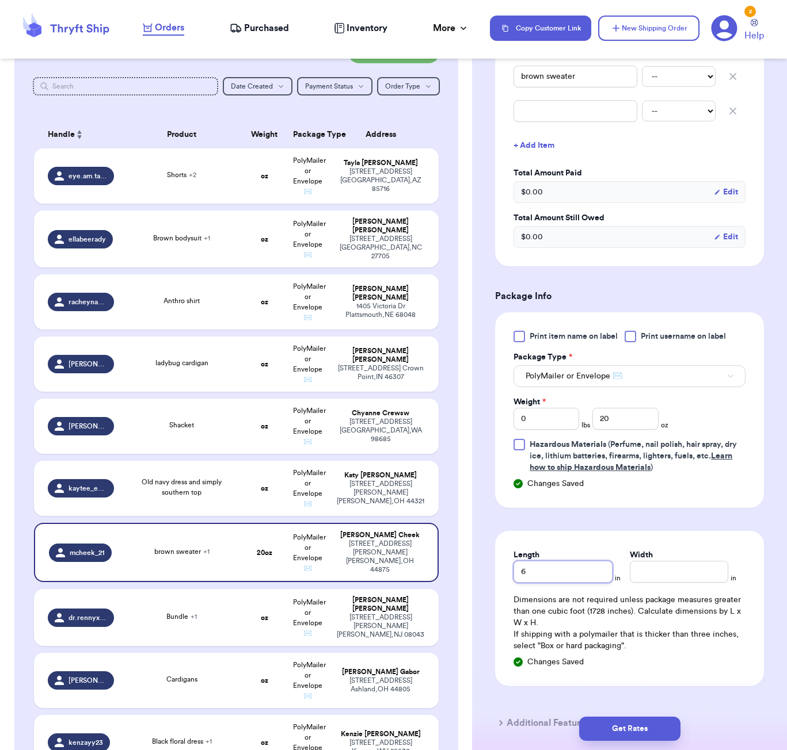
type input "6"
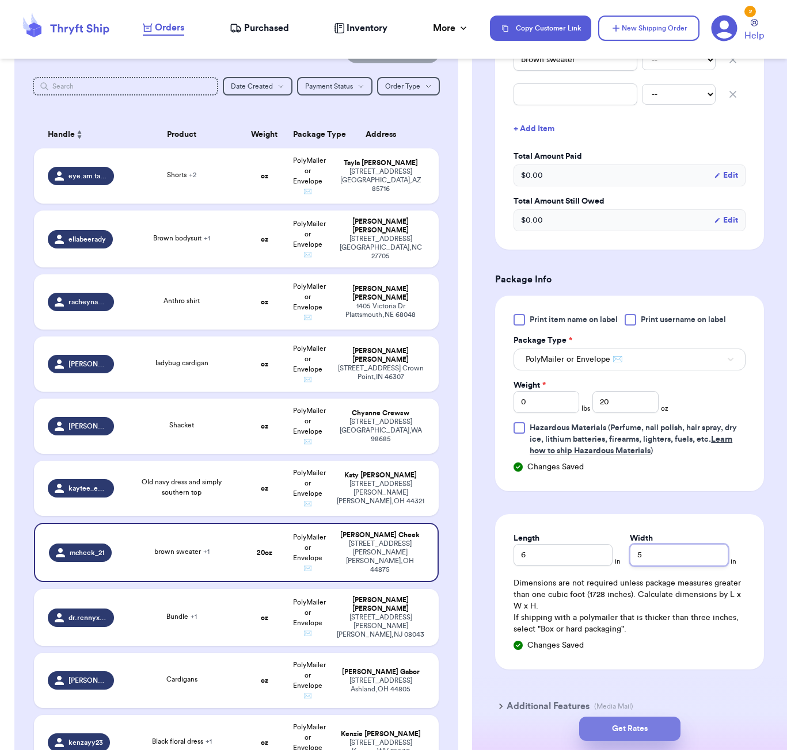
type input "5"
click at [665, 734] on button "Get Rates" at bounding box center [629, 729] width 101 height 24
type input "1"
type input "4"
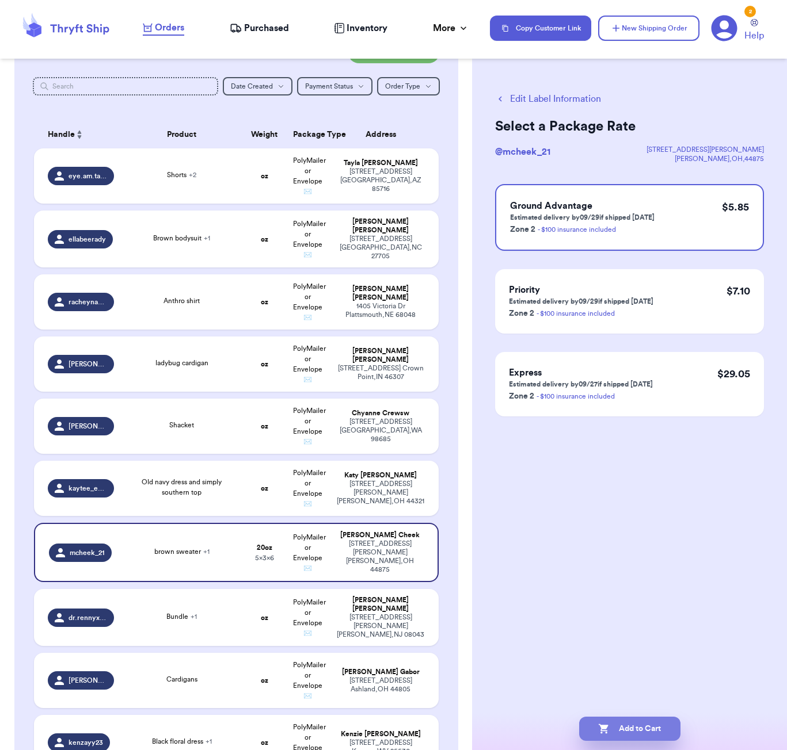
click at [645, 730] on button "Add to Cart" at bounding box center [629, 729] width 101 height 24
checkbox input "true"
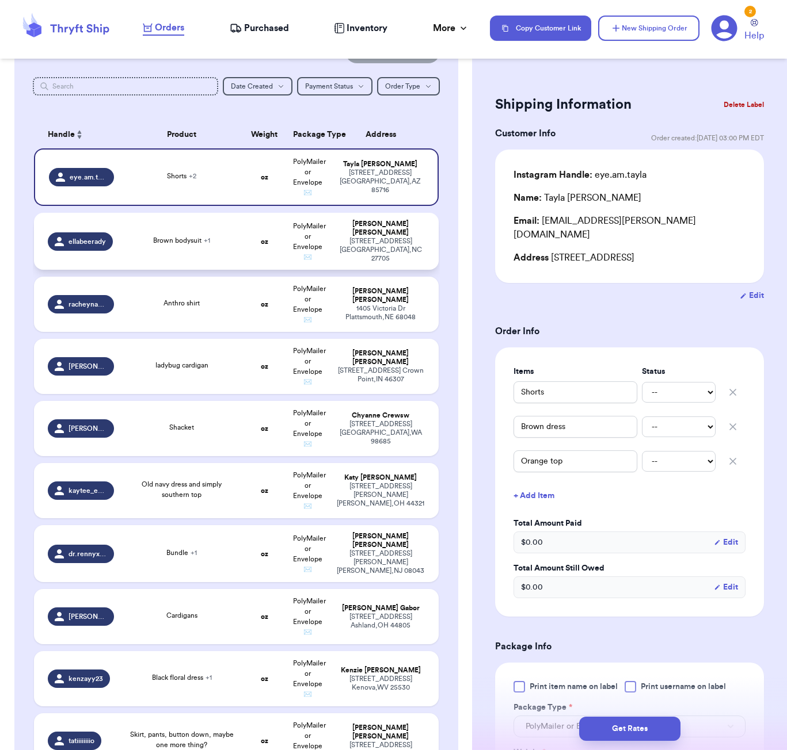
click at [246, 251] on td "oz" at bounding box center [264, 241] width 44 height 57
type input "Brown bodysuit"
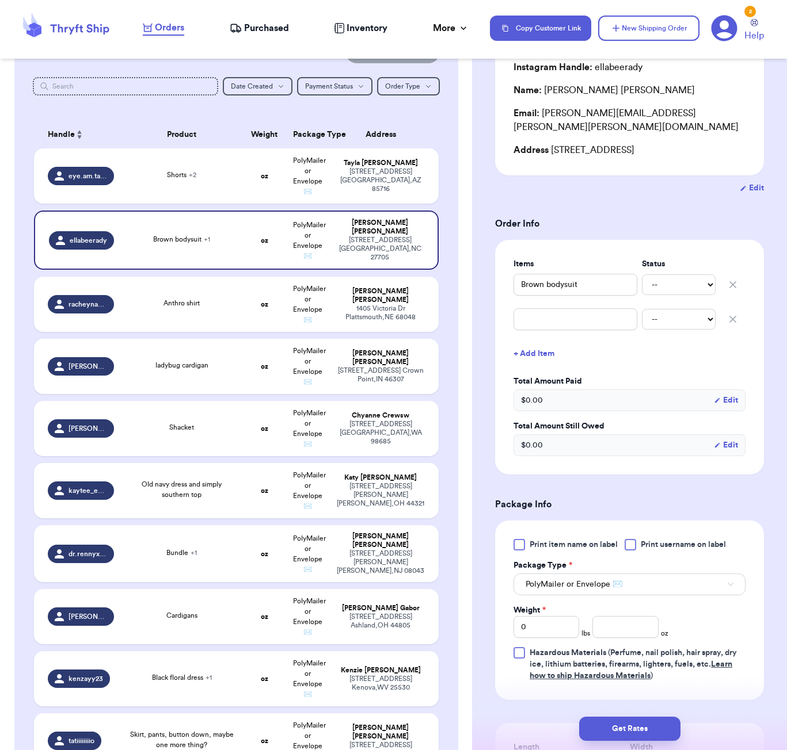
scroll to position [155, 0]
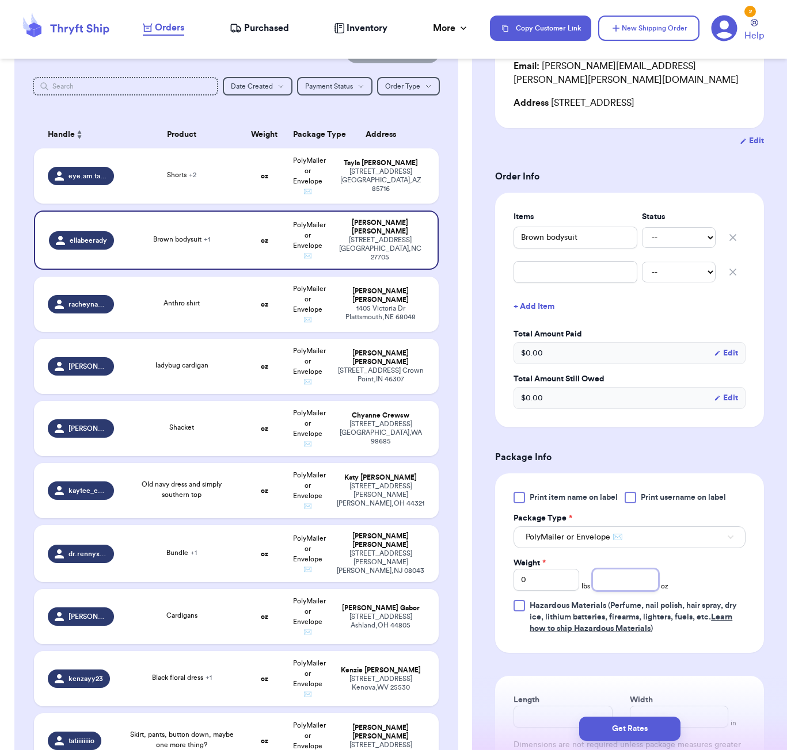
click at [610, 569] on input "number" at bounding box center [625, 580] width 66 height 22
type input "6"
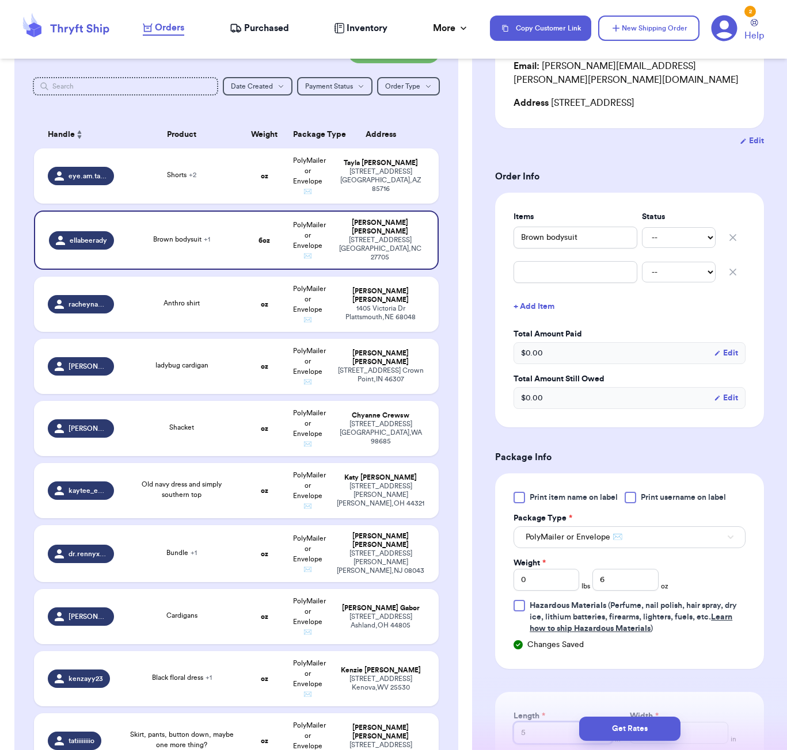
type input "5"
type input "3"
drag, startPoint x: 658, startPoint y: 724, endPoint x: 705, endPoint y: 664, distance: 76.3
click at [658, 724] on button "Get Rates" at bounding box center [629, 729] width 101 height 24
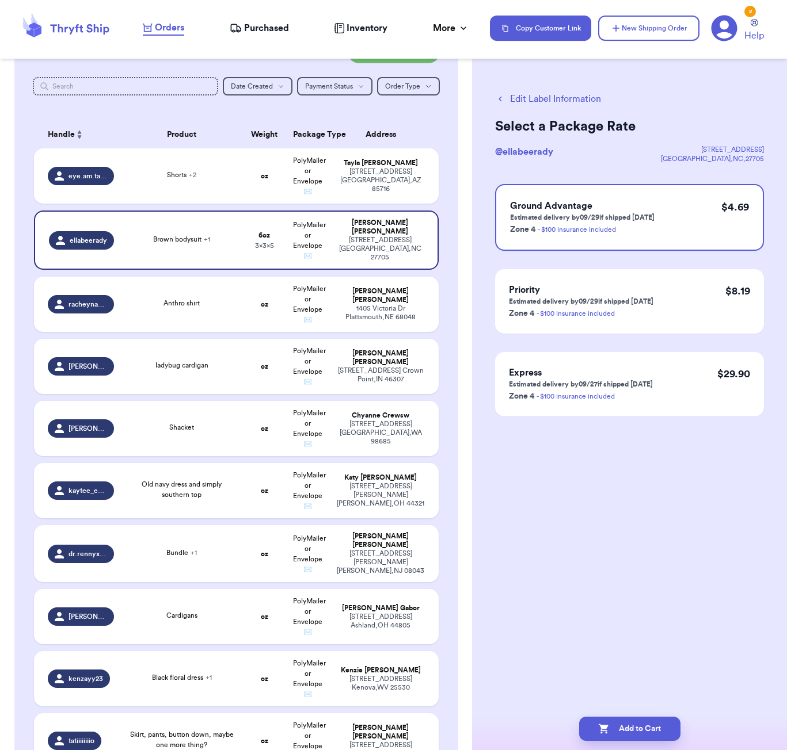
scroll to position [0, 0]
click at [644, 727] on button "Add to Cart" at bounding box center [629, 729] width 101 height 24
checkbox input "true"
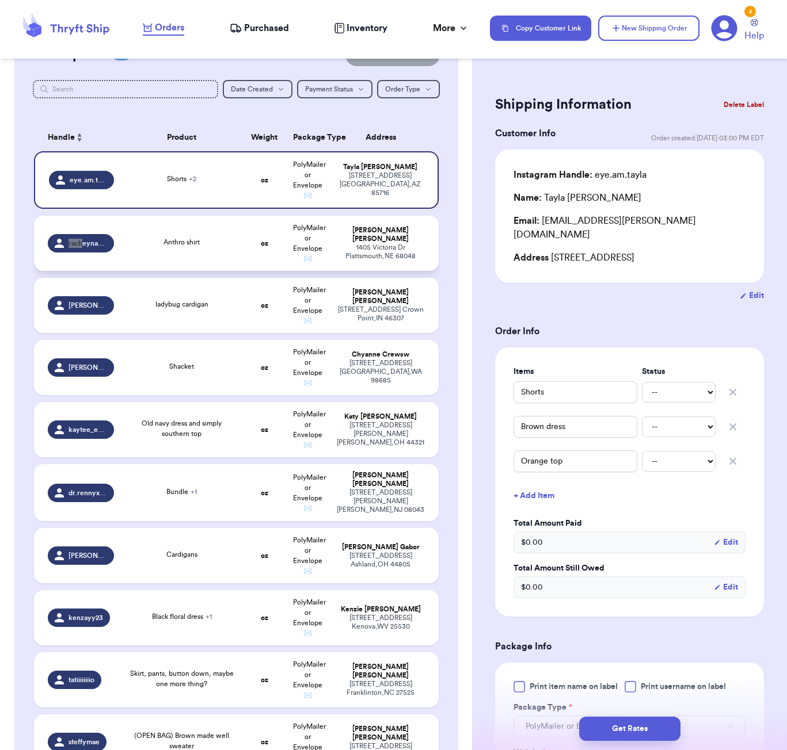
scroll to position [120, 0]
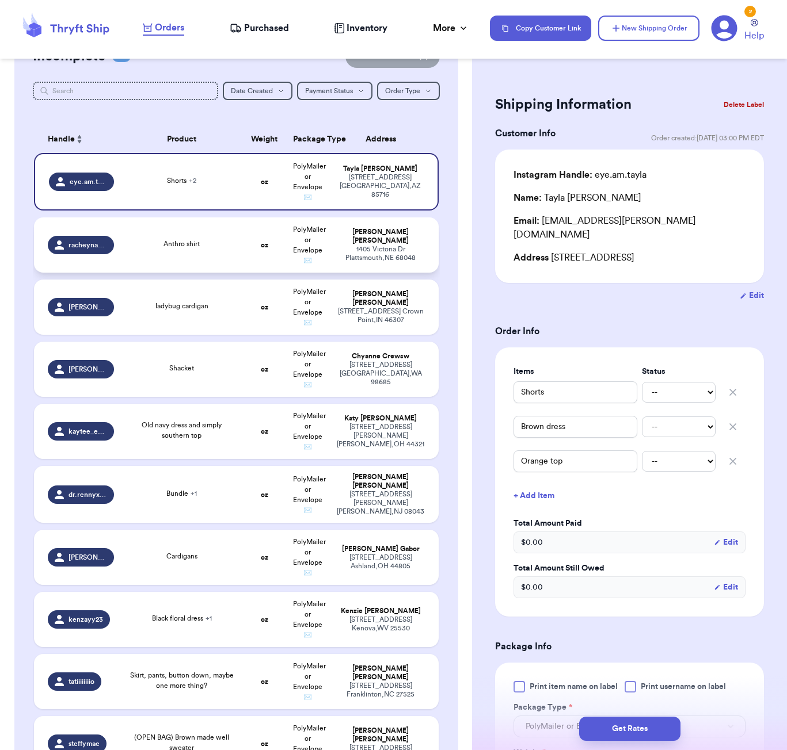
click at [219, 246] on div "Anthro shirt" at bounding box center [182, 245] width 108 height 13
type input "Anthro shirt"
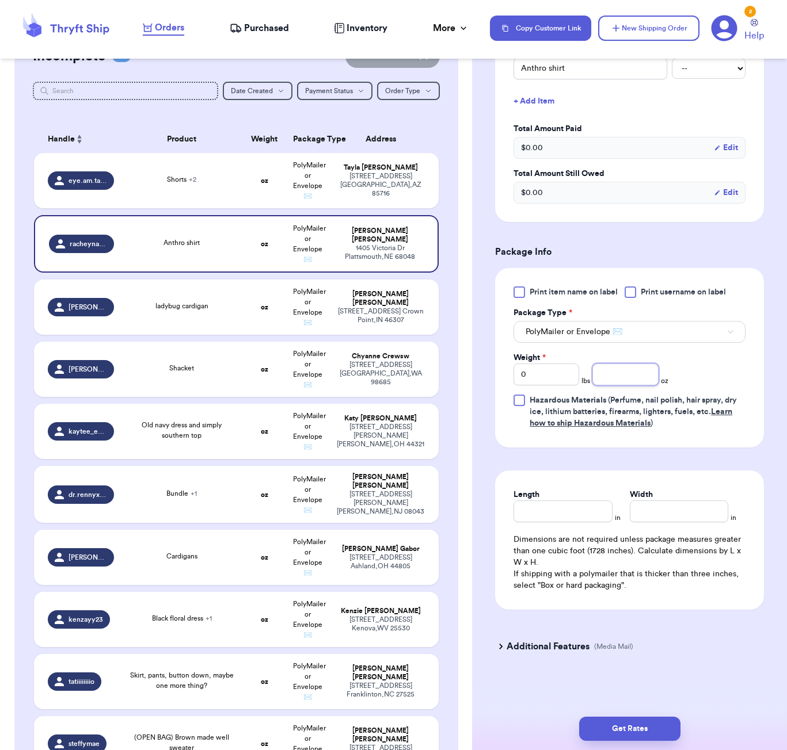
scroll to position [311, 0]
click at [641, 371] on input "number" at bounding box center [625, 375] width 66 height 22
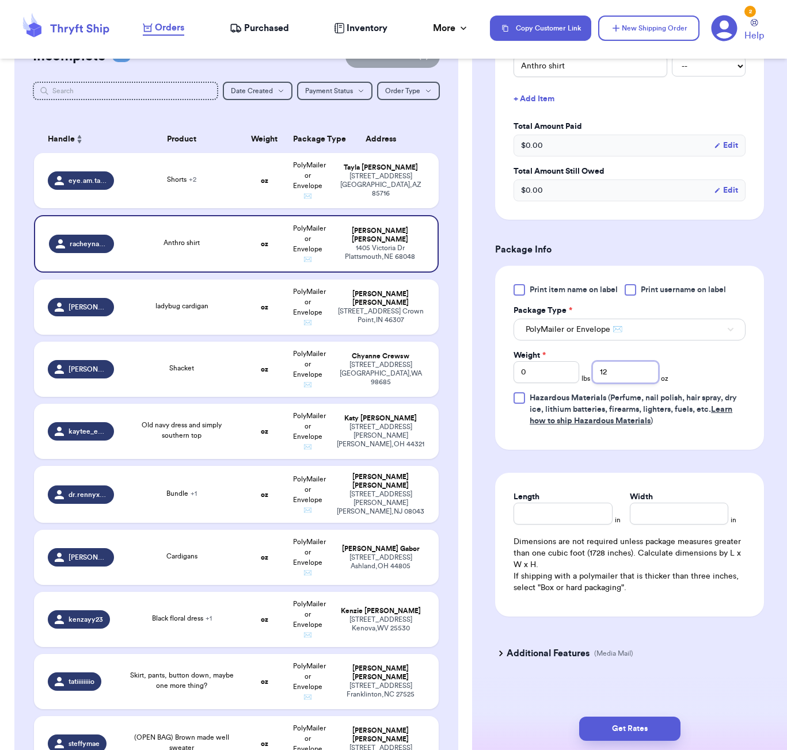
type input "12"
drag, startPoint x: 547, startPoint y: 529, endPoint x: 551, endPoint y: 519, distance: 11.1
click at [548, 524] on div "Length in Width in Dimensions are not required unless package measures greater …" at bounding box center [629, 545] width 269 height 144
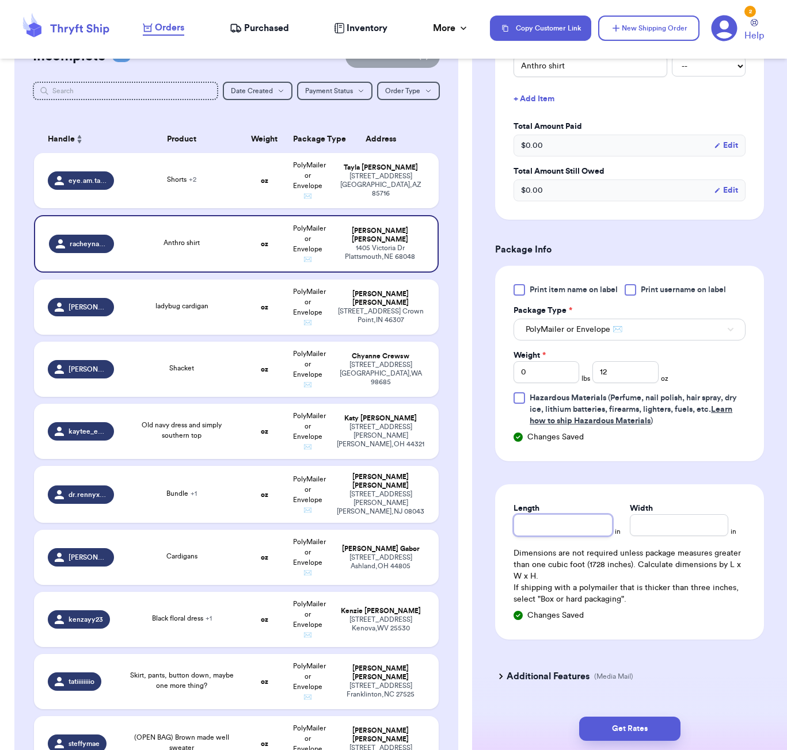
click at [551, 519] on input "Length" at bounding box center [562, 525] width 98 height 22
type input "6"
type input "5"
click at [604, 715] on div "Get Rates" at bounding box center [629, 729] width 315 height 43
click at [645, 721] on button "Get Rates" at bounding box center [629, 729] width 101 height 24
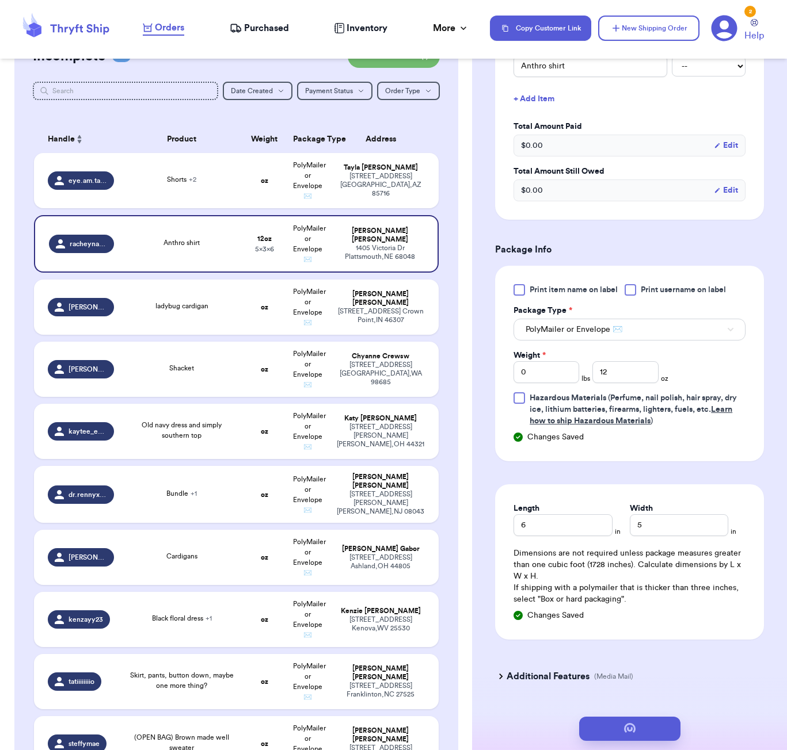
scroll to position [0, 0]
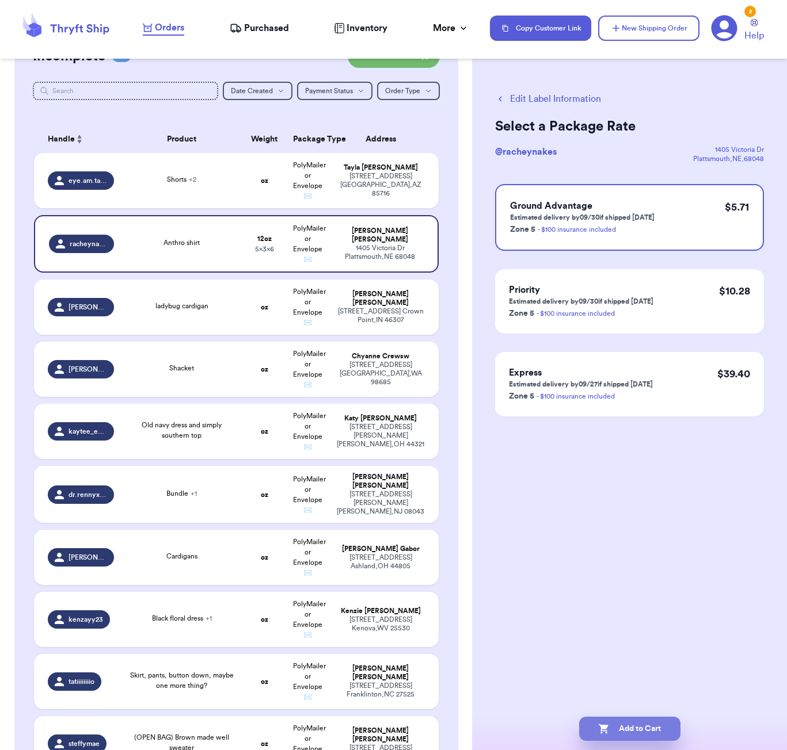
click at [645, 727] on button "Add to Cart" at bounding box center [629, 729] width 101 height 24
checkbox input "true"
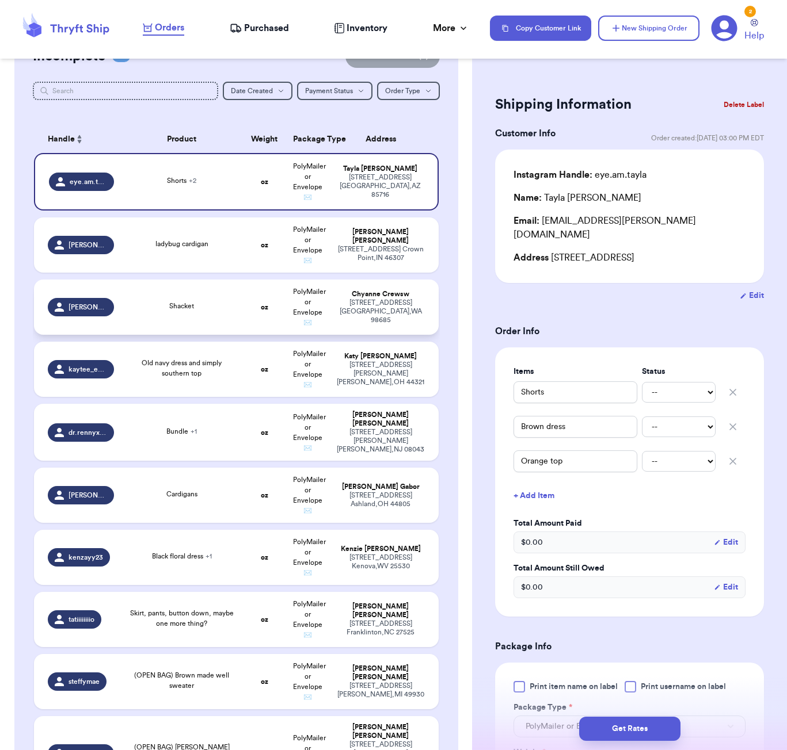
click at [266, 322] on td "oz" at bounding box center [264, 307] width 44 height 55
type input "Shacket"
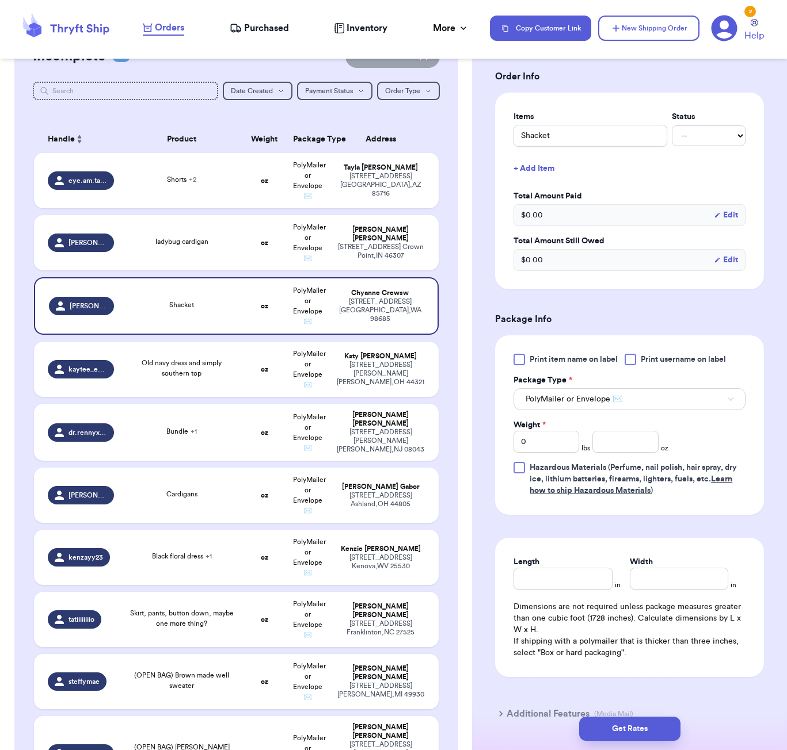
scroll to position [285, 0]
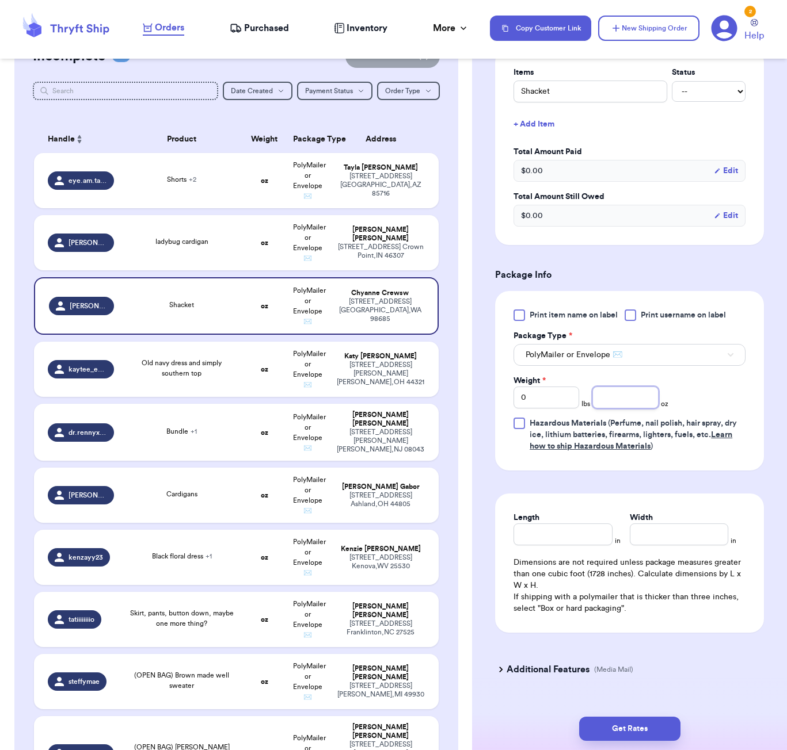
click at [627, 400] on input "number" at bounding box center [625, 398] width 66 height 22
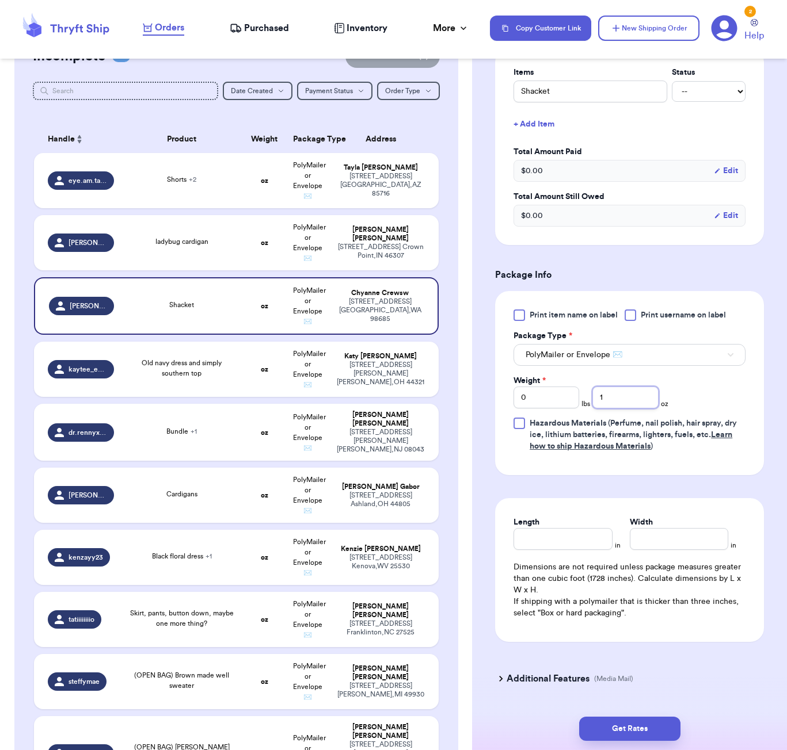
type input "15"
type input "15.9"
click at [599, 533] on div "Length" at bounding box center [562, 533] width 98 height 33
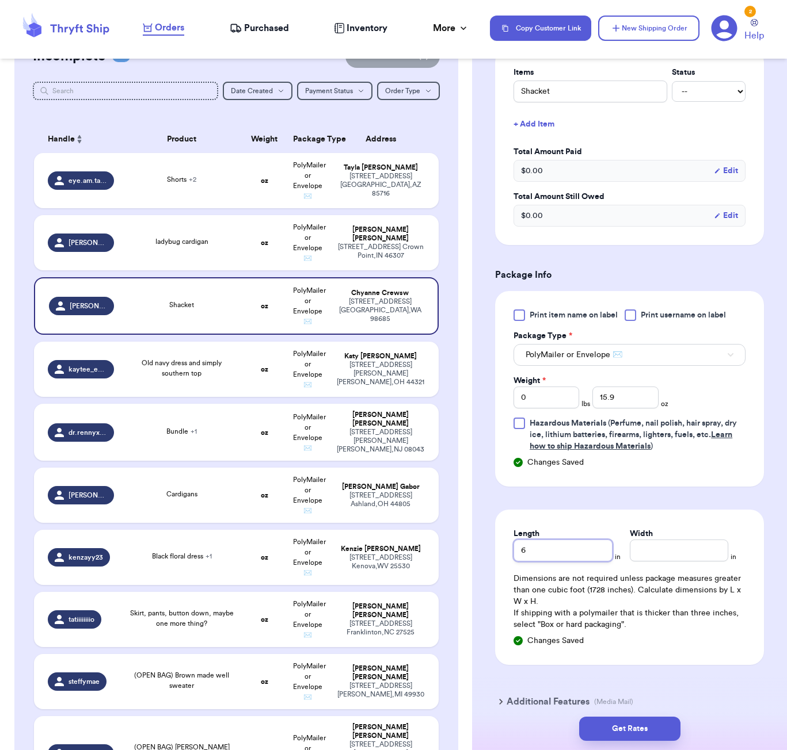
type input "6"
type input "5"
click at [599, 737] on button "Get Rates" at bounding box center [629, 729] width 101 height 24
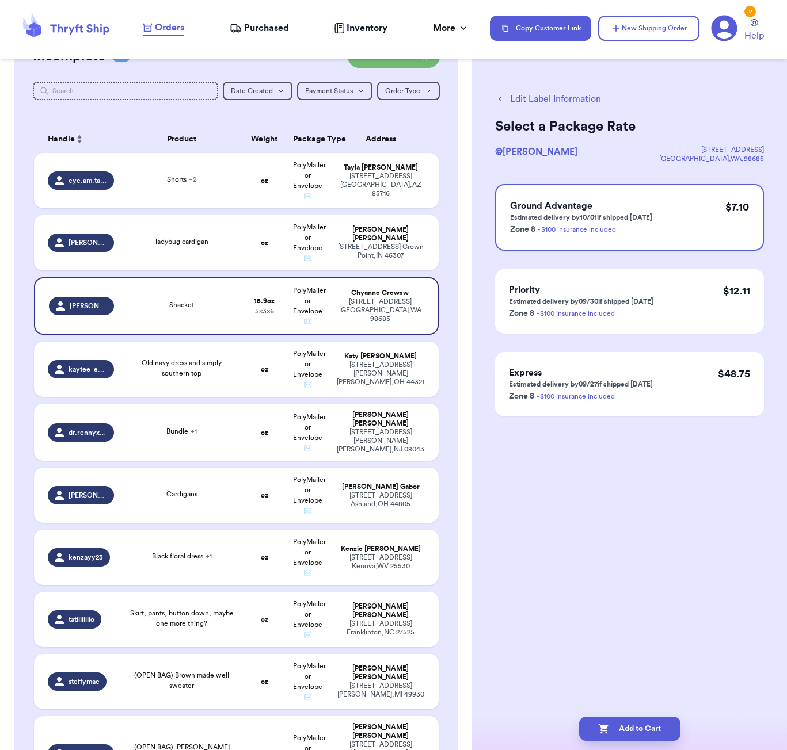
scroll to position [0, 0]
click at [656, 725] on button "Add to Cart" at bounding box center [629, 729] width 101 height 24
checkbox input "true"
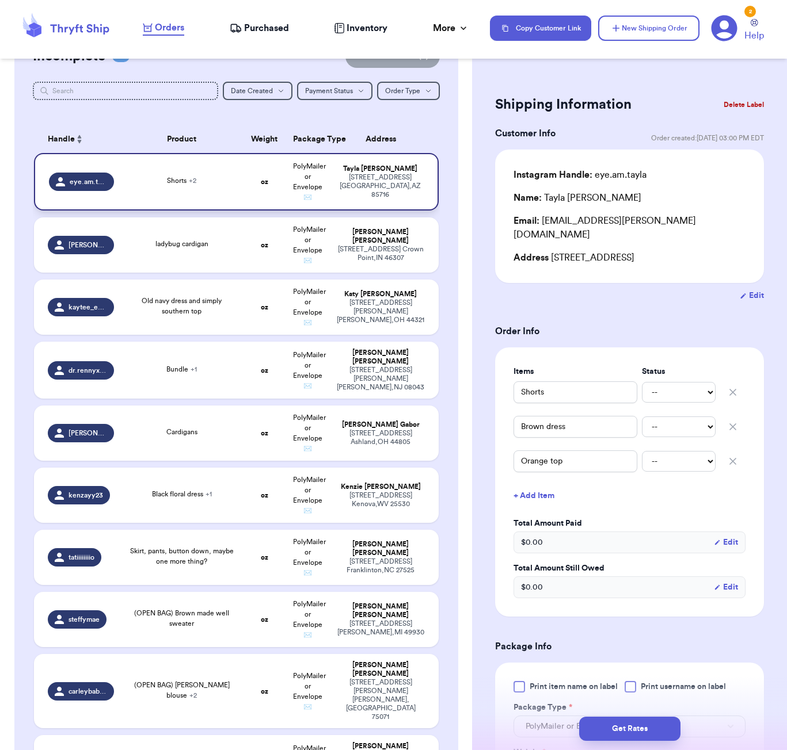
click at [244, 193] on td "oz" at bounding box center [264, 182] width 44 height 58
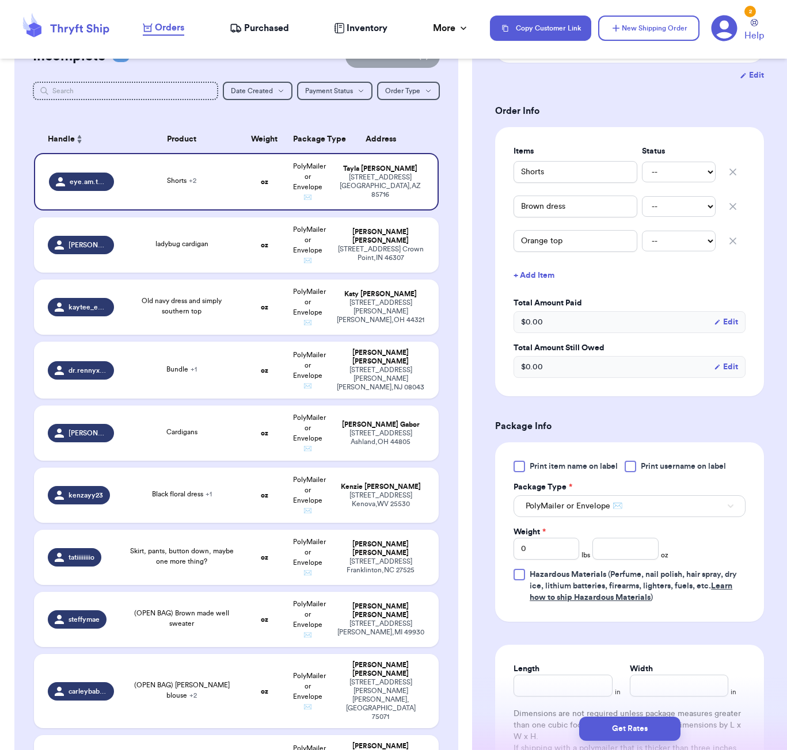
scroll to position [353, 0]
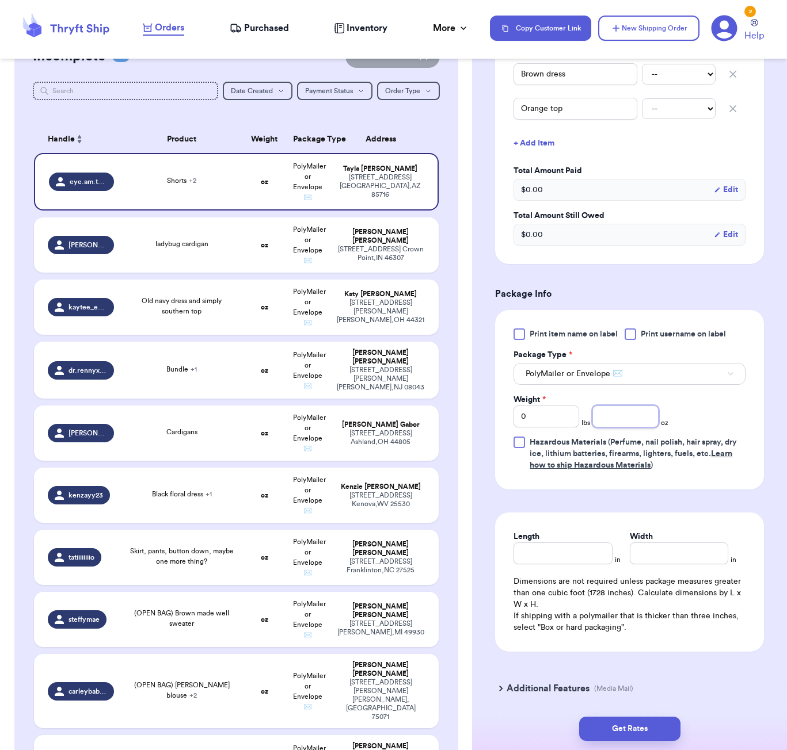
click at [618, 408] on input "number" at bounding box center [625, 417] width 66 height 22
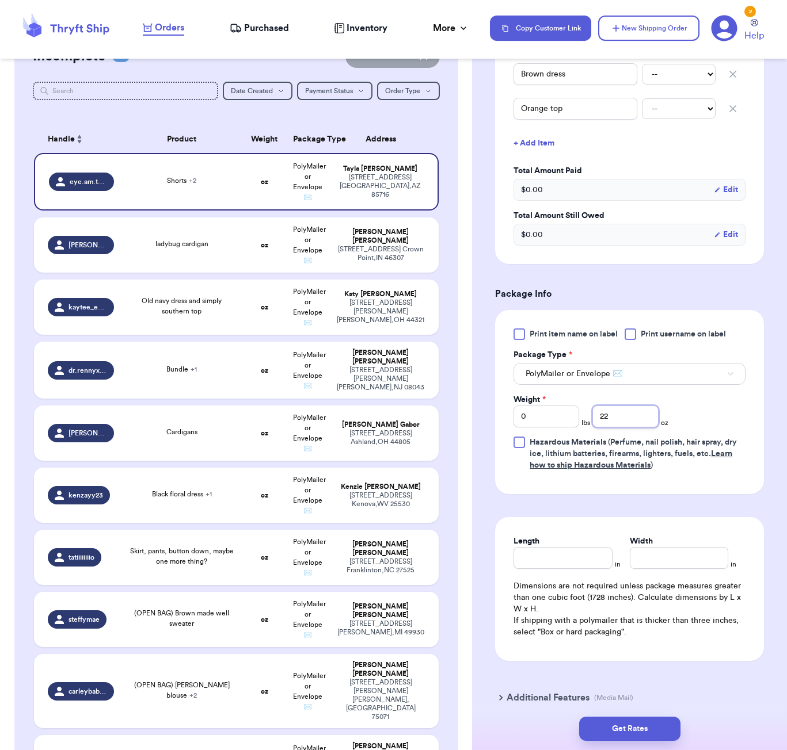
type input "22"
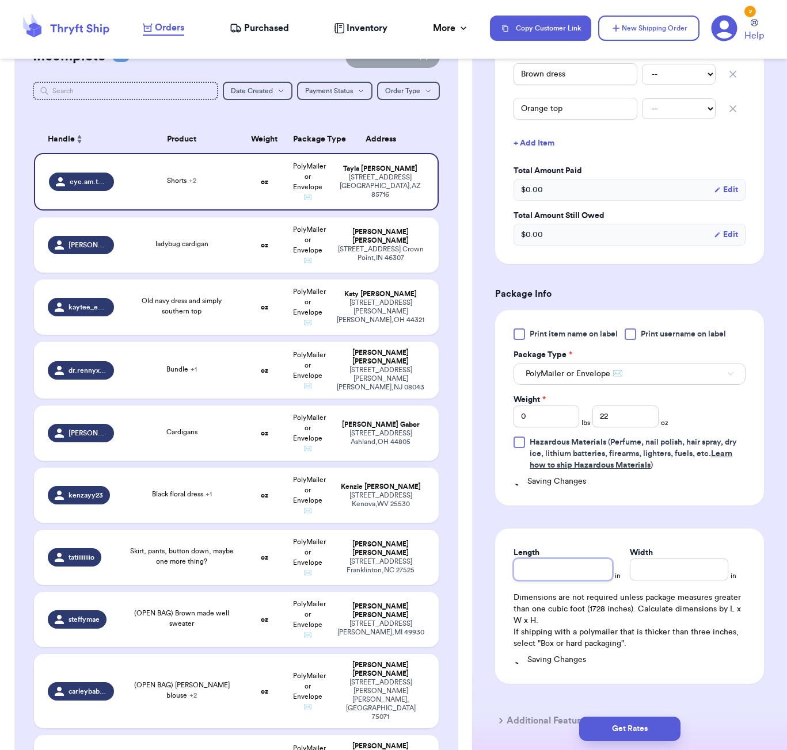
click at [590, 547] on div "Length" at bounding box center [562, 563] width 98 height 33
type input "7"
type input "6"
click at [609, 715] on div "Get Rates" at bounding box center [629, 729] width 315 height 43
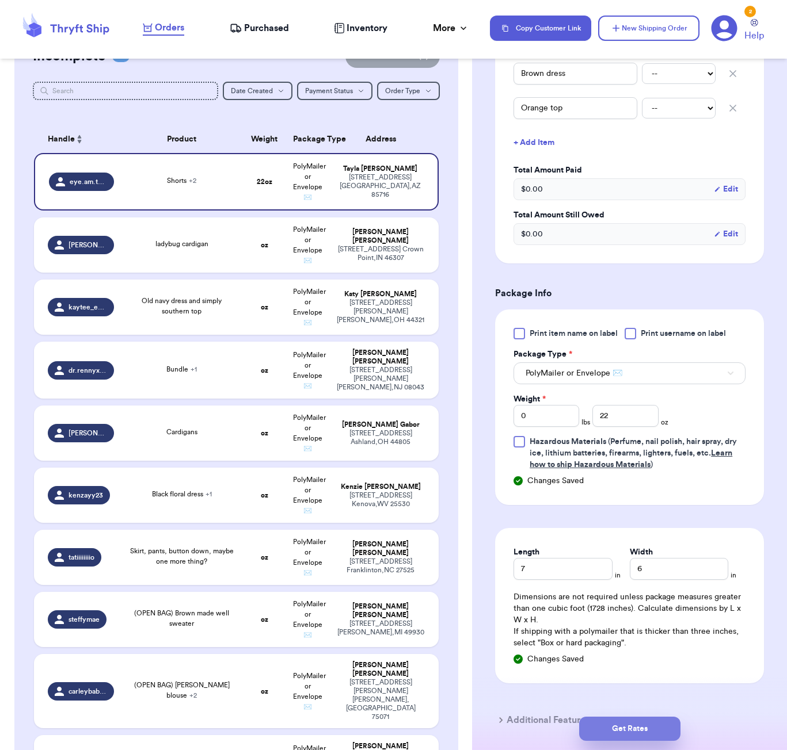
click at [665, 722] on button "Get Rates" at bounding box center [629, 729] width 101 height 24
type input "1"
type input "6"
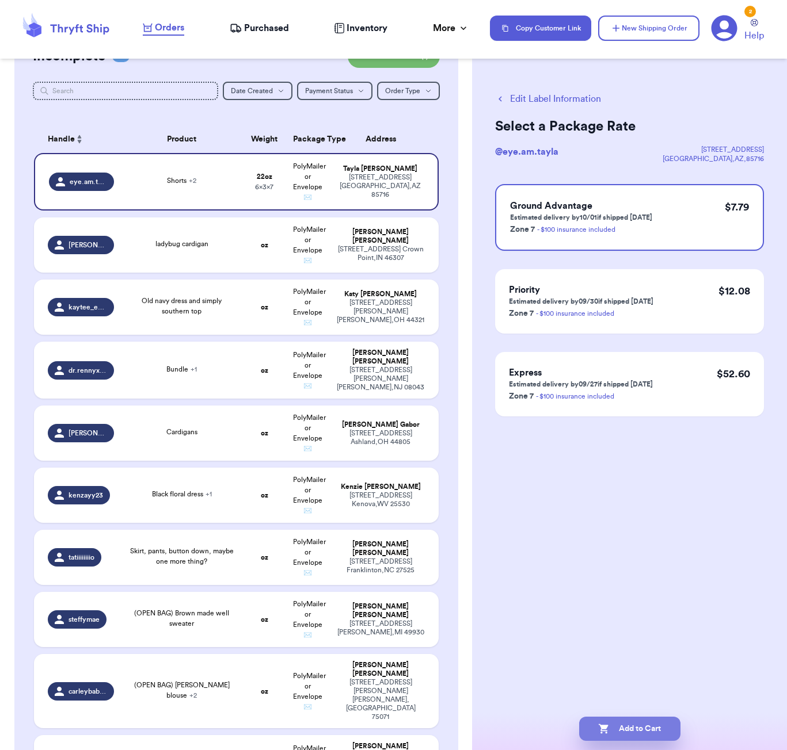
click at [653, 724] on button "Add to Cart" at bounding box center [629, 729] width 101 height 24
checkbox input "true"
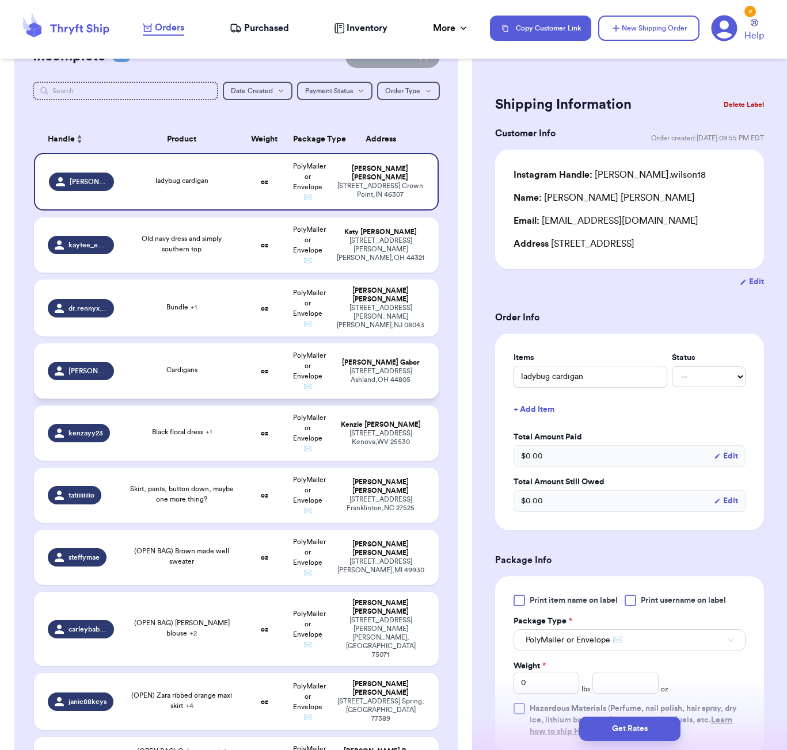
click at [214, 393] on td "Cardigans" at bounding box center [182, 371] width 122 height 55
type input "Cardigans"
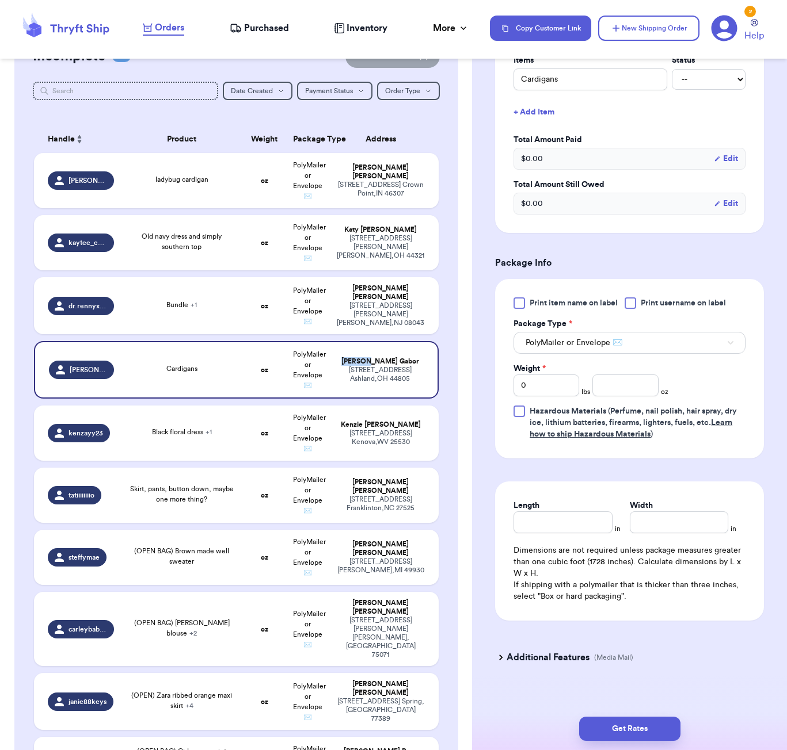
scroll to position [311, 0]
click at [620, 375] on input "number" at bounding box center [625, 386] width 66 height 22
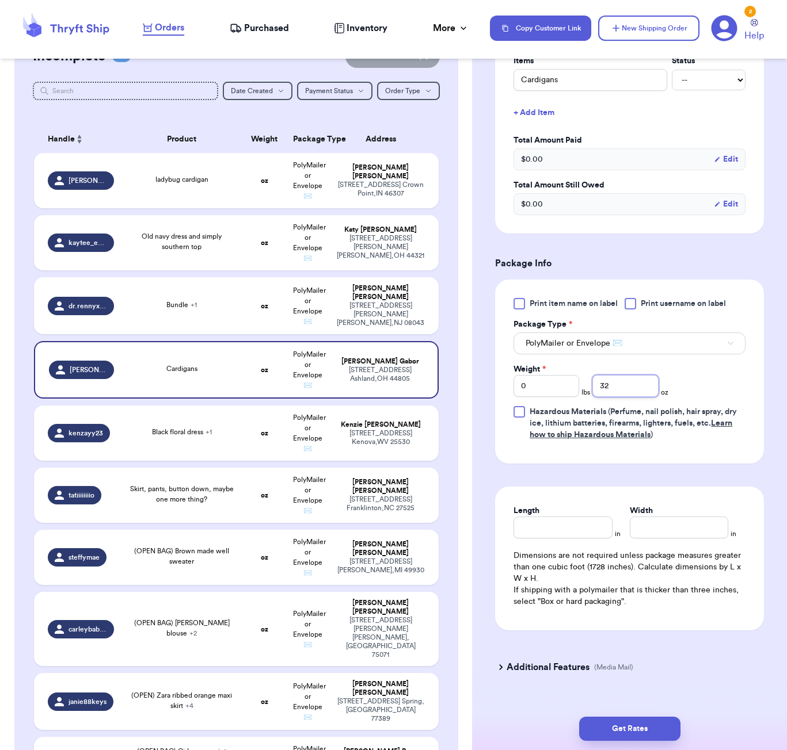
type input "32"
click at [557, 519] on input "Length" at bounding box center [562, 528] width 98 height 22
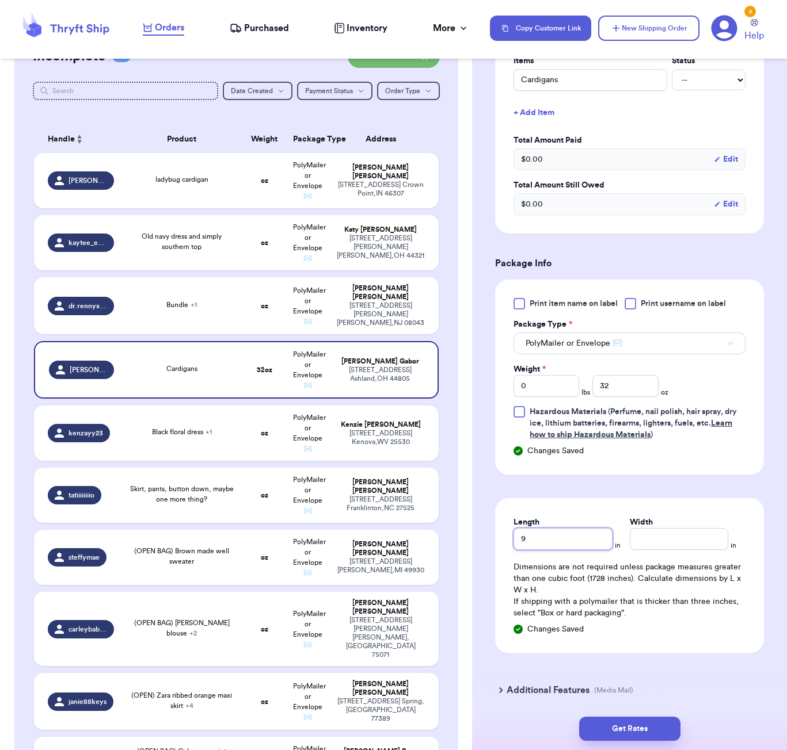
type input "9"
type input "7"
click at [664, 725] on button "Get Rates" at bounding box center [629, 729] width 101 height 24
type input "2"
type input "0"
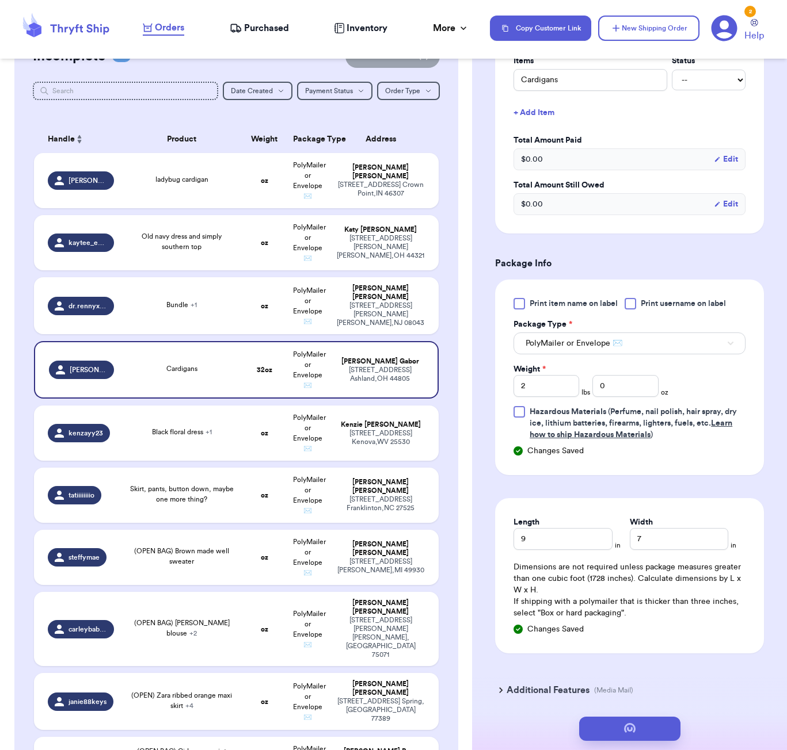
scroll to position [0, 0]
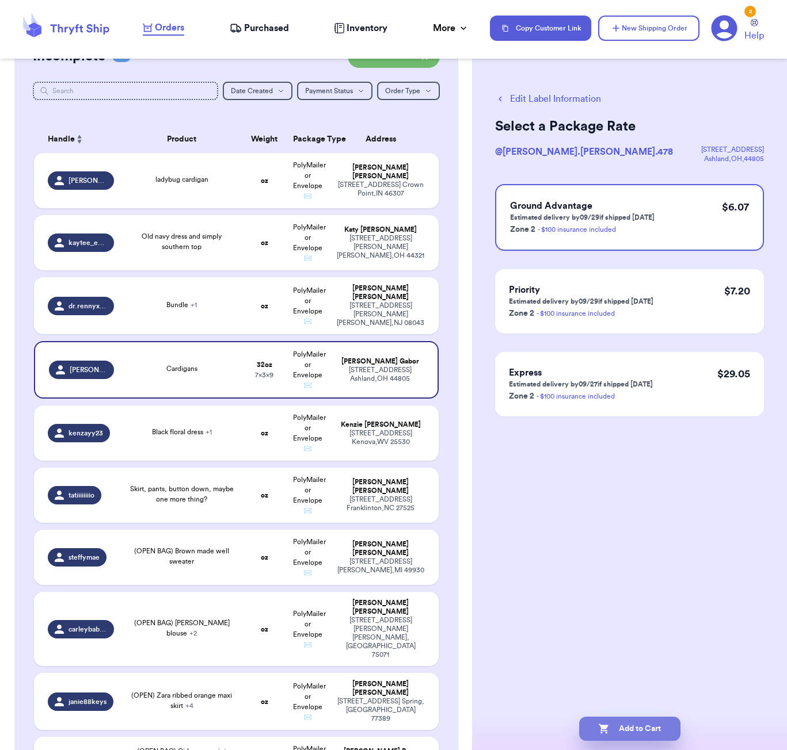
click at [668, 725] on button "Add to Cart" at bounding box center [629, 729] width 101 height 24
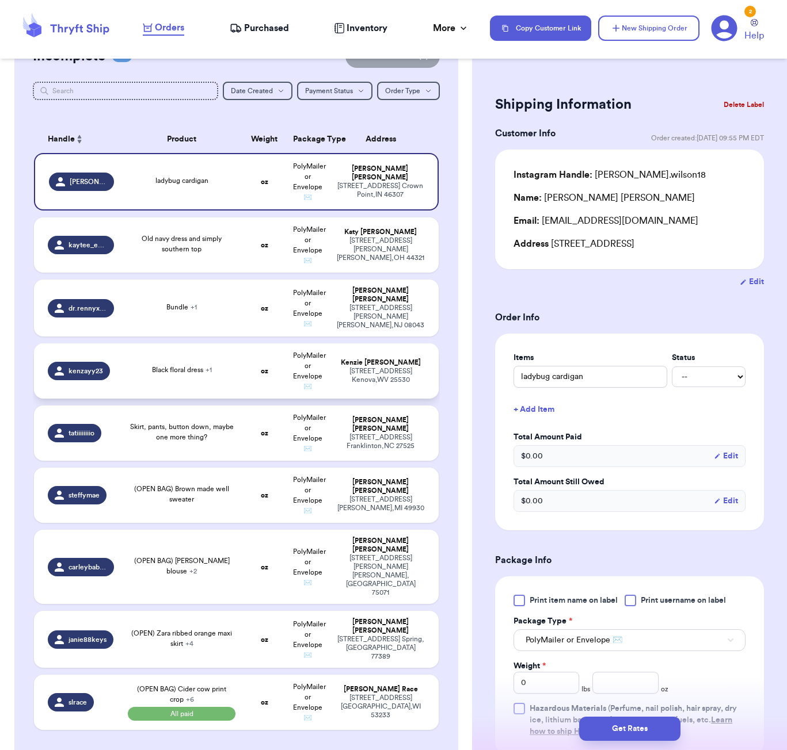
click at [178, 374] on span "Black floral dress + 1" at bounding box center [182, 370] width 60 height 7
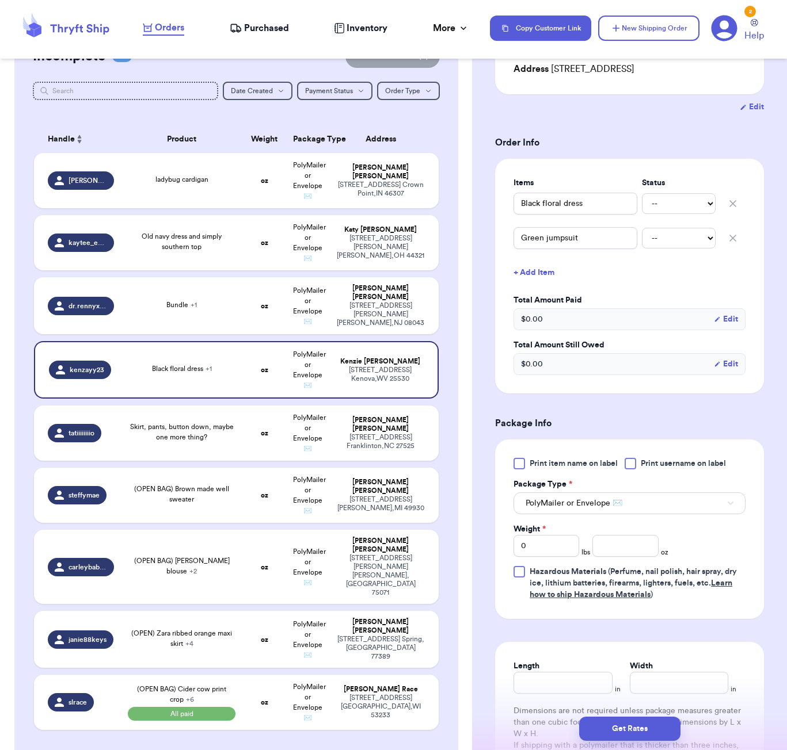
scroll to position [182, 0]
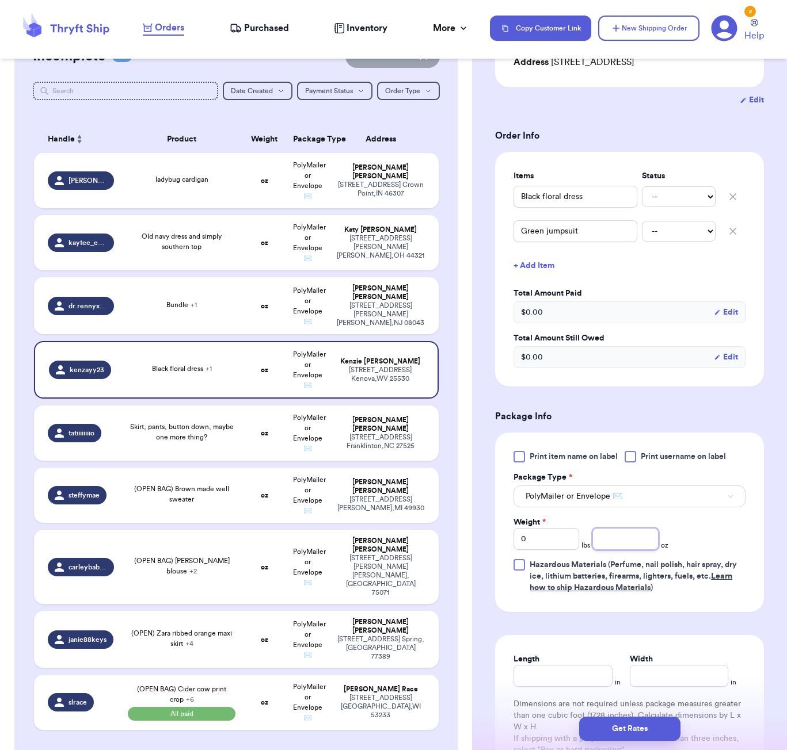
click at [624, 540] on input "number" at bounding box center [625, 539] width 66 height 22
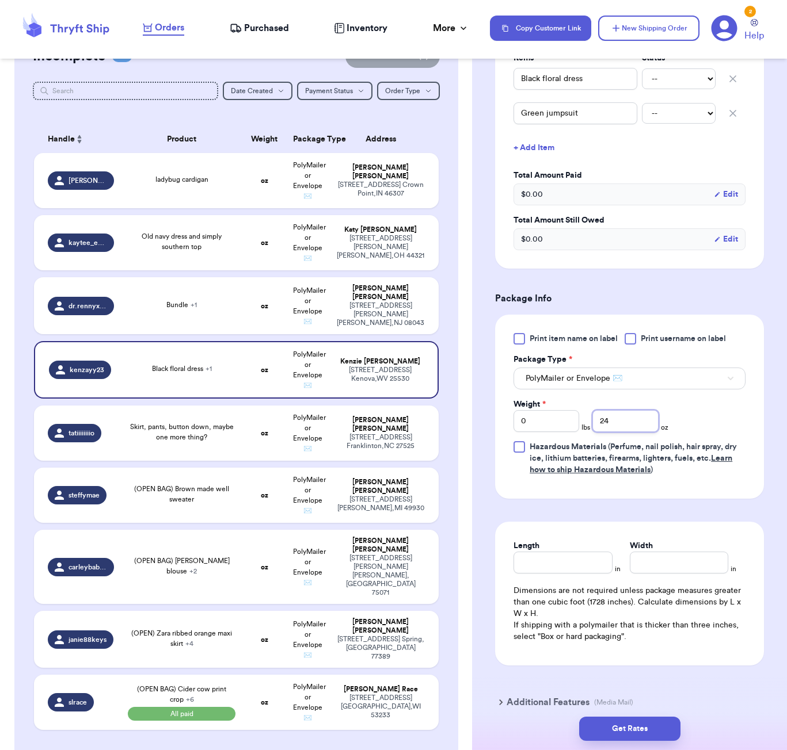
scroll to position [348, 0]
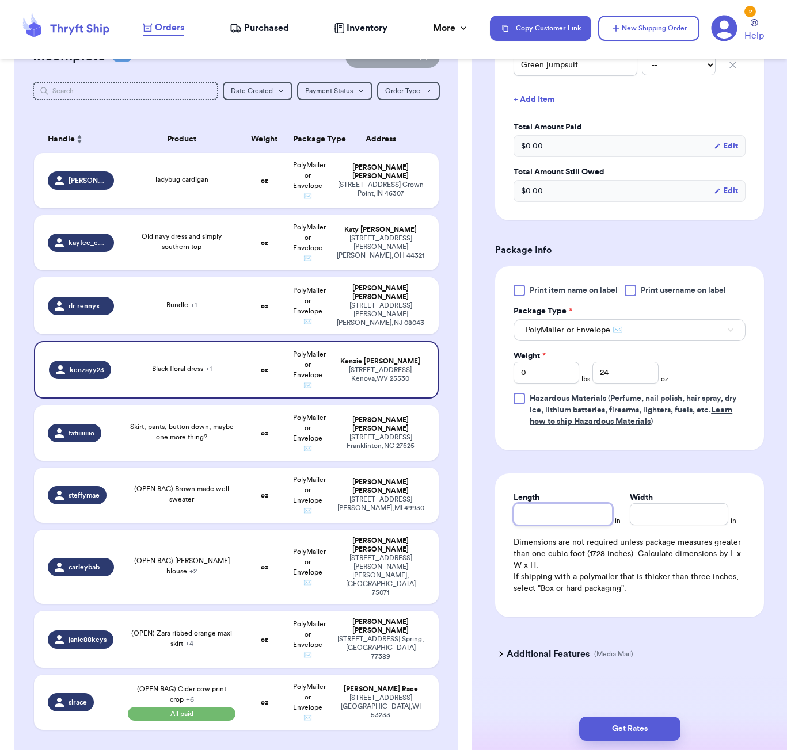
click at [551, 519] on input "Length" at bounding box center [562, 515] width 98 height 22
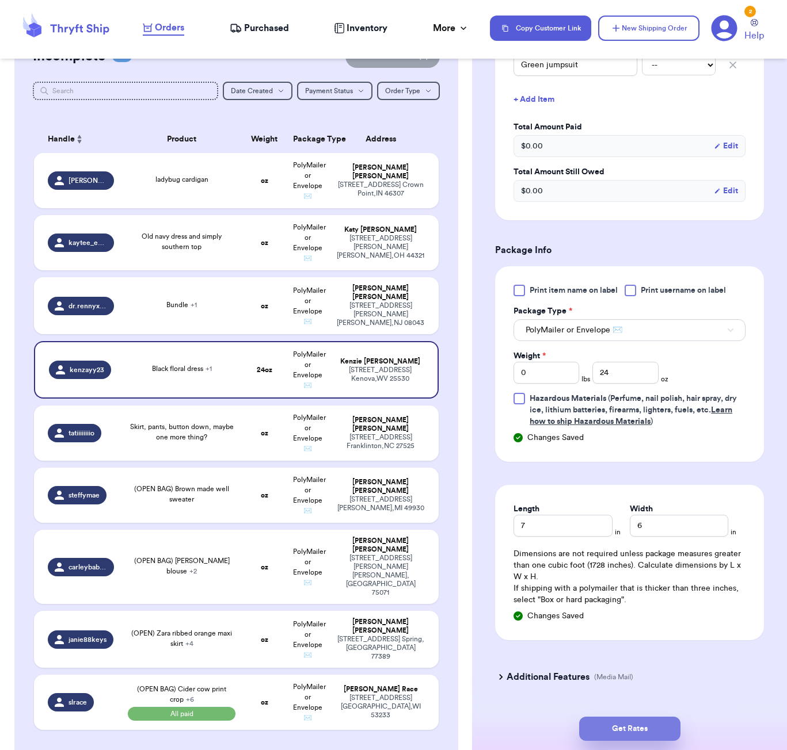
click at [604, 720] on button "Get Rates" at bounding box center [629, 729] width 101 height 24
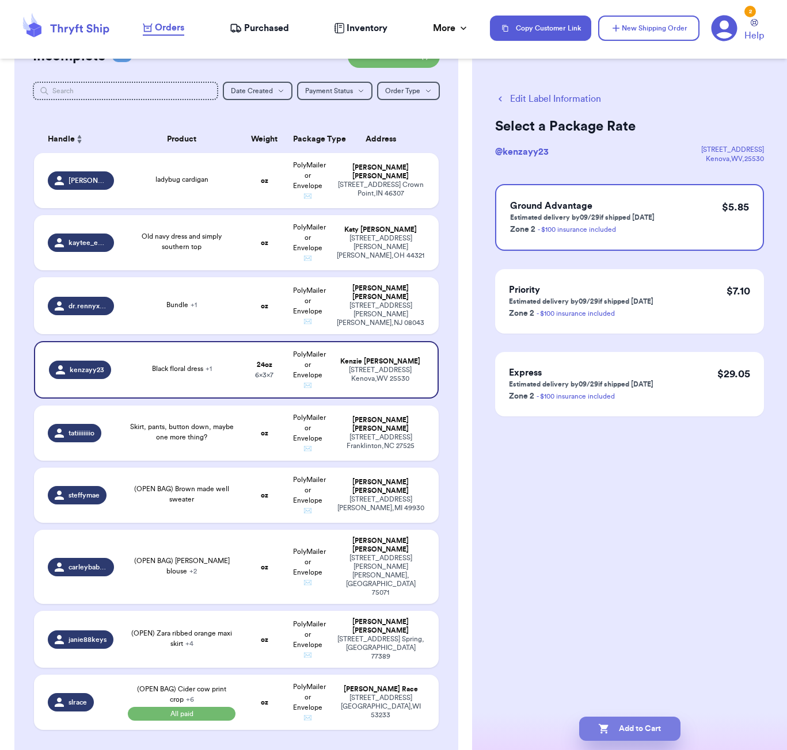
click at [660, 728] on button "Add to Cart" at bounding box center [629, 729] width 101 height 24
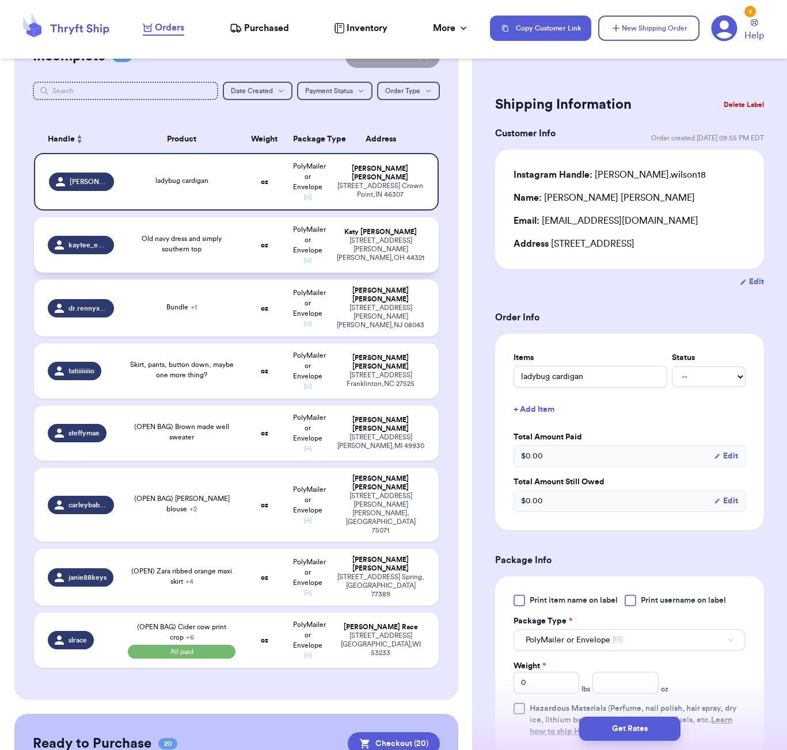
click at [193, 246] on span "Old navy dress and simply southern top" at bounding box center [182, 243] width 80 height 17
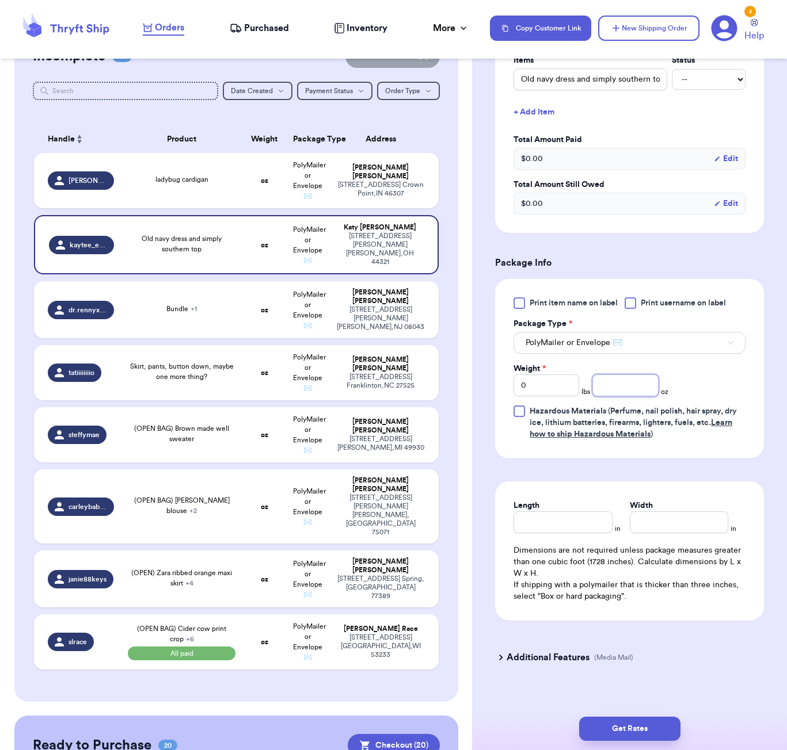
scroll to position [311, 0]
click at [620, 375] on input "number" at bounding box center [625, 386] width 66 height 22
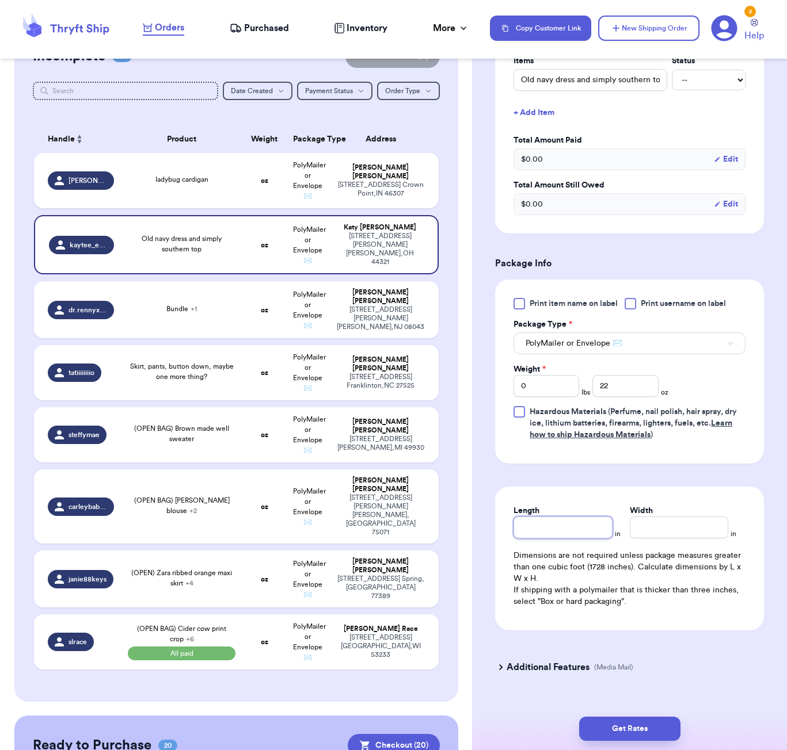
click at [587, 508] on div "Length" at bounding box center [562, 521] width 98 height 33
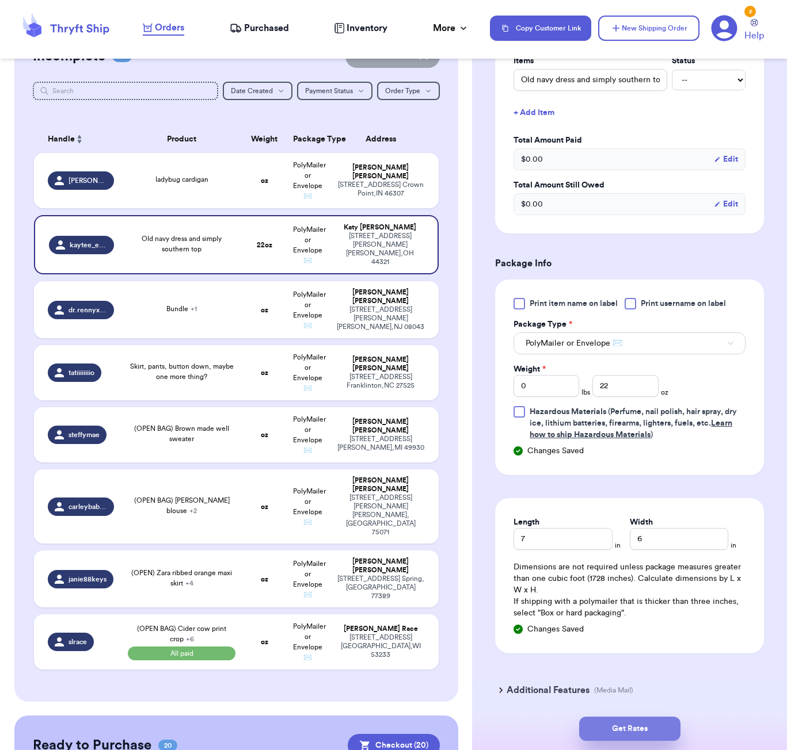
click at [635, 738] on button "Get Rates" at bounding box center [629, 729] width 101 height 24
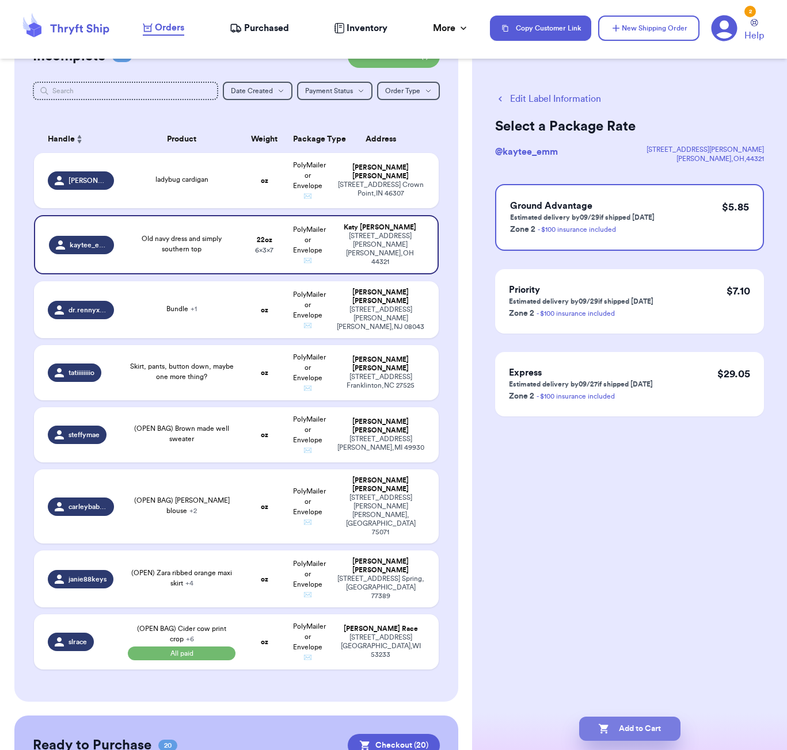
click at [640, 733] on button "Add to Cart" at bounding box center [629, 729] width 101 height 24
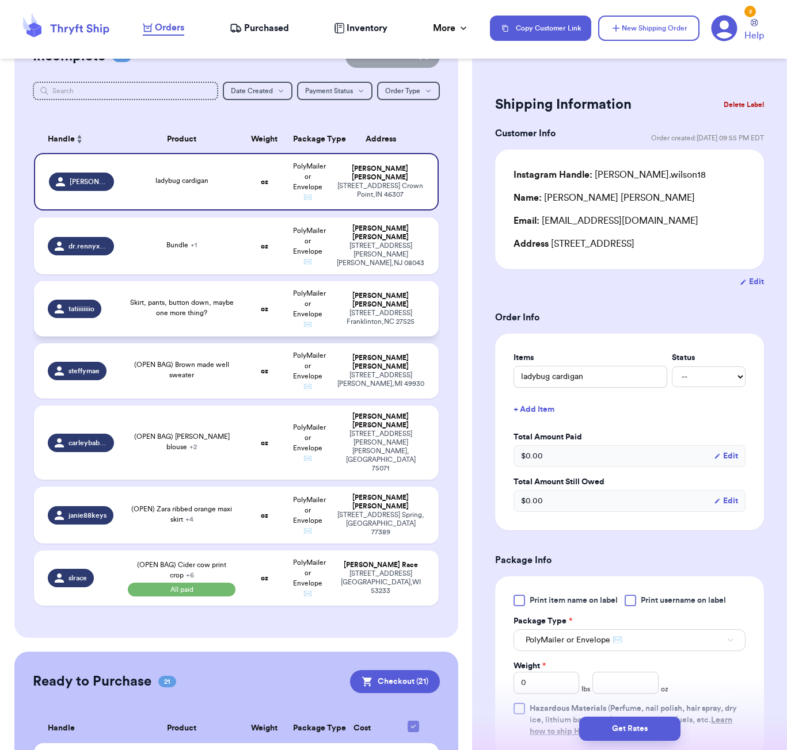
click at [206, 333] on td "Skirt, pants, button down, maybe one more thing?" at bounding box center [182, 308] width 122 height 55
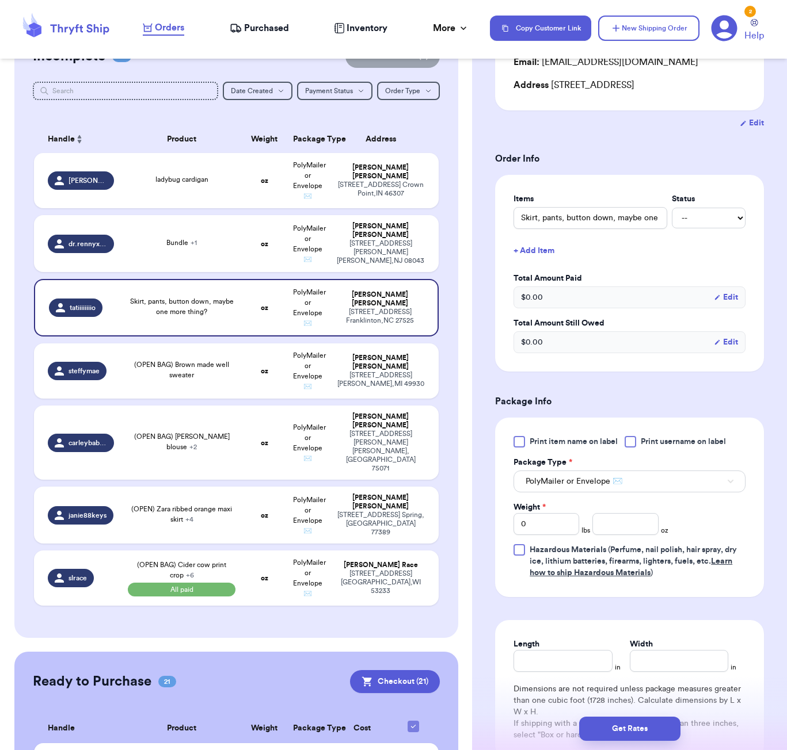
scroll to position [192, 0]
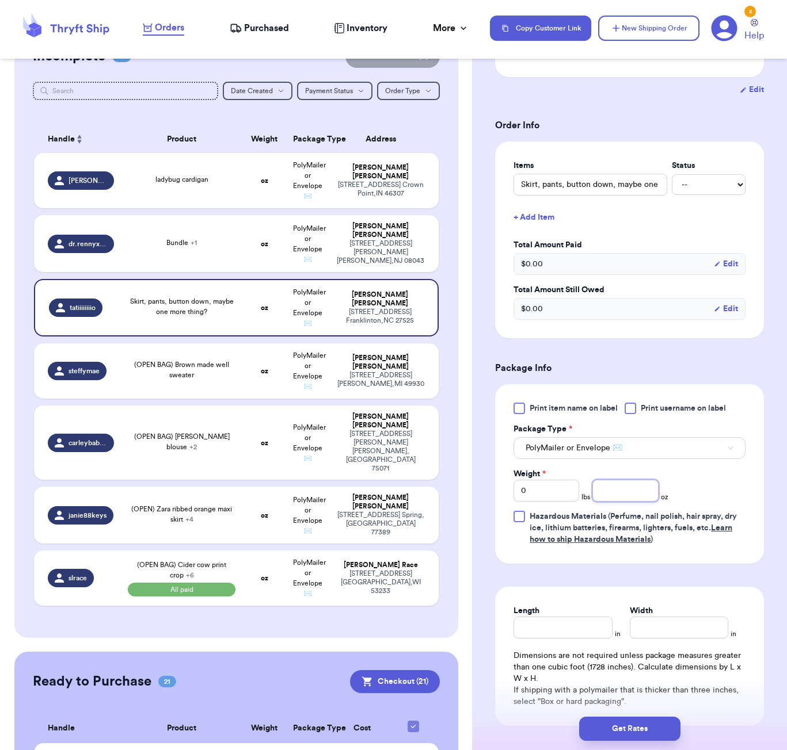
click at [607, 498] on input "number" at bounding box center [625, 491] width 66 height 22
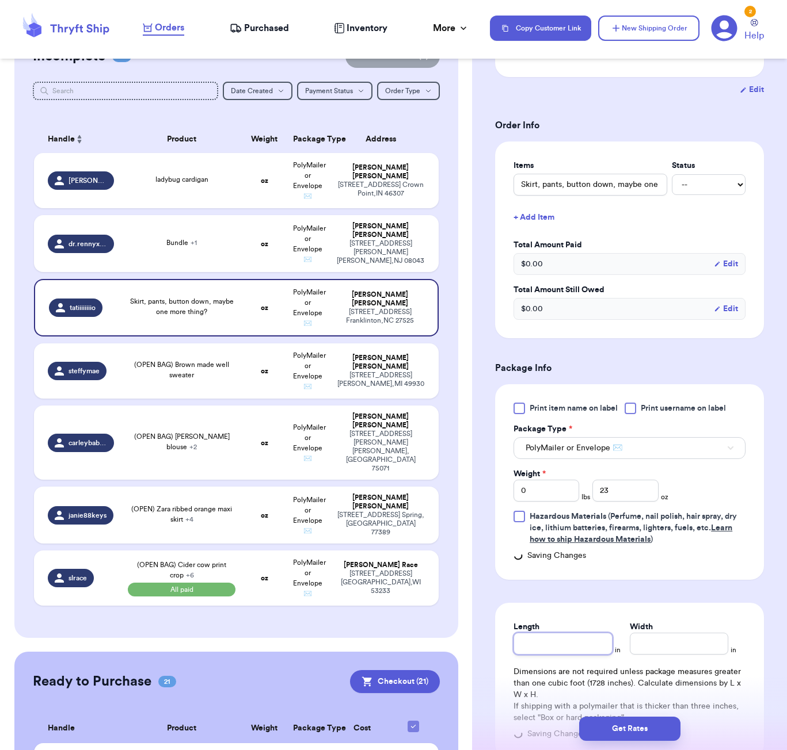
click at [571, 632] on div "Length" at bounding box center [562, 638] width 98 height 33
click at [661, 737] on button "Get Rates" at bounding box center [629, 729] width 101 height 24
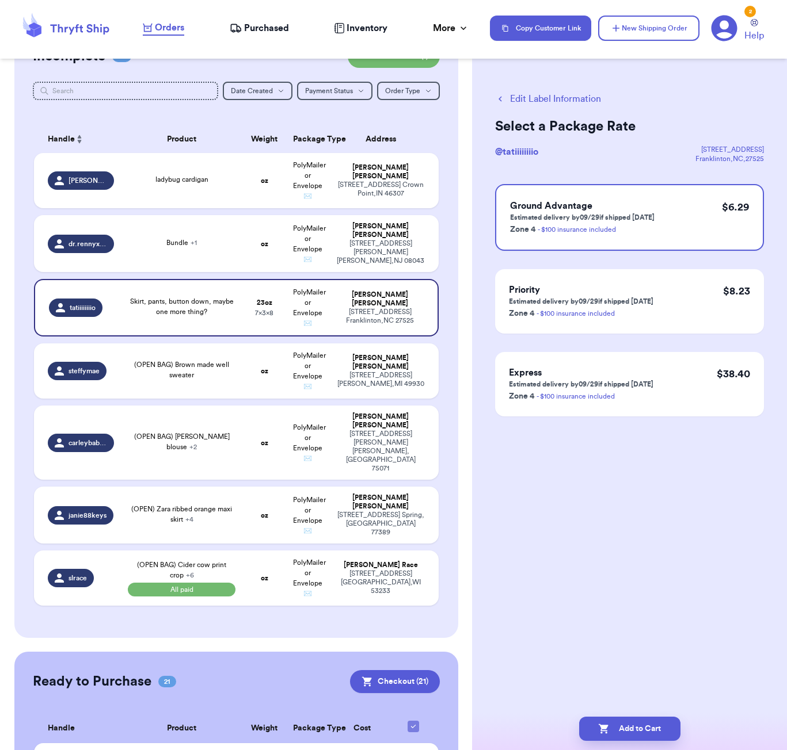
scroll to position [-2, -1]
click at [654, 725] on button "Add to Cart" at bounding box center [629, 729] width 101 height 24
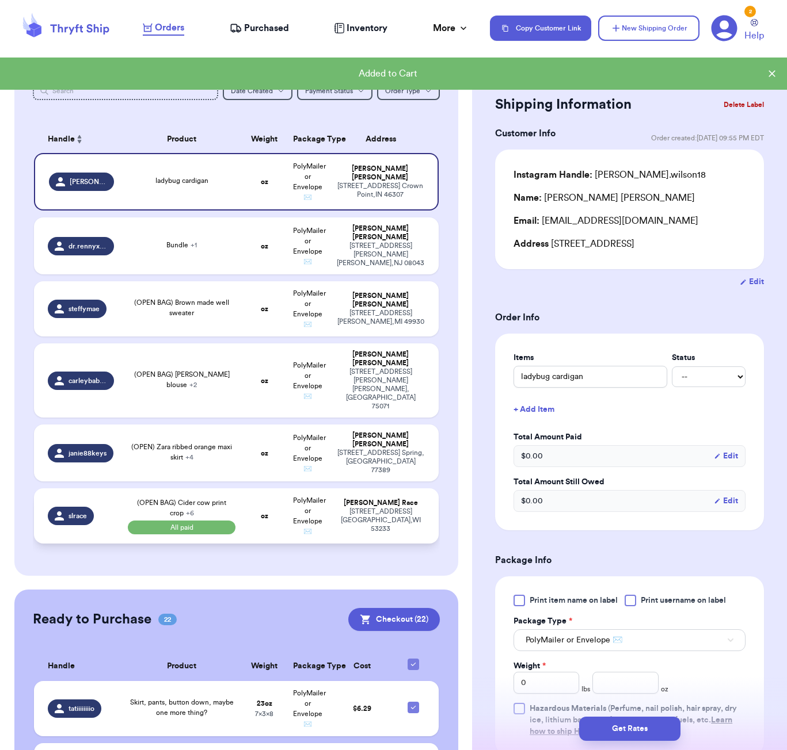
click at [256, 508] on td "oz" at bounding box center [264, 516] width 44 height 55
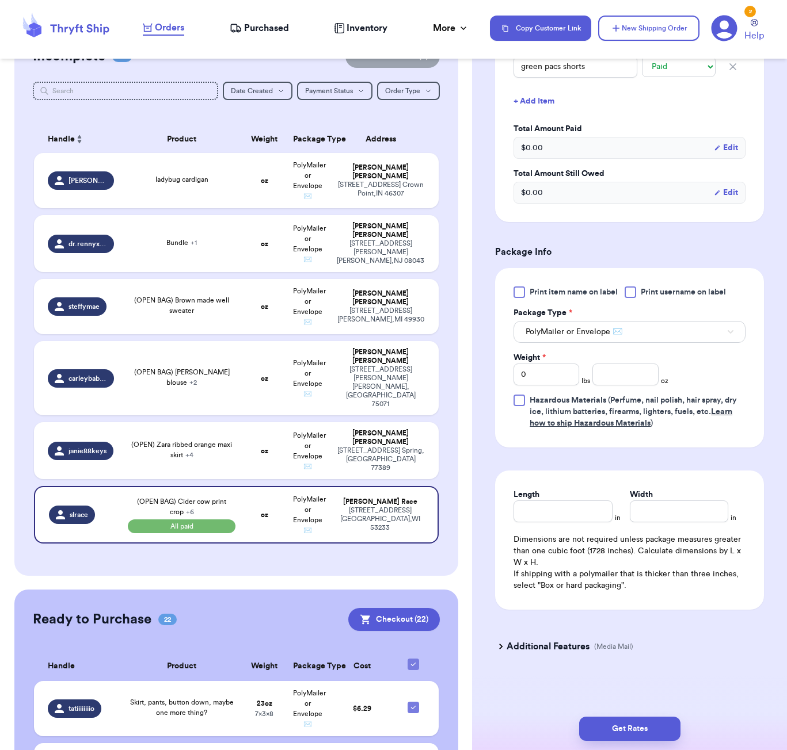
scroll to position [521, 0]
click at [631, 377] on input "number" at bounding box center [625, 375] width 66 height 22
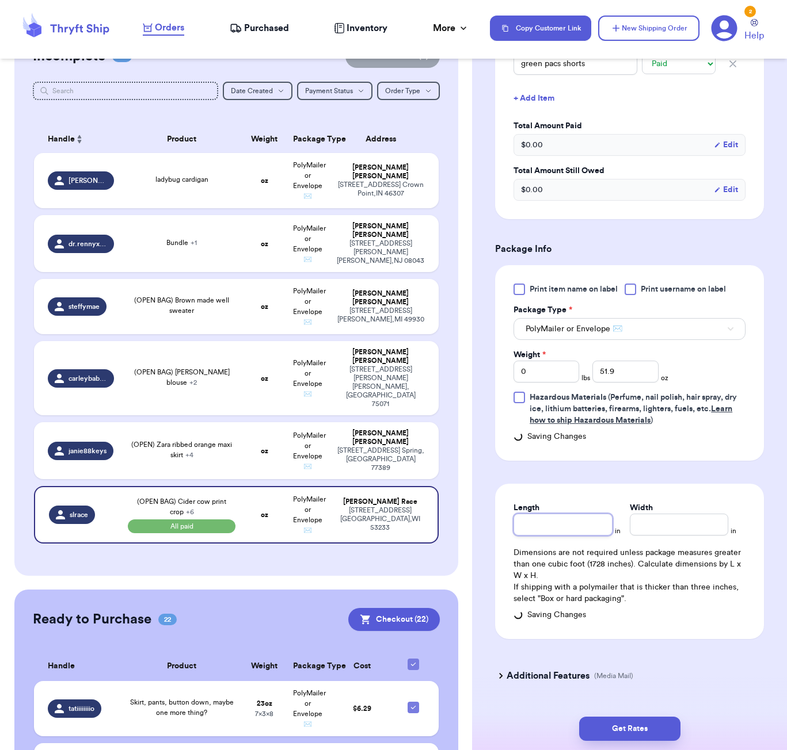
click at [588, 513] on div "Length" at bounding box center [562, 518] width 98 height 33
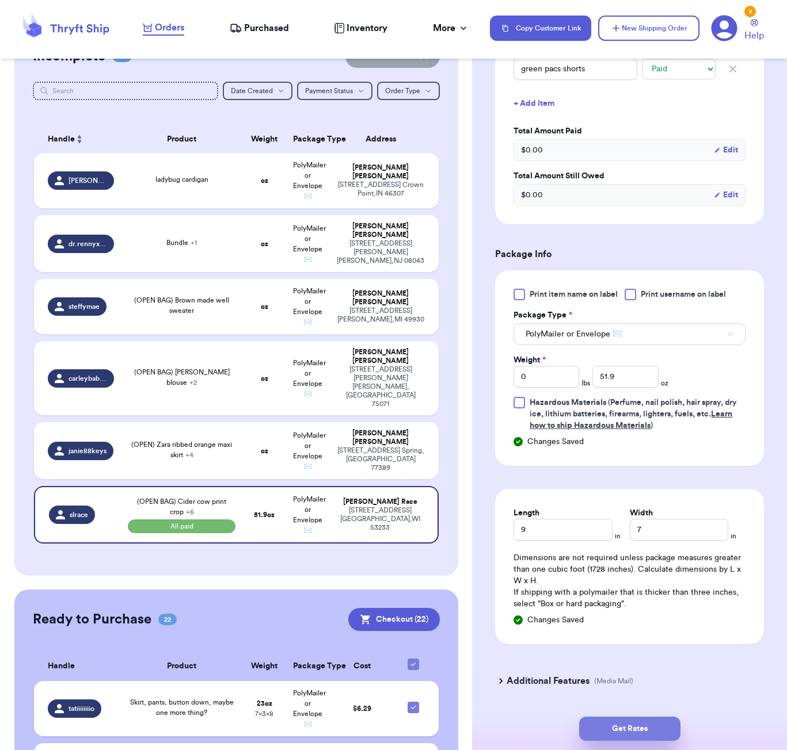
click at [666, 725] on button "Get Rates" at bounding box center [629, 729] width 101 height 24
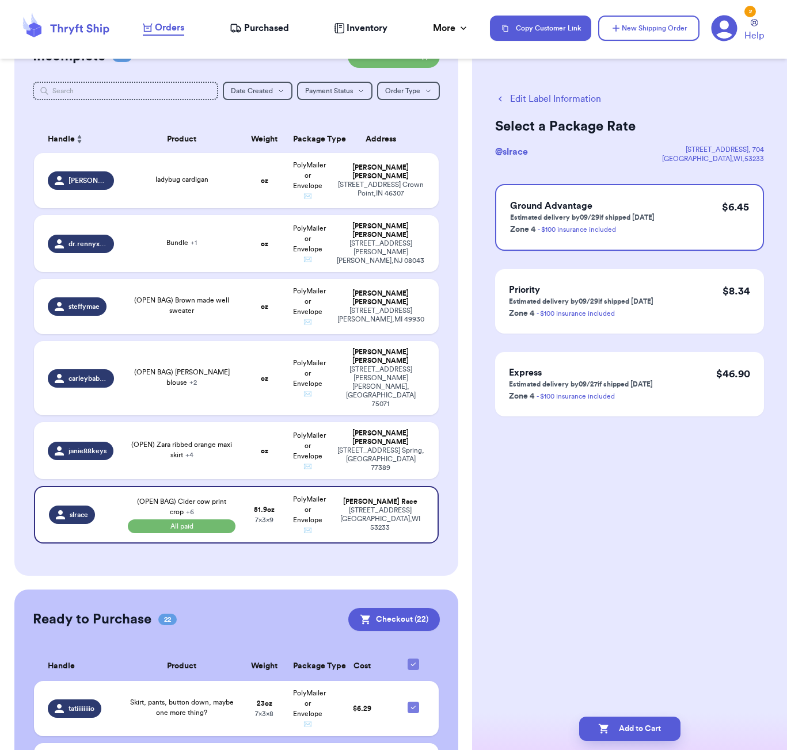
scroll to position [0, 0]
click at [660, 725] on button "Add to Cart" at bounding box center [629, 729] width 101 height 24
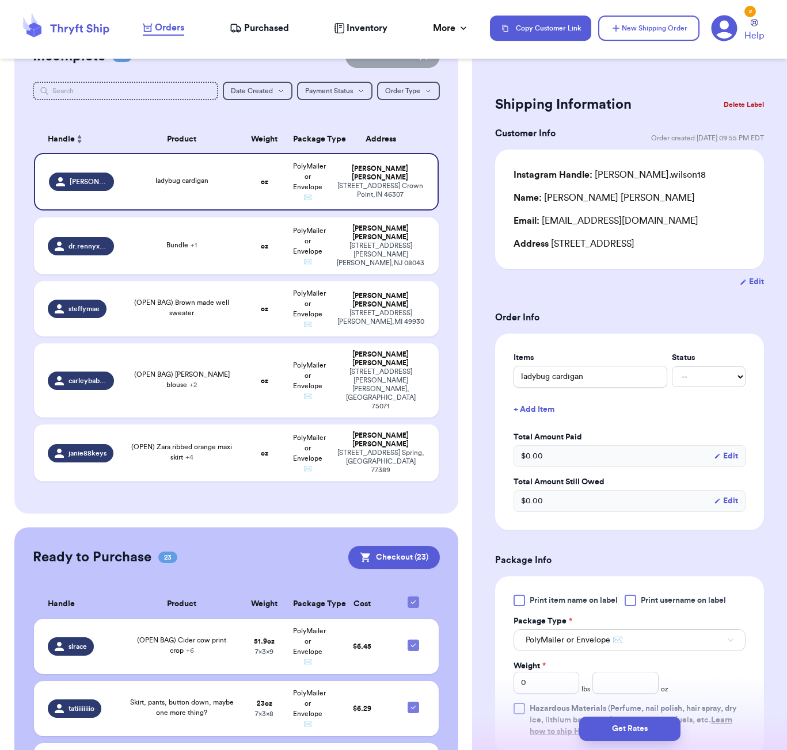
click at [449, 136] on div "Incomplete 05 Get Rates for All ( 0 ) Get Rates for All ( 0 ) Date Created Date…" at bounding box center [236, 269] width 444 height 487
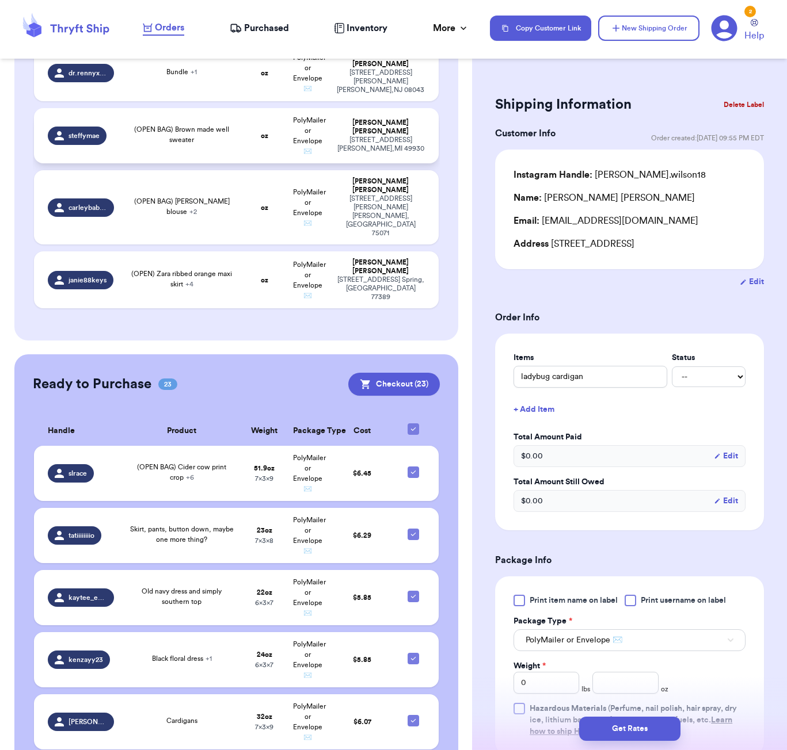
scroll to position [327, 0]
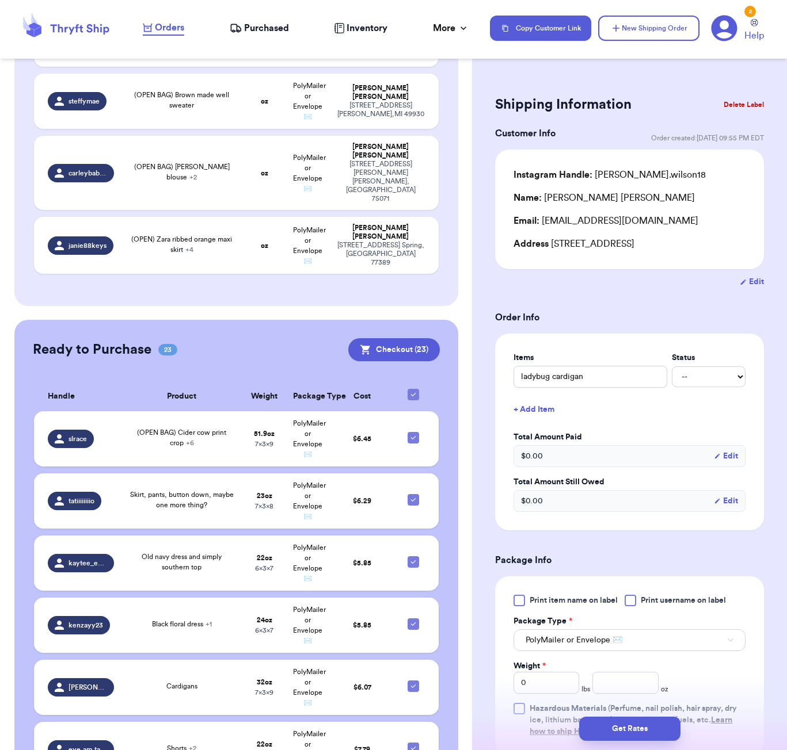
click at [412, 390] on icon at bounding box center [413, 394] width 9 height 9
click at [413, 388] on input "checkbox" at bounding box center [413, 388] width 1 height 1
click at [415, 389] on div at bounding box center [413, 395] width 12 height 12
click at [413, 388] on input "checkbox" at bounding box center [413, 388] width 1 height 1
click at [401, 338] on button "Checkout ( 23 )" at bounding box center [394, 349] width 92 height 23
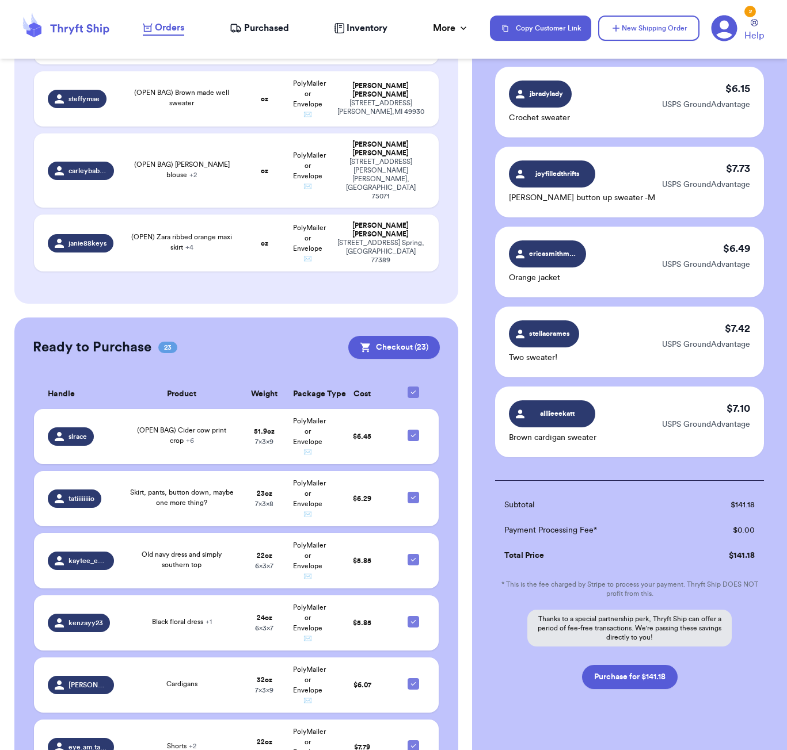
scroll to position [1547, 0]
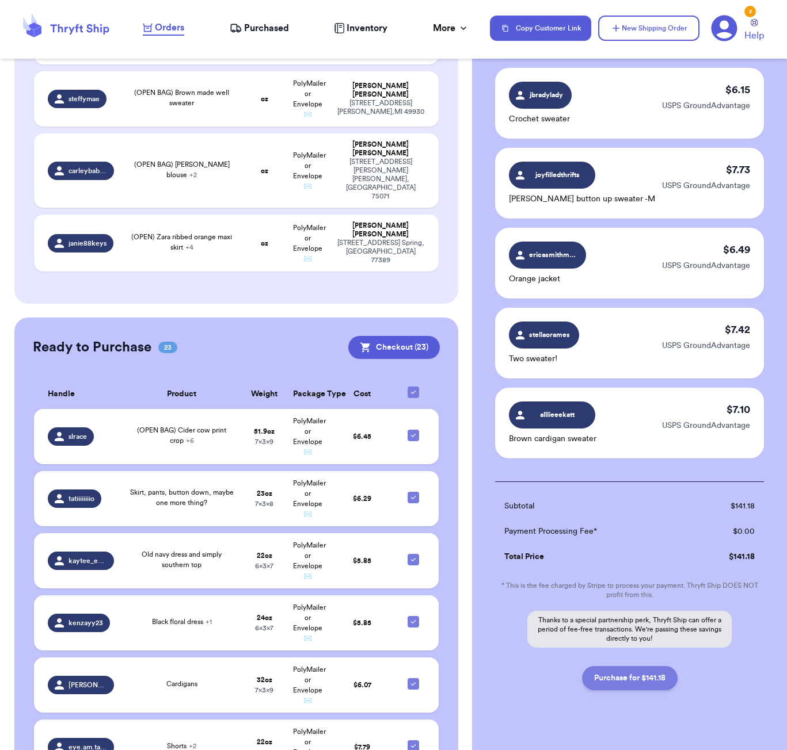
click at [655, 666] on button "Purchase for $141.18" at bounding box center [630, 678] width 96 height 24
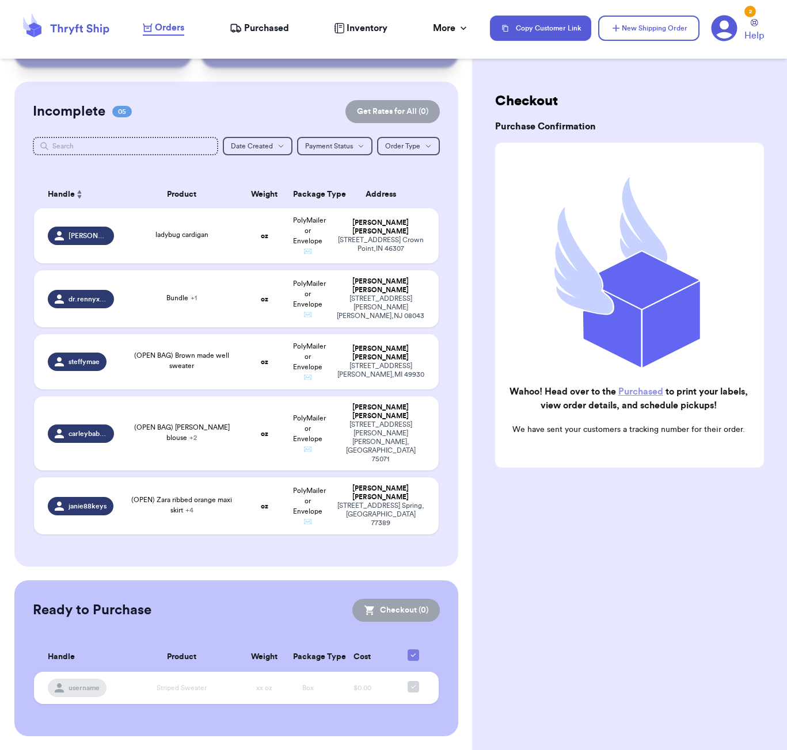
scroll to position [41, 0]
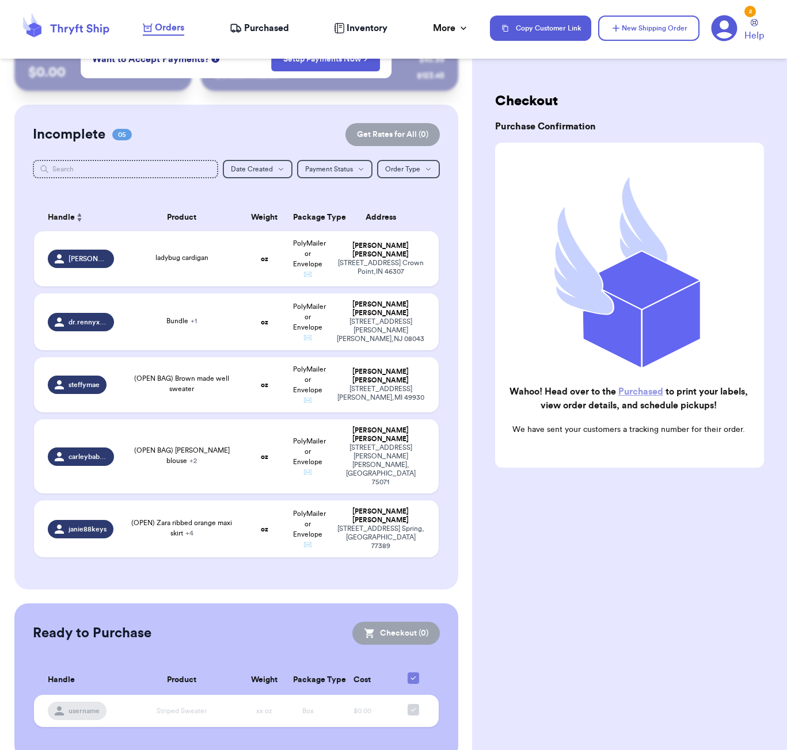
click at [273, 17] on nav "Orders Purchased Inventory More Stats Completed Orders Payments Payouts Copy Cu…" at bounding box center [458, 28] width 655 height 38
click at [269, 25] on span "Purchased" at bounding box center [266, 28] width 45 height 14
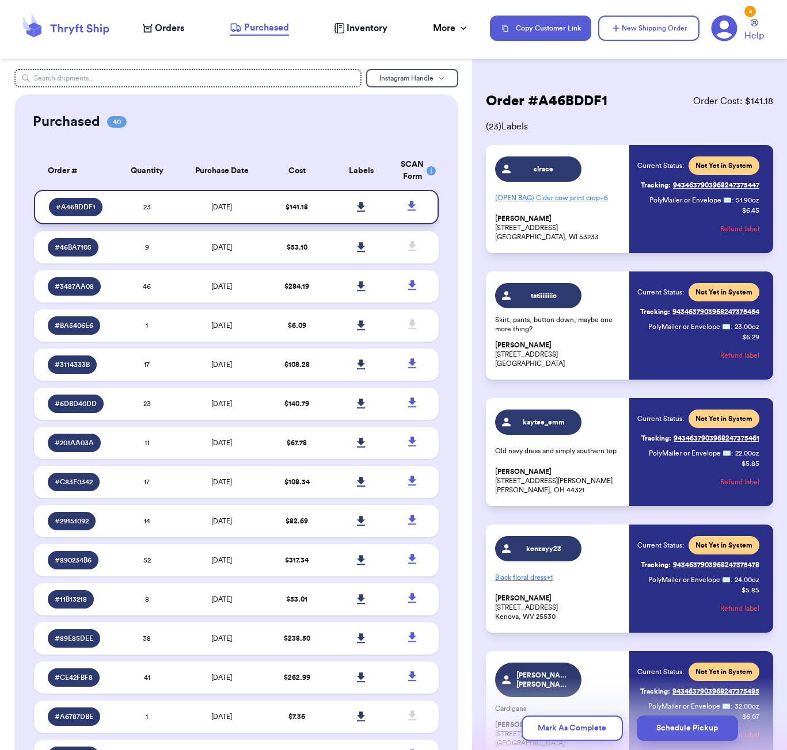
click at [360, 212] on icon at bounding box center [361, 207] width 9 height 10
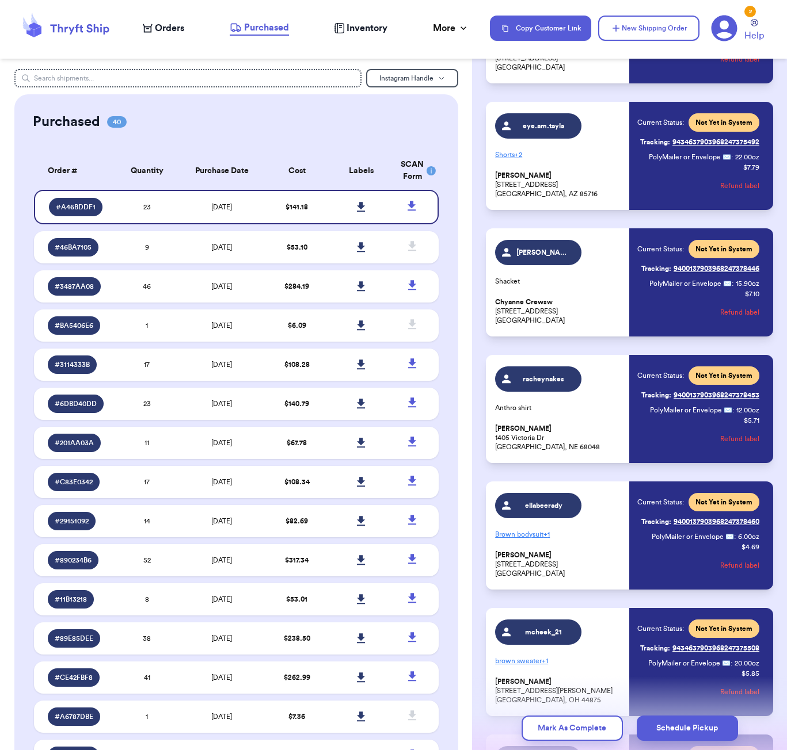
scroll to position [677, 0]
